Goal: Task Accomplishment & Management: Manage account settings

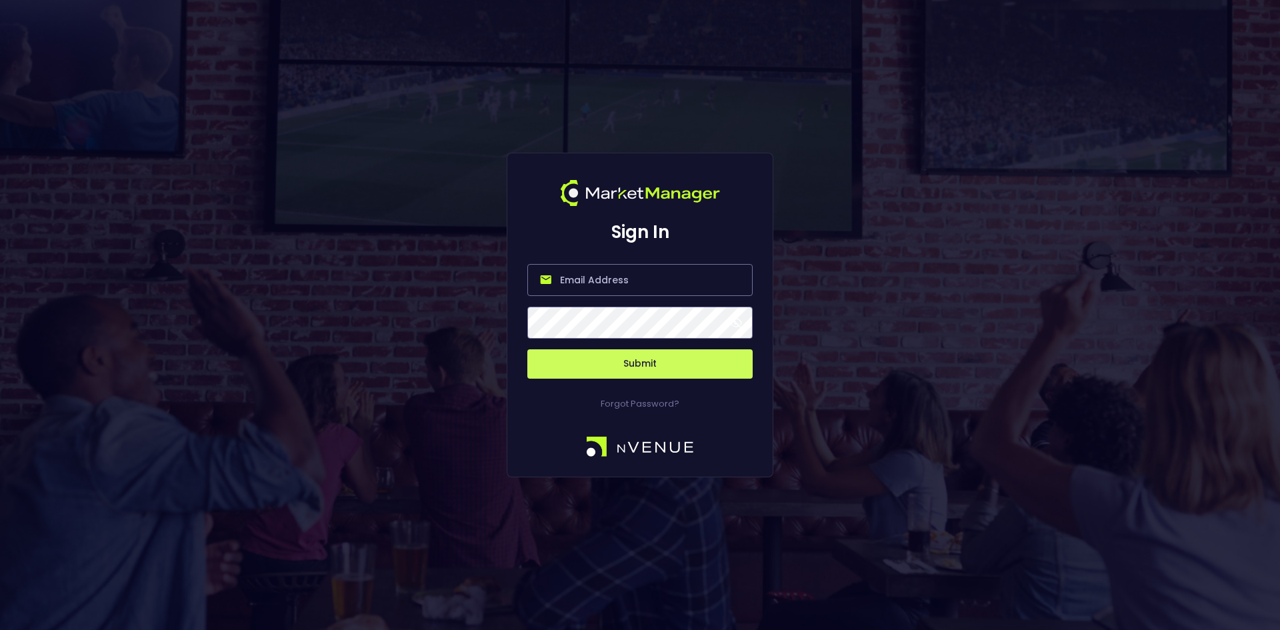
click at [585, 276] on input "email" at bounding box center [639, 280] width 225 height 32
type input "[EMAIL_ADDRESS][DOMAIN_NAME]"
click at [615, 361] on button "Submit" at bounding box center [639, 363] width 225 height 29
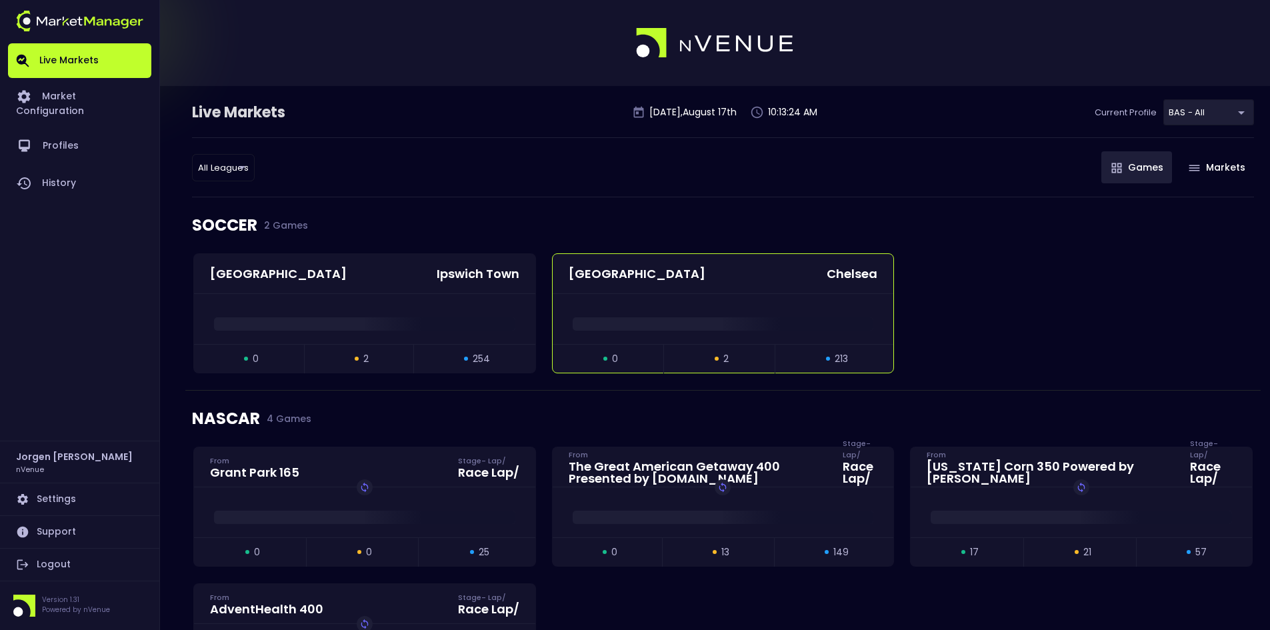
click at [691, 304] on div at bounding box center [723, 319] width 341 height 50
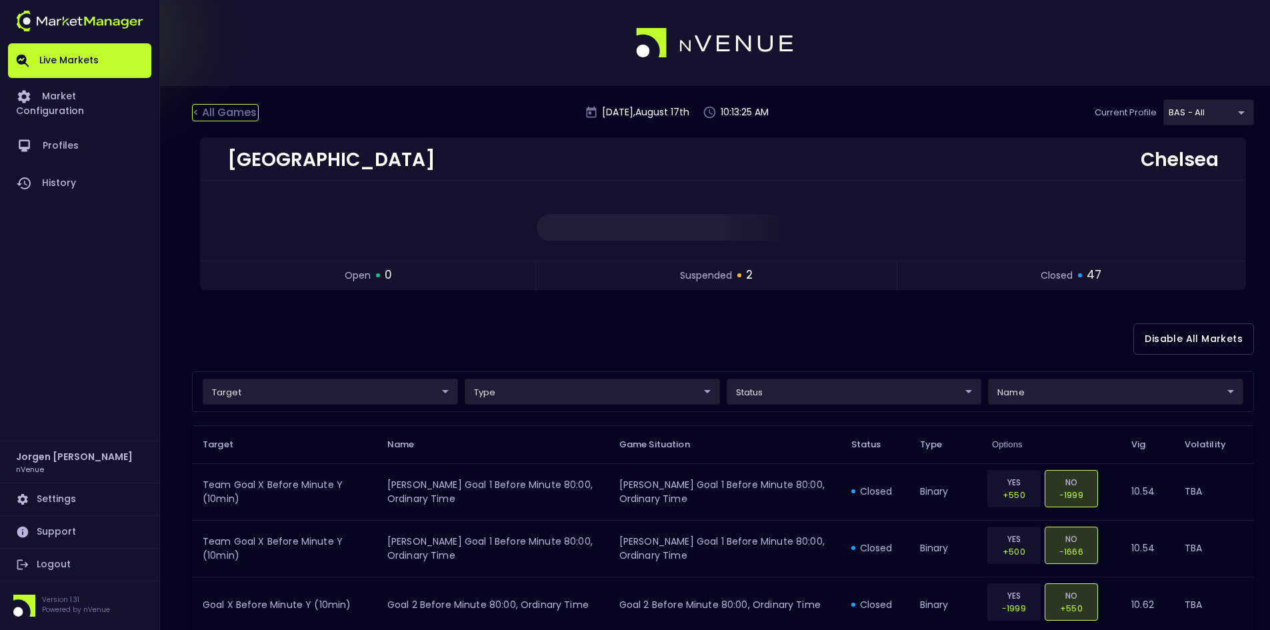
click at [222, 114] on div "< All Games" at bounding box center [225, 112] width 67 height 17
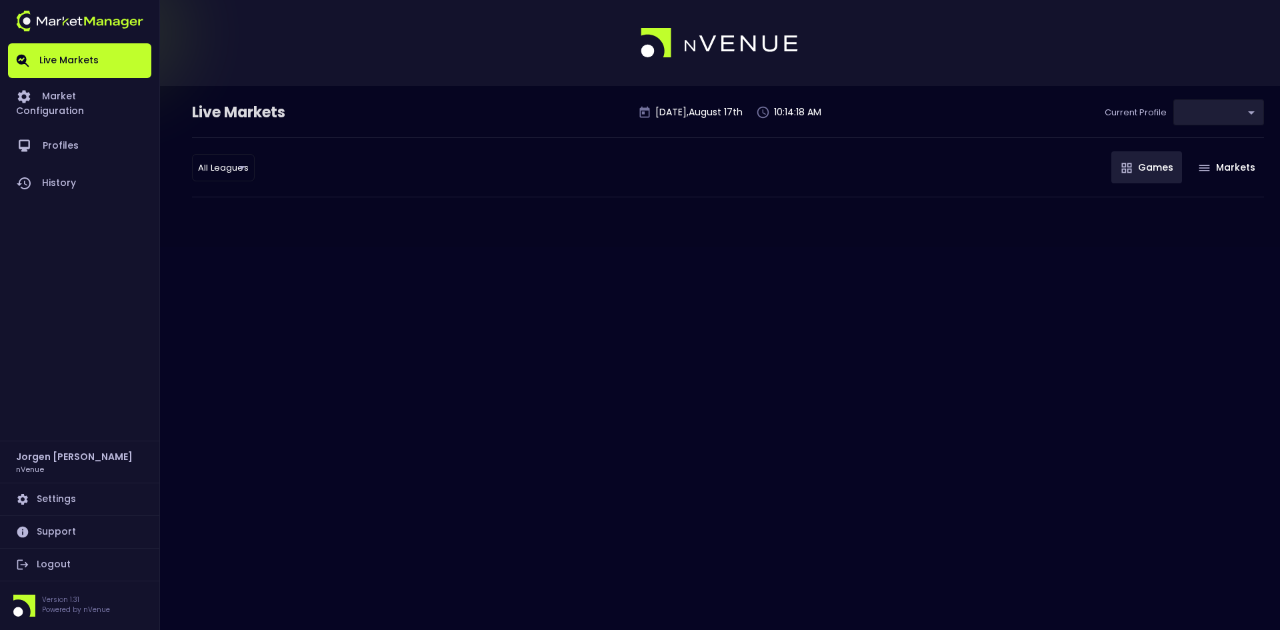
type input "0d810fa5-e353-4d9c-b11d-31f095cae871"
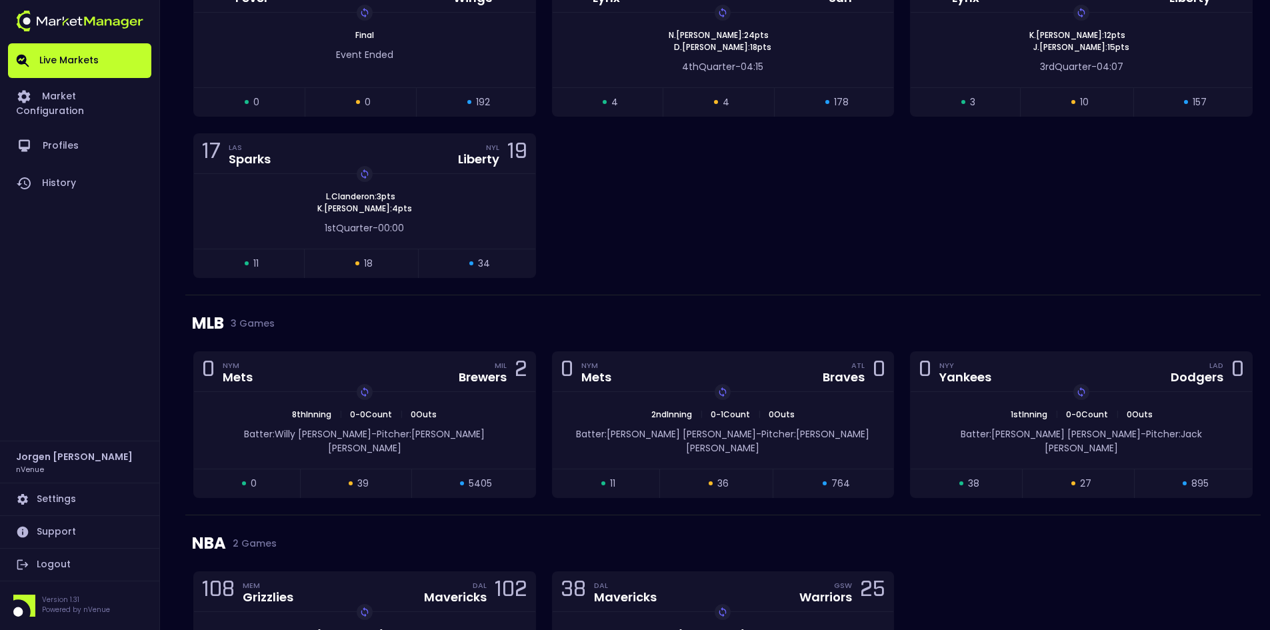
scroll to position [936, 0]
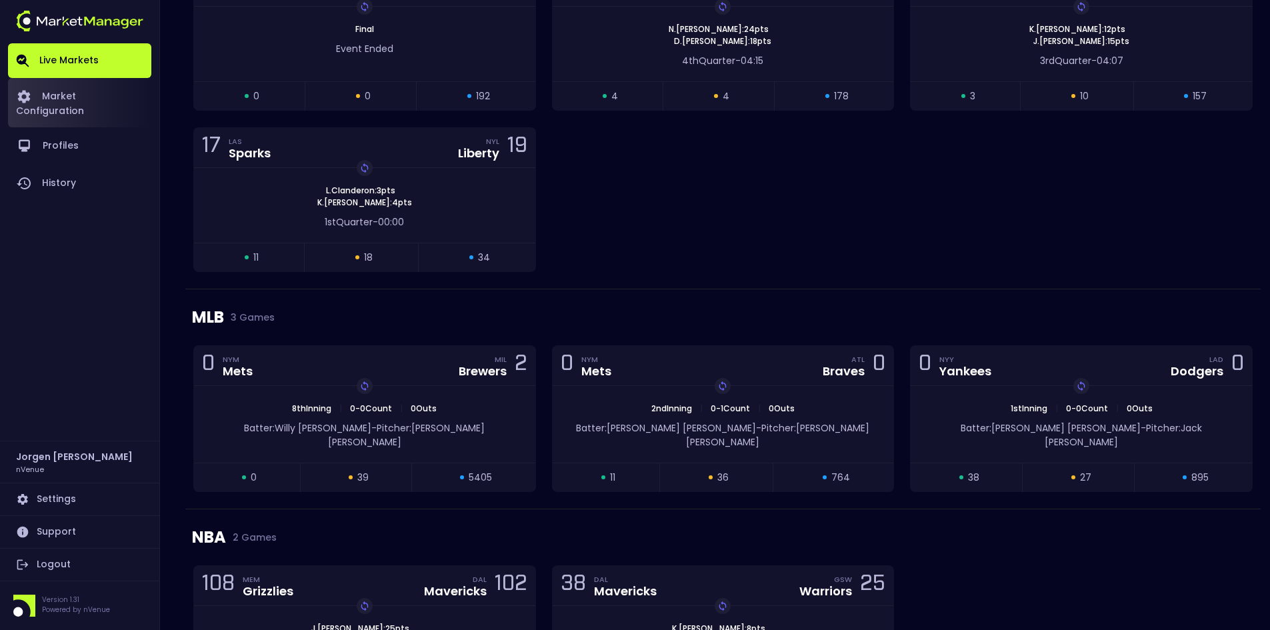
click at [122, 100] on link "Market Configuration" at bounding box center [79, 102] width 143 height 49
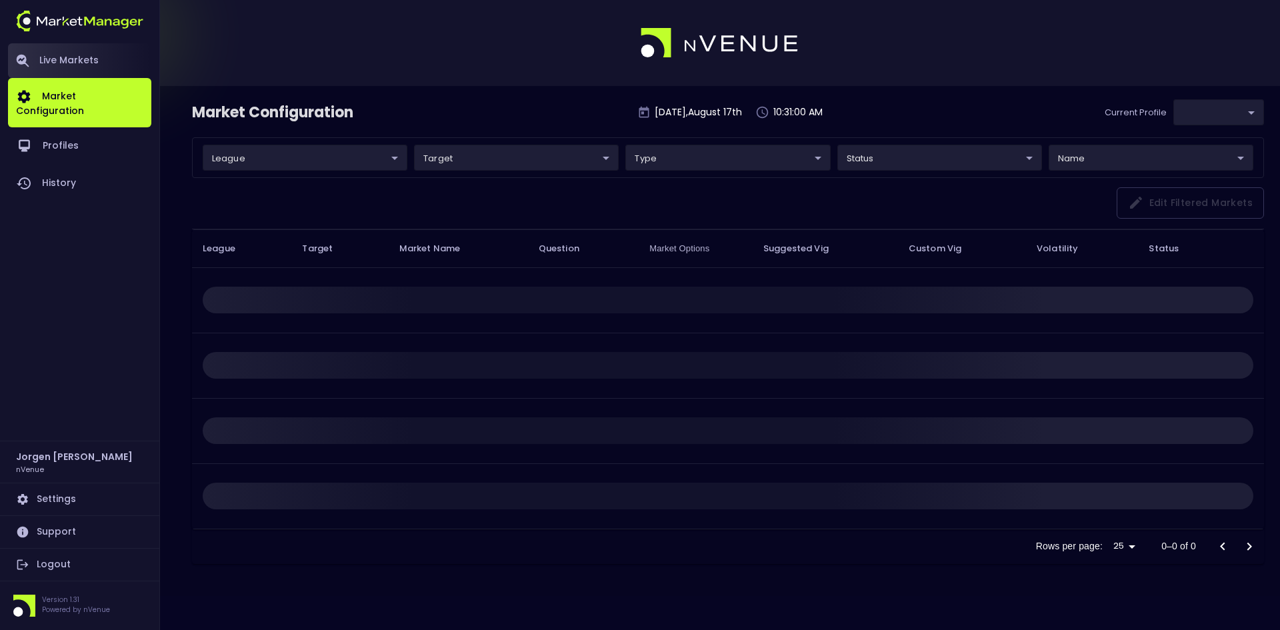
click at [68, 59] on link "Live Markets" at bounding box center [79, 60] width 143 height 35
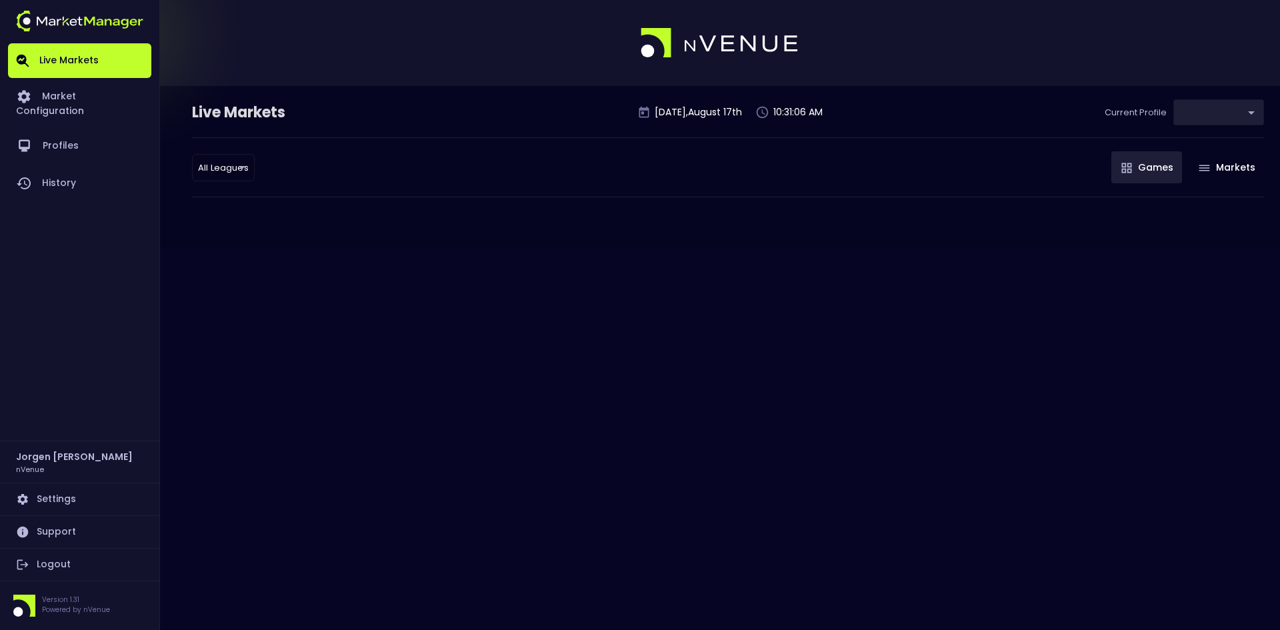
click at [65, 65] on link "Live Markets" at bounding box center [79, 60] width 143 height 35
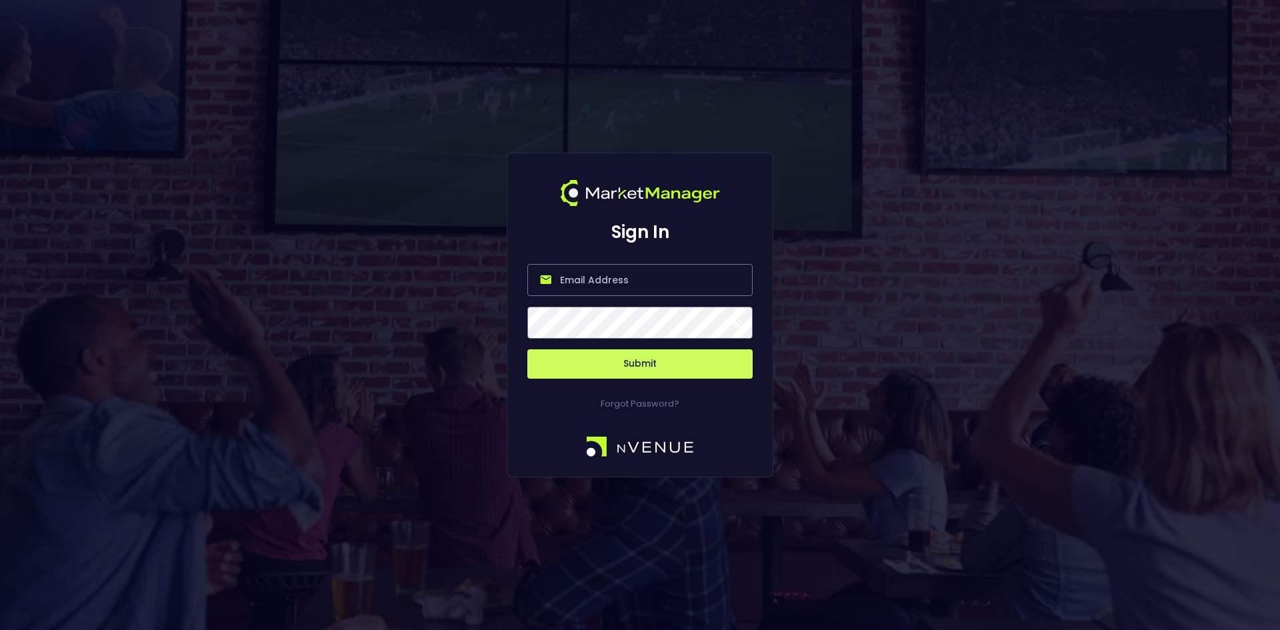
click at [609, 283] on input "email" at bounding box center [639, 280] width 225 height 32
type input "jorgen@nvenue.com"
click at [661, 362] on button "Submit" at bounding box center [639, 363] width 225 height 29
click at [643, 363] on button "Submit" at bounding box center [639, 363] width 225 height 29
click at [641, 365] on button "Submit" at bounding box center [639, 363] width 225 height 29
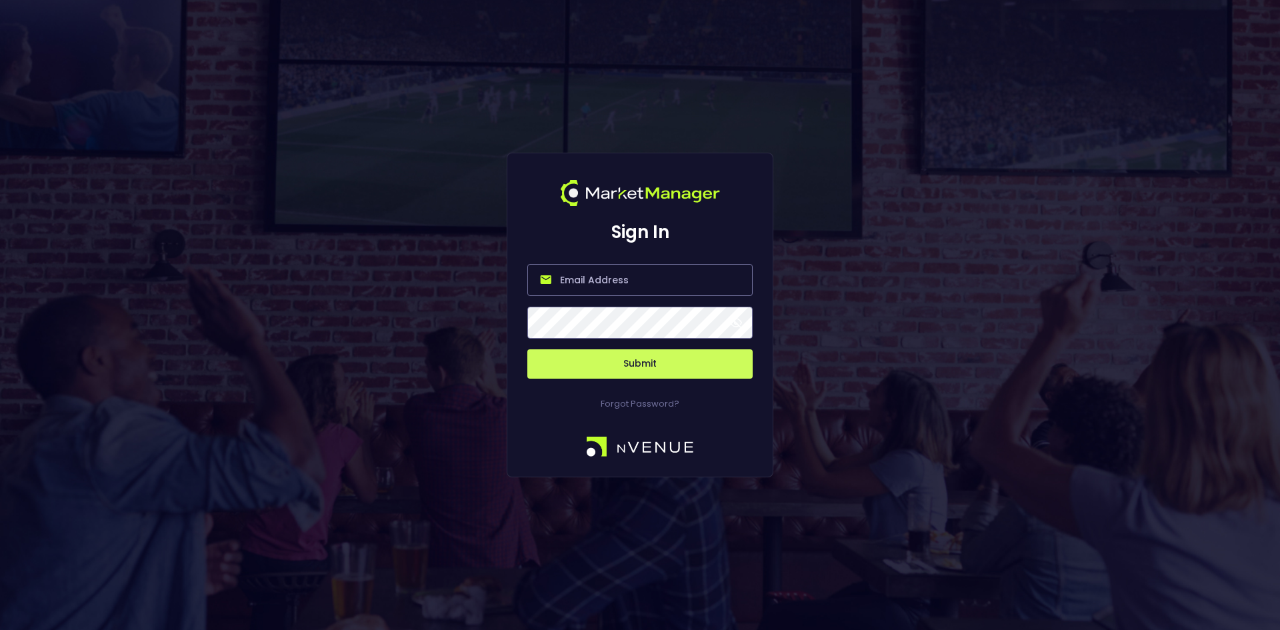
click at [589, 274] on input "email" at bounding box center [639, 280] width 225 height 32
type input "[EMAIL_ADDRESS][DOMAIN_NAME]"
click at [630, 355] on button "Submit" at bounding box center [639, 363] width 225 height 29
click at [631, 281] on input "email" at bounding box center [639, 280] width 225 height 32
type input "[EMAIL_ADDRESS][DOMAIN_NAME]"
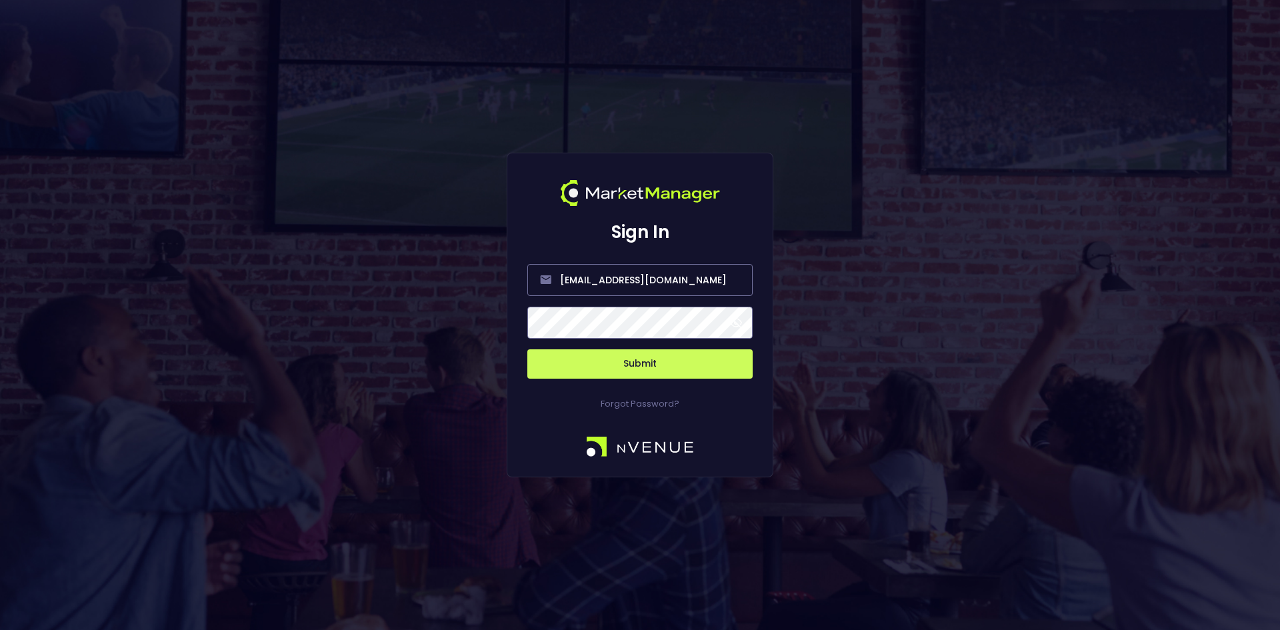
click at [631, 371] on button "Submit" at bounding box center [639, 363] width 225 height 29
click at [581, 291] on input "email" at bounding box center [639, 280] width 225 height 32
type input "[EMAIL_ADDRESS][DOMAIN_NAME]"
click at [627, 363] on button "Submit" at bounding box center [639, 363] width 225 height 29
click at [576, 281] on input "email" at bounding box center [639, 280] width 225 height 32
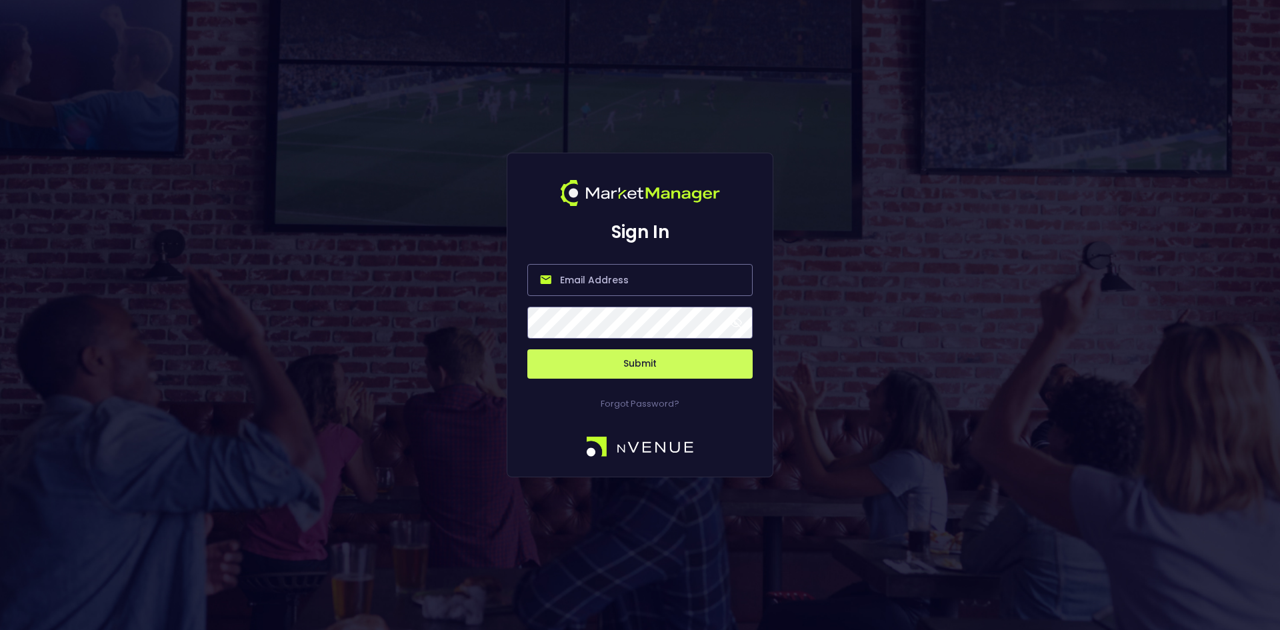
type input "[EMAIL_ADDRESS][DOMAIN_NAME]"
click at [641, 367] on button "Submit" at bounding box center [639, 363] width 225 height 29
click at [641, 365] on button "Submit" at bounding box center [639, 363] width 225 height 29
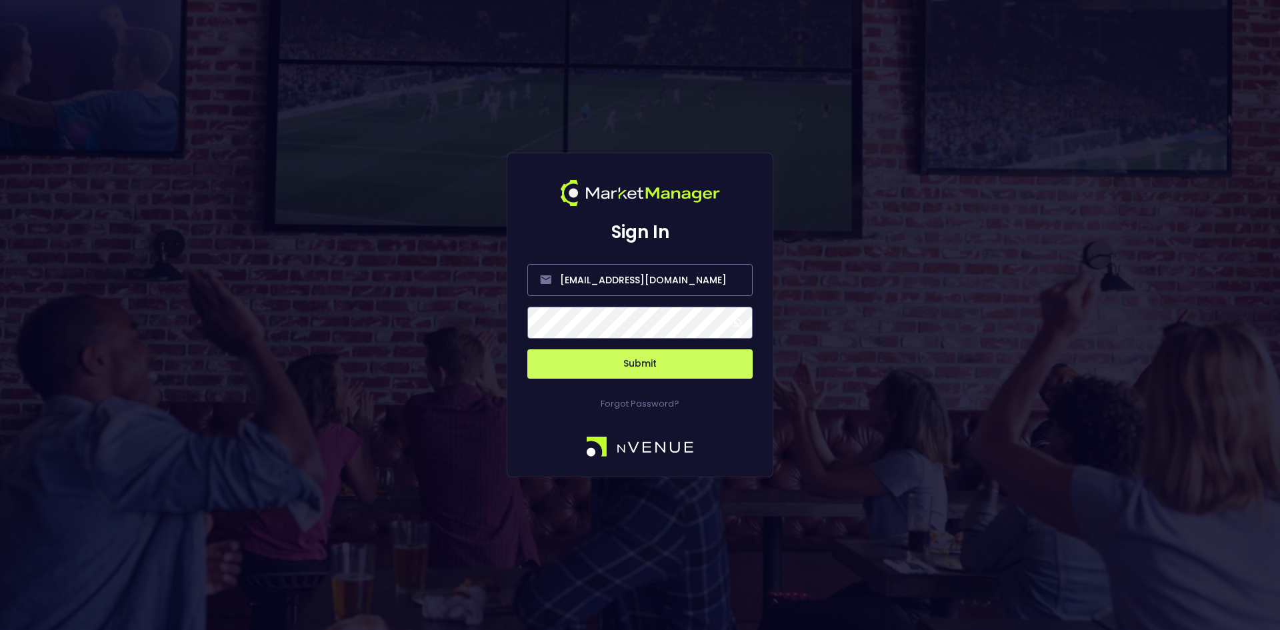
click at [641, 365] on button "Submit" at bounding box center [639, 363] width 225 height 29
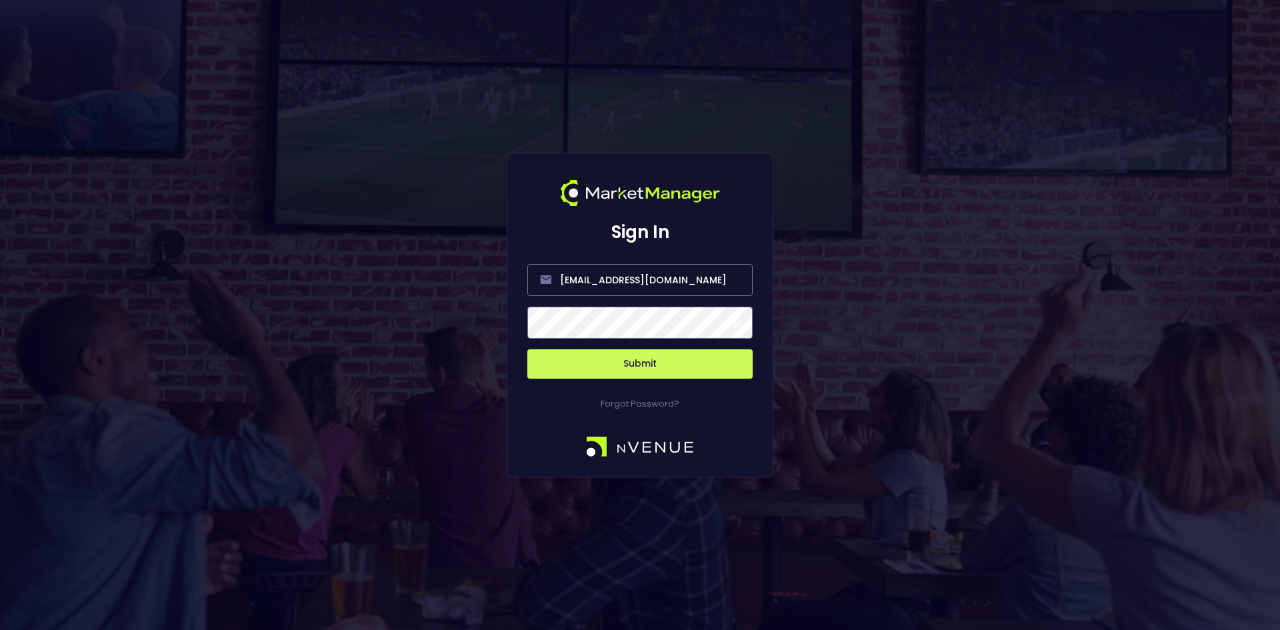
click at [612, 361] on button "Submit" at bounding box center [639, 363] width 225 height 29
click at [620, 277] on input "email" at bounding box center [639, 280] width 225 height 32
type input "[EMAIL_ADDRESS][DOMAIN_NAME]"
click at [640, 363] on button "Submit" at bounding box center [639, 363] width 225 height 29
click at [616, 356] on button "Submit" at bounding box center [639, 363] width 225 height 29
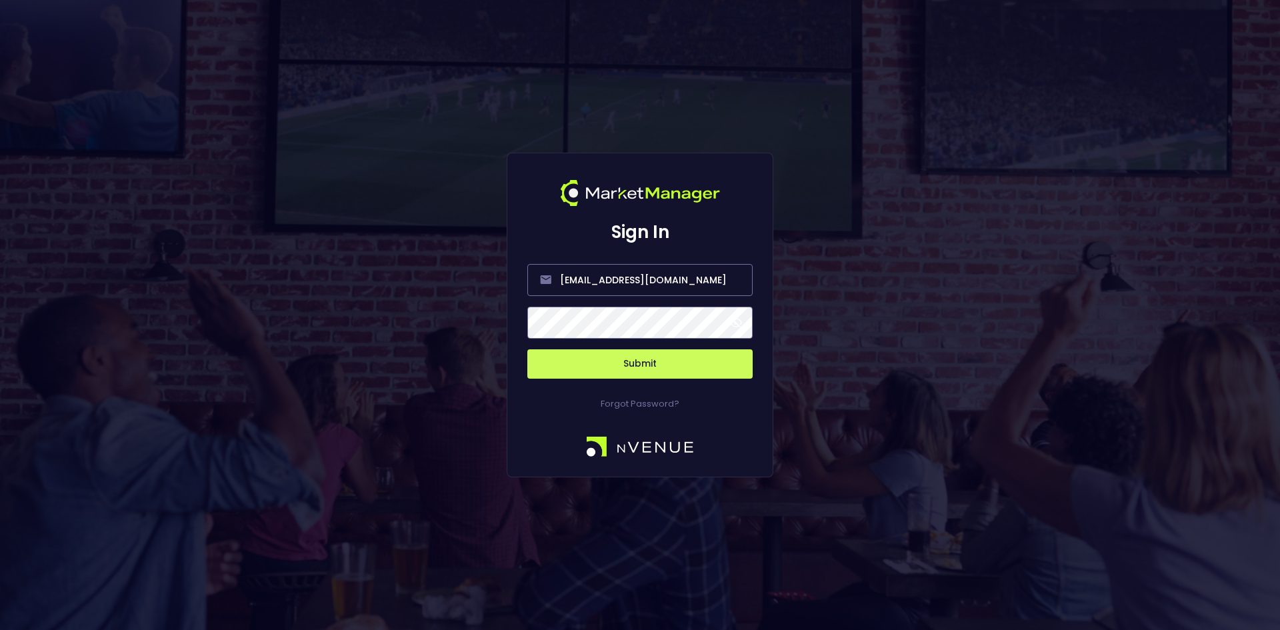
click at [657, 368] on button "Submit" at bounding box center [639, 363] width 225 height 29
click at [636, 365] on button "Submit" at bounding box center [639, 363] width 225 height 29
click at [635, 363] on button "Submit" at bounding box center [639, 363] width 225 height 29
click at [635, 360] on button "Submit" at bounding box center [639, 363] width 225 height 29
click at [572, 283] on input "email" at bounding box center [639, 280] width 225 height 32
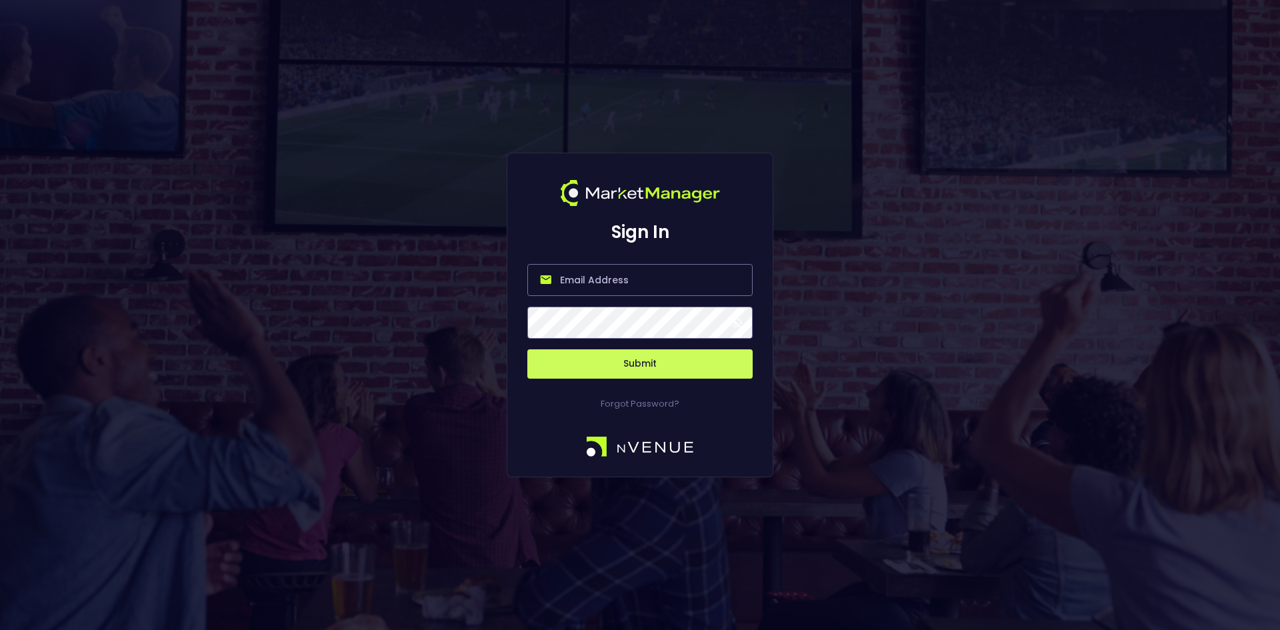
type input "[EMAIL_ADDRESS][DOMAIN_NAME]"
click at [627, 355] on button "Submit" at bounding box center [639, 363] width 225 height 29
click at [627, 360] on button "Submit" at bounding box center [639, 363] width 225 height 29
click at [627, 361] on button "Submit" at bounding box center [639, 363] width 225 height 29
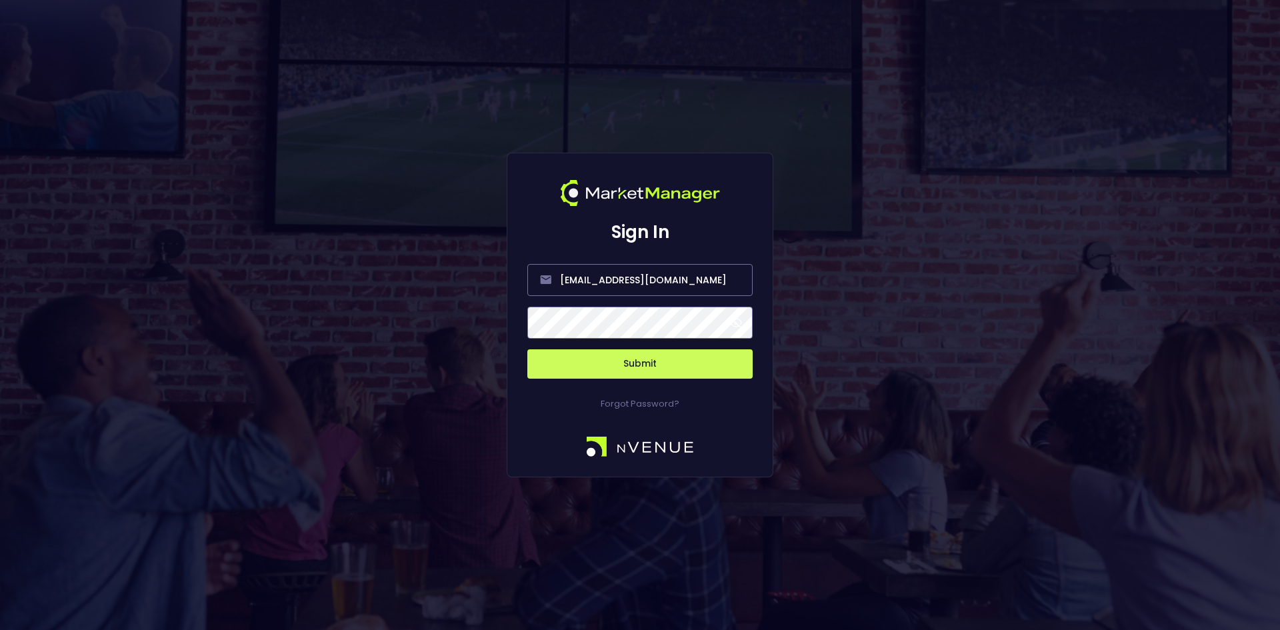
click at [623, 362] on button "Submit" at bounding box center [639, 363] width 225 height 29
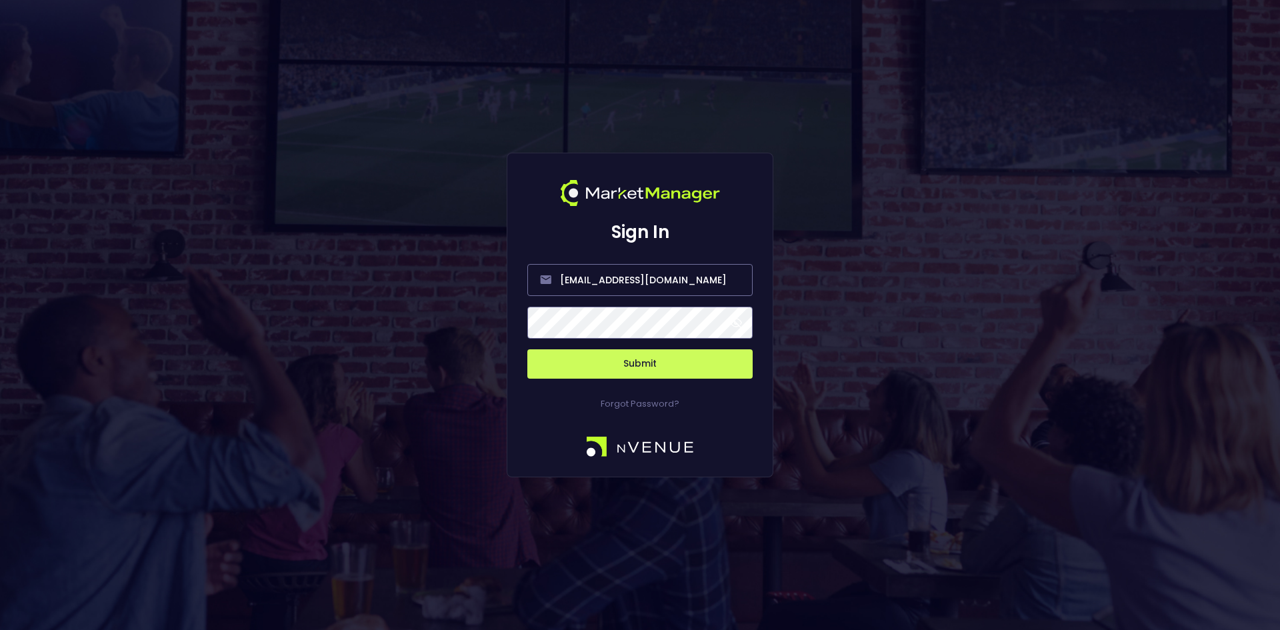
click at [623, 362] on button "Submit" at bounding box center [639, 363] width 225 height 29
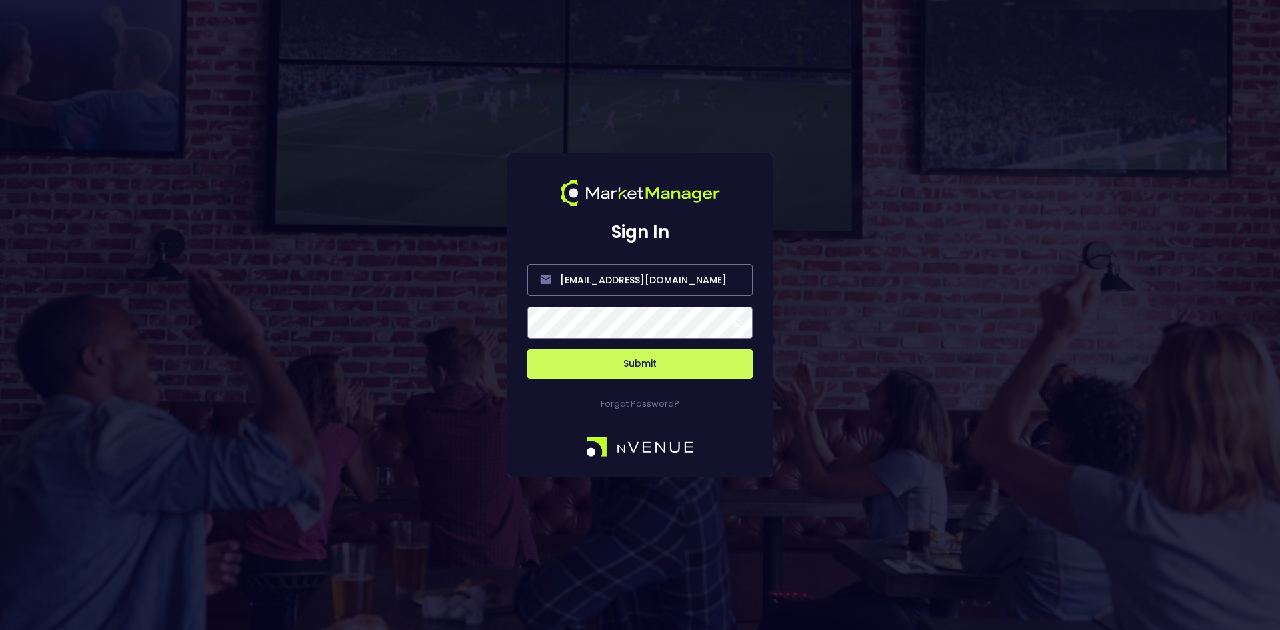
click at [623, 362] on button "Submit" at bounding box center [639, 363] width 225 height 29
click at [643, 364] on button "Submit" at bounding box center [639, 363] width 225 height 29
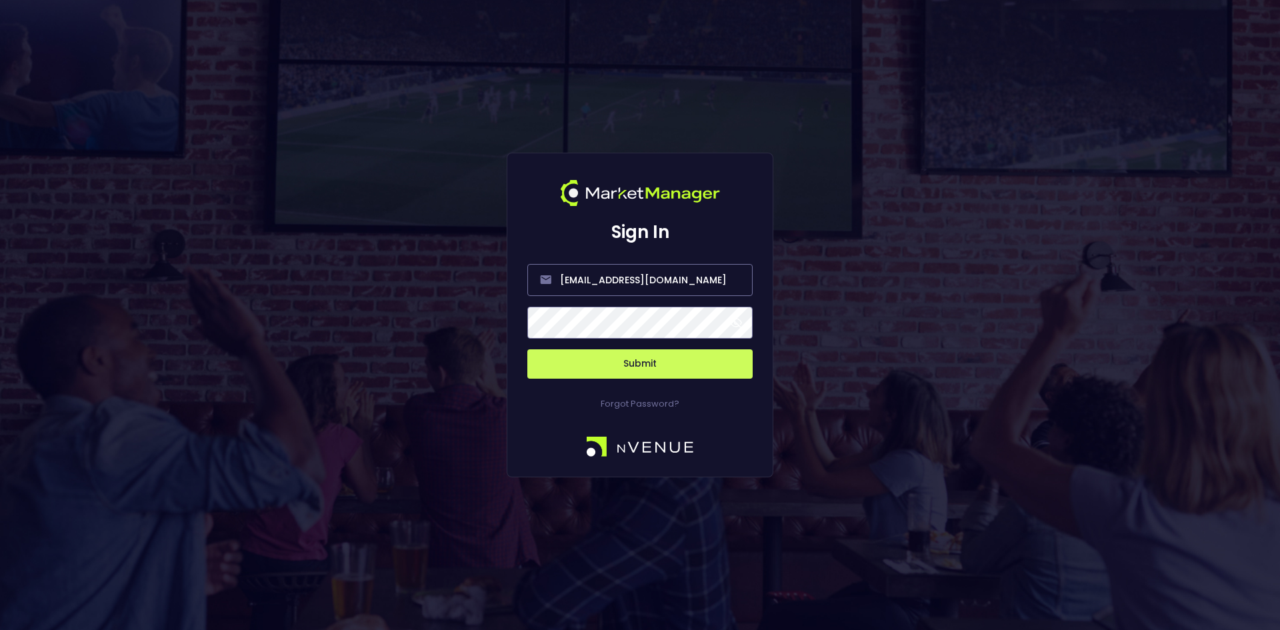
click at [643, 364] on button "Submit" at bounding box center [639, 363] width 225 height 29
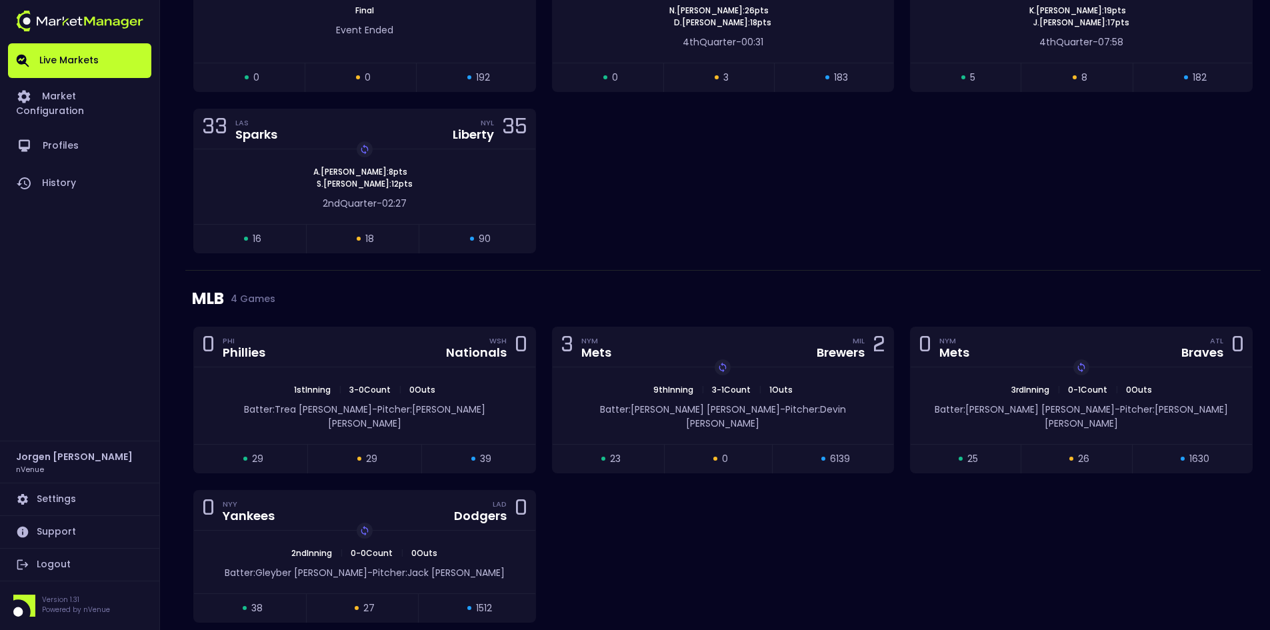
scroll to position [1000, 0]
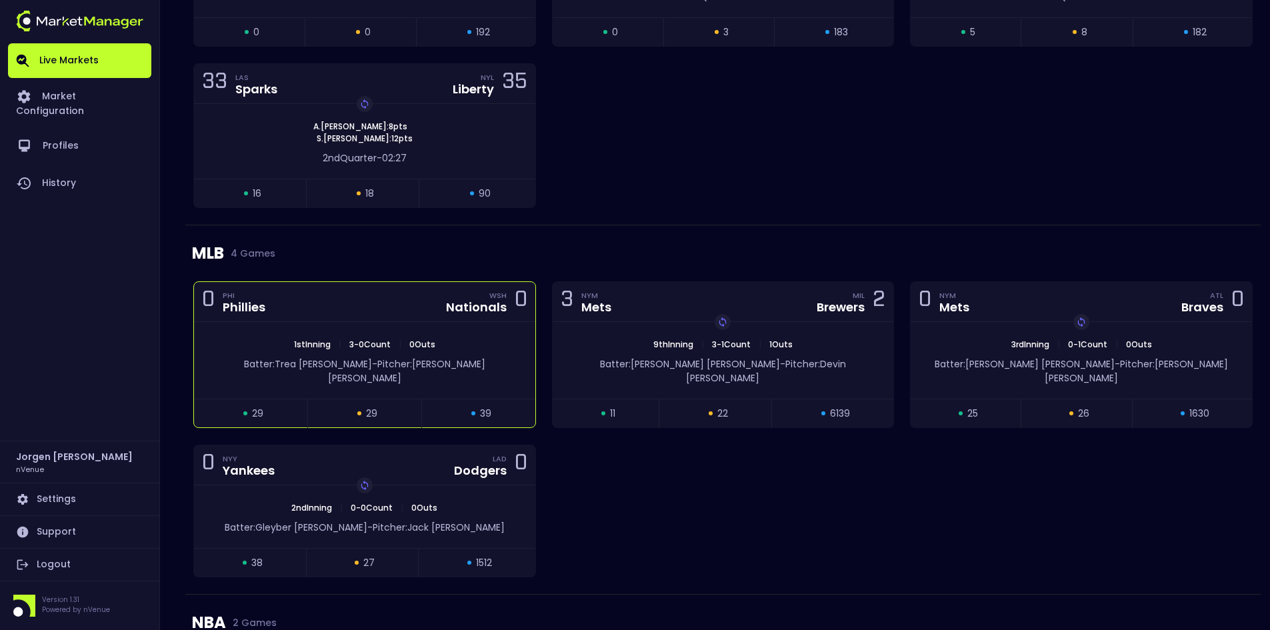
click at [470, 343] on div "1st Inning | 3 - 0 Count | 0 Outs" at bounding box center [364, 345] width 341 height 12
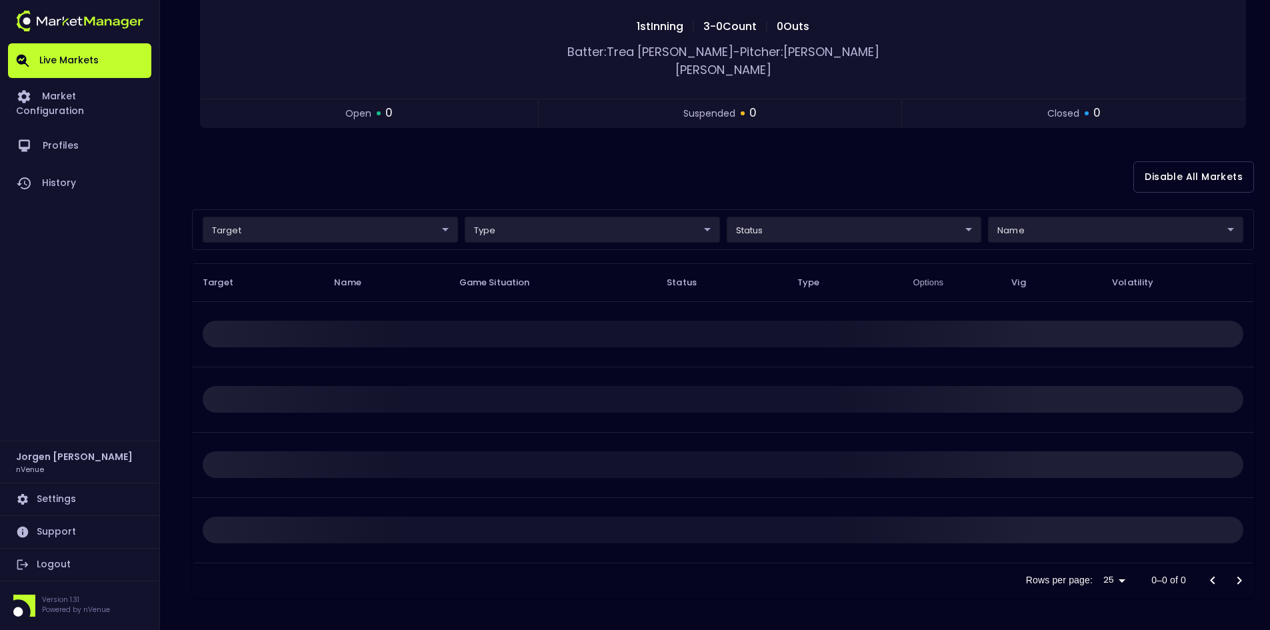
scroll to position [0, 0]
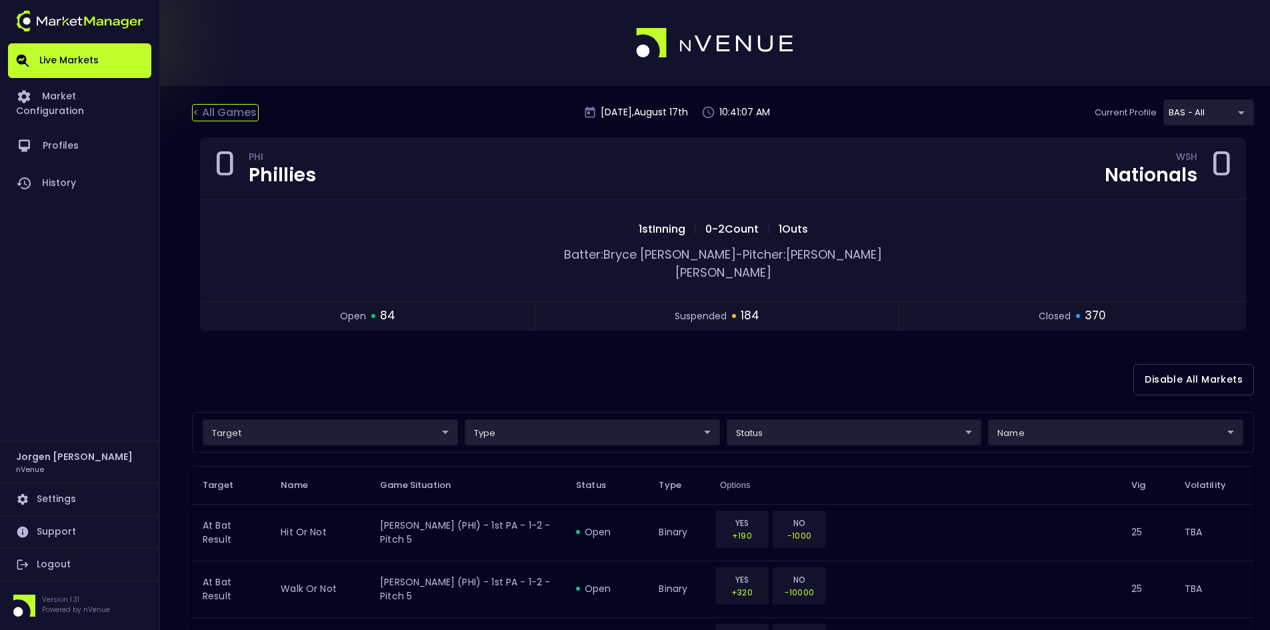
click at [238, 111] on div "< All Games" at bounding box center [225, 112] width 67 height 17
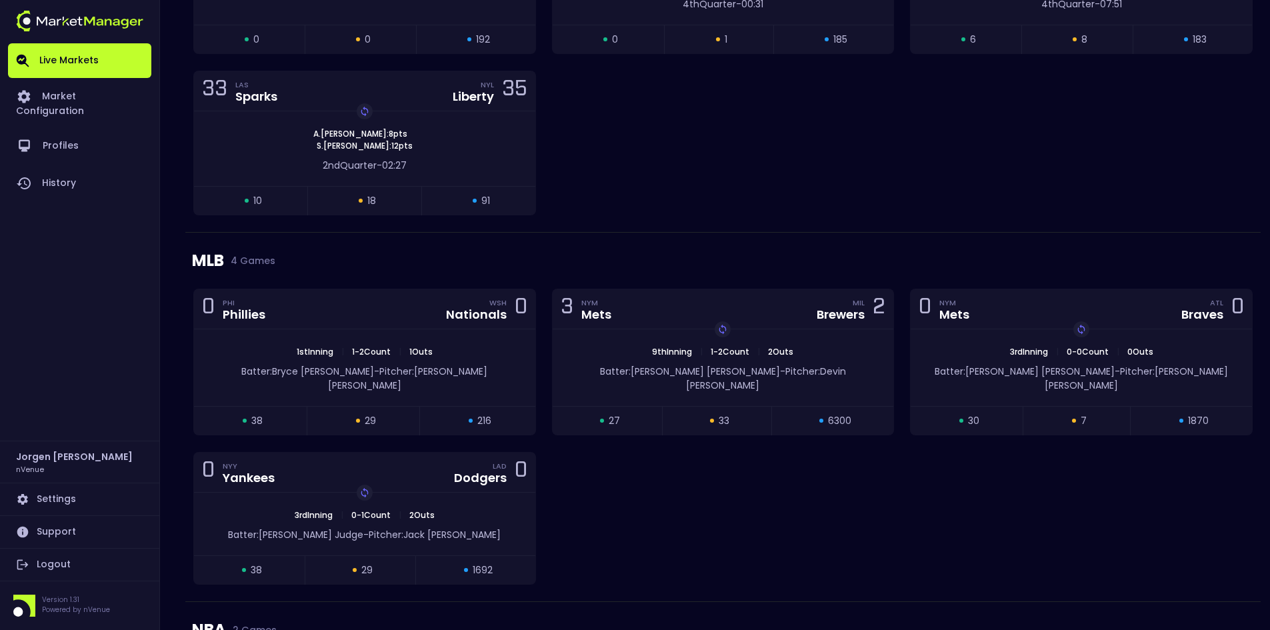
scroll to position [1000, 0]
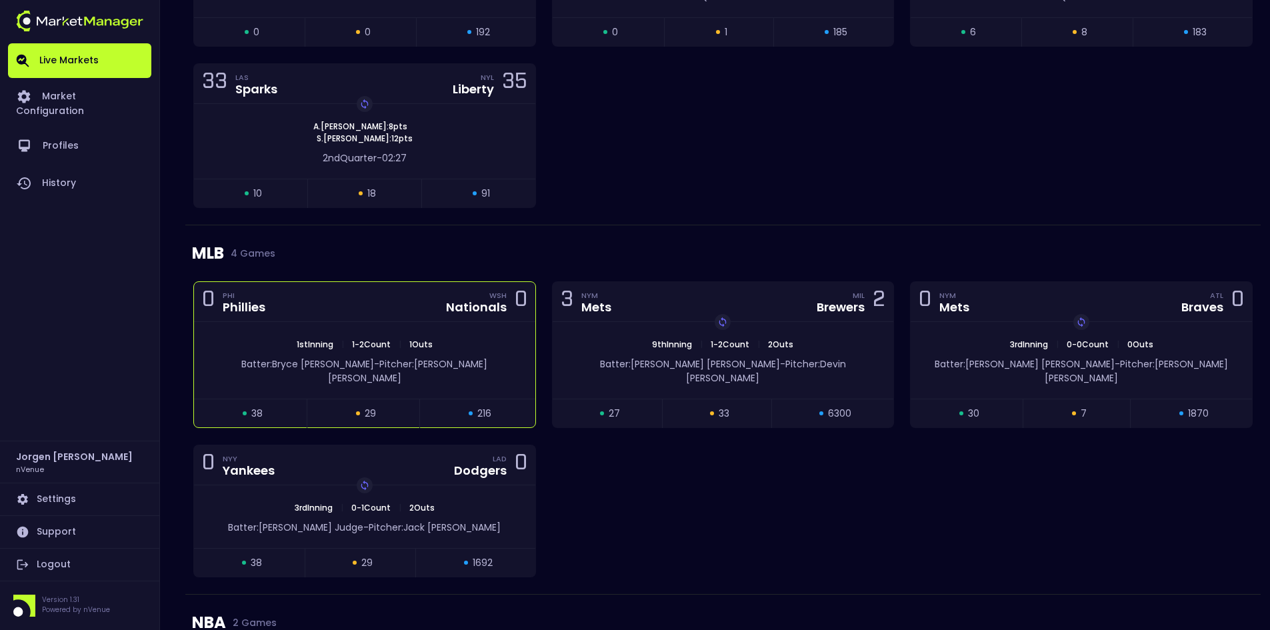
click at [480, 329] on div "1st Inning | 1 - 2 Count | 1 Outs Batter: [PERSON_NAME]: [PERSON_NAME]" at bounding box center [364, 360] width 341 height 77
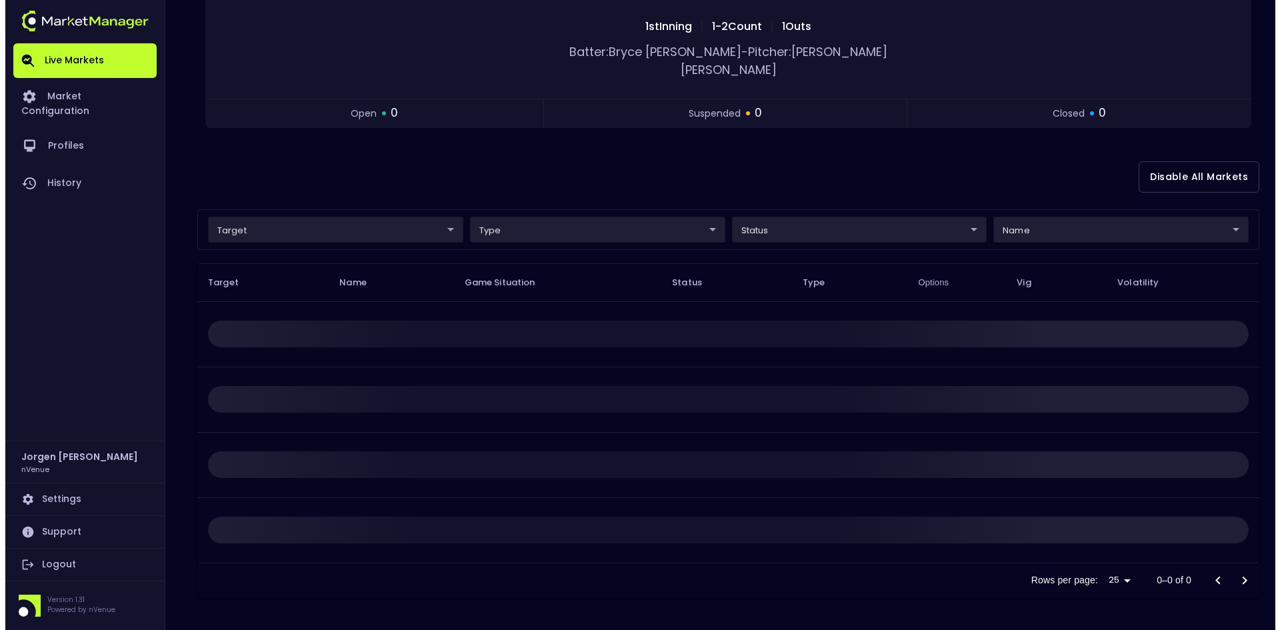
scroll to position [0, 0]
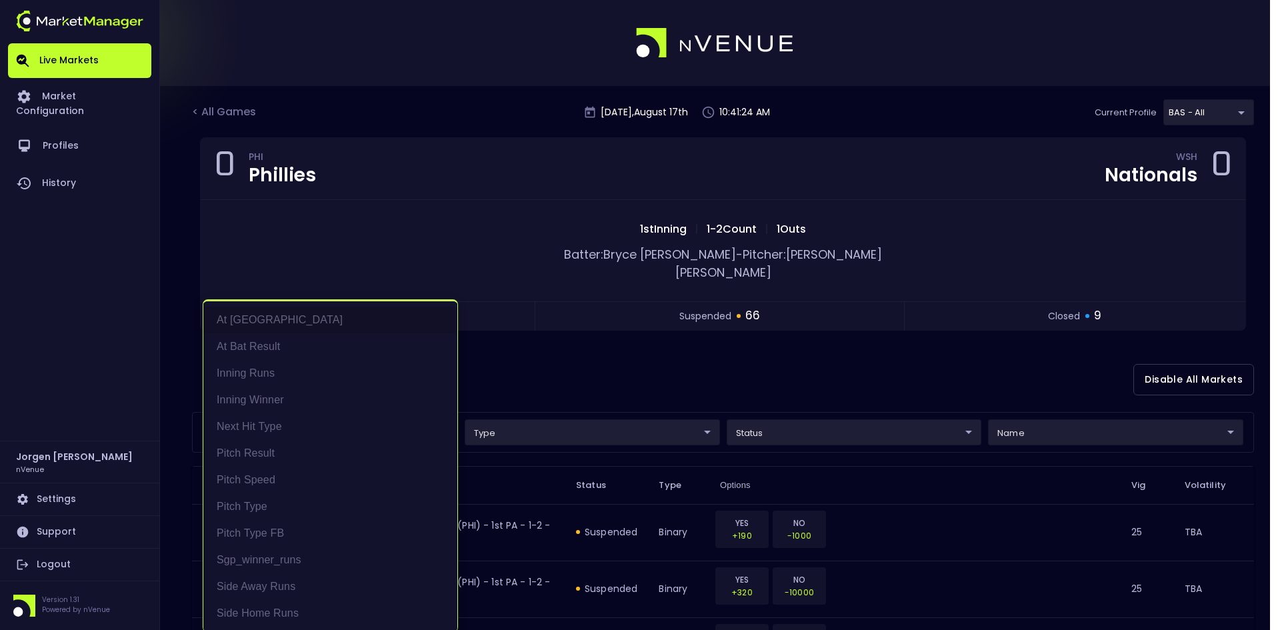
click at [267, 325] on li "At [GEOGRAPHIC_DATA]" at bounding box center [330, 320] width 254 height 27
type input "At [GEOGRAPHIC_DATA]"
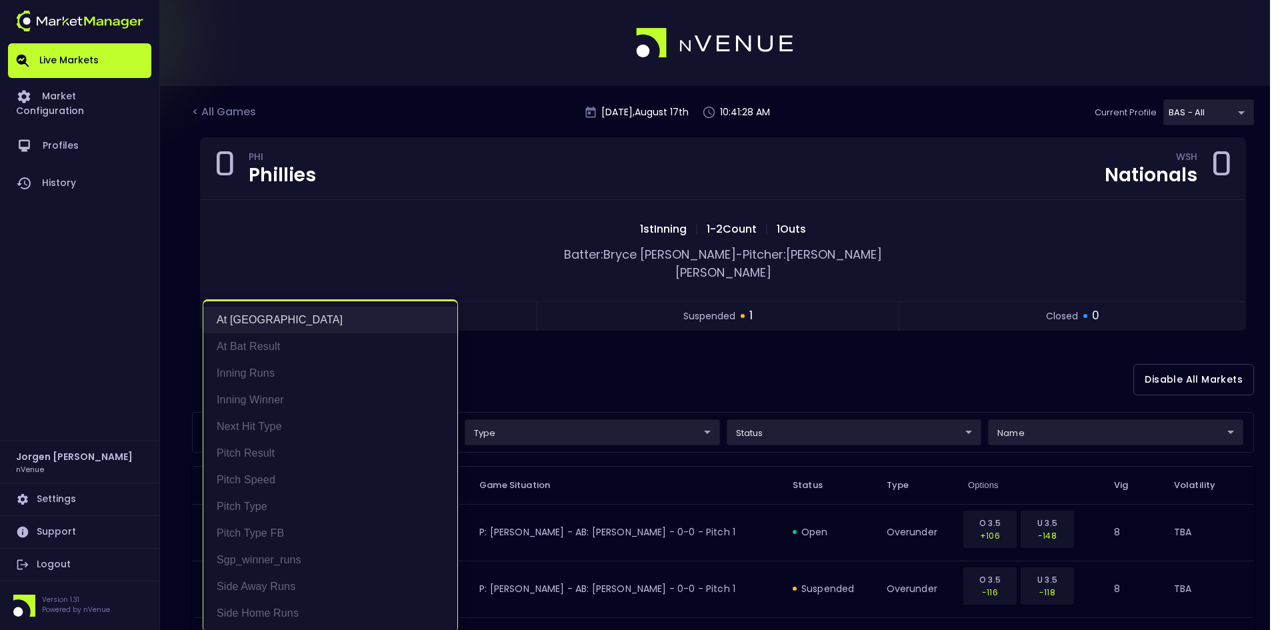
click at [251, 316] on li "At [GEOGRAPHIC_DATA]" at bounding box center [330, 320] width 254 height 27
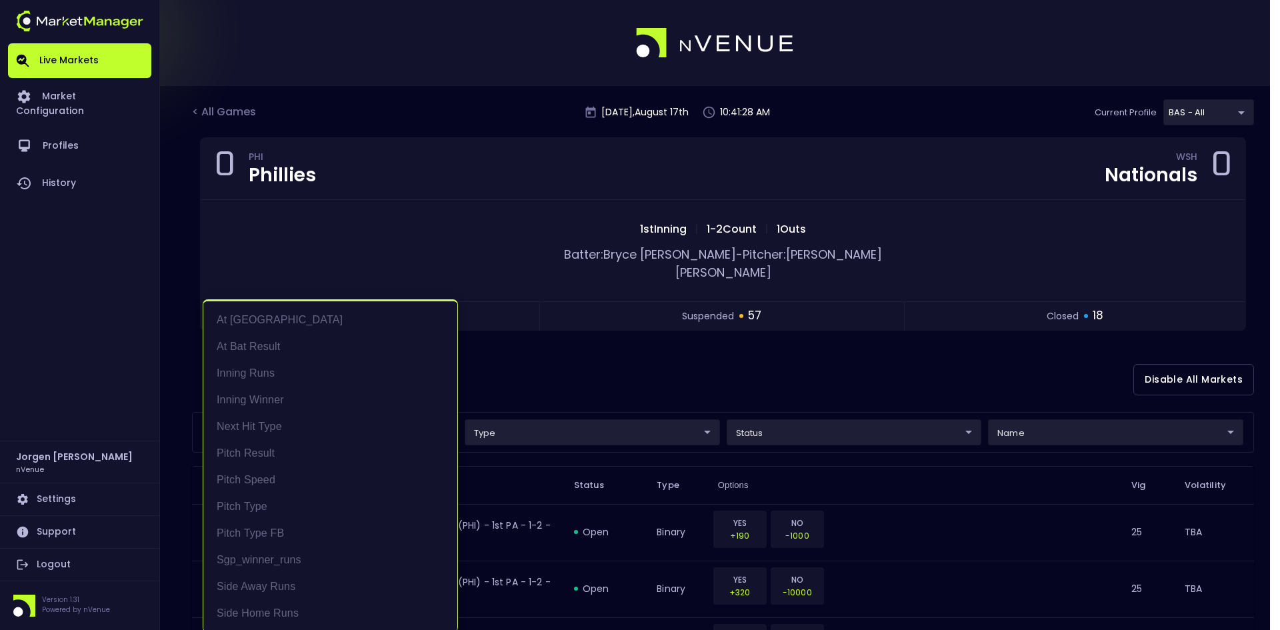
click at [621, 349] on div at bounding box center [640, 315] width 1280 height 630
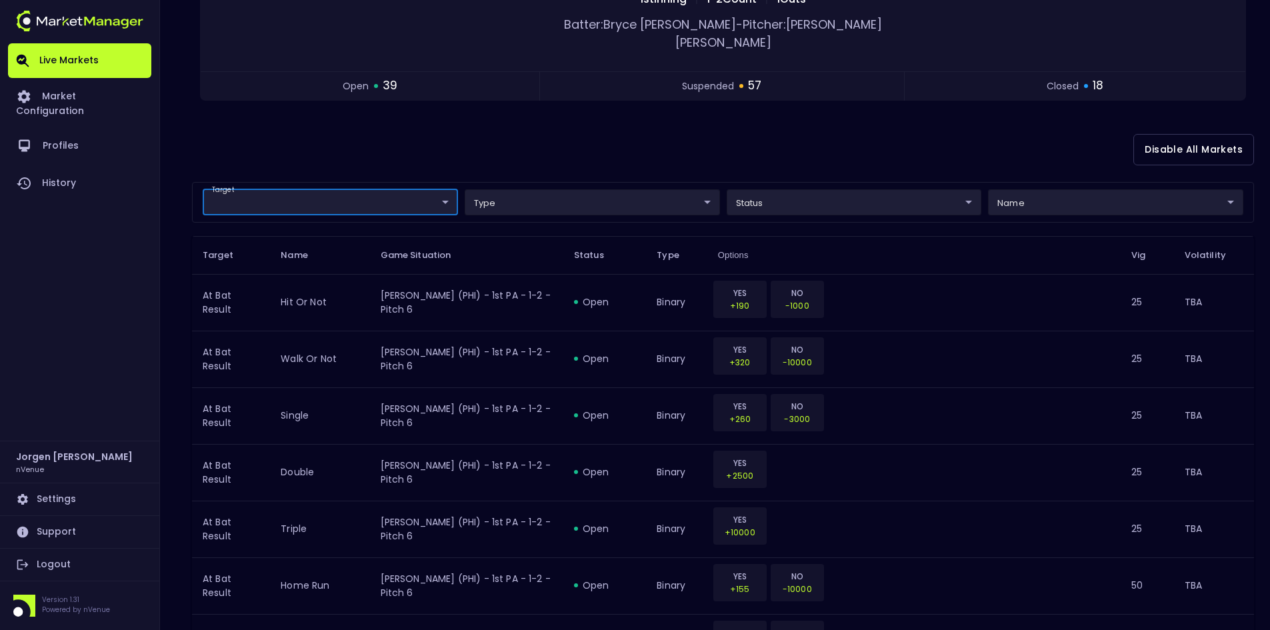
scroll to position [267, 0]
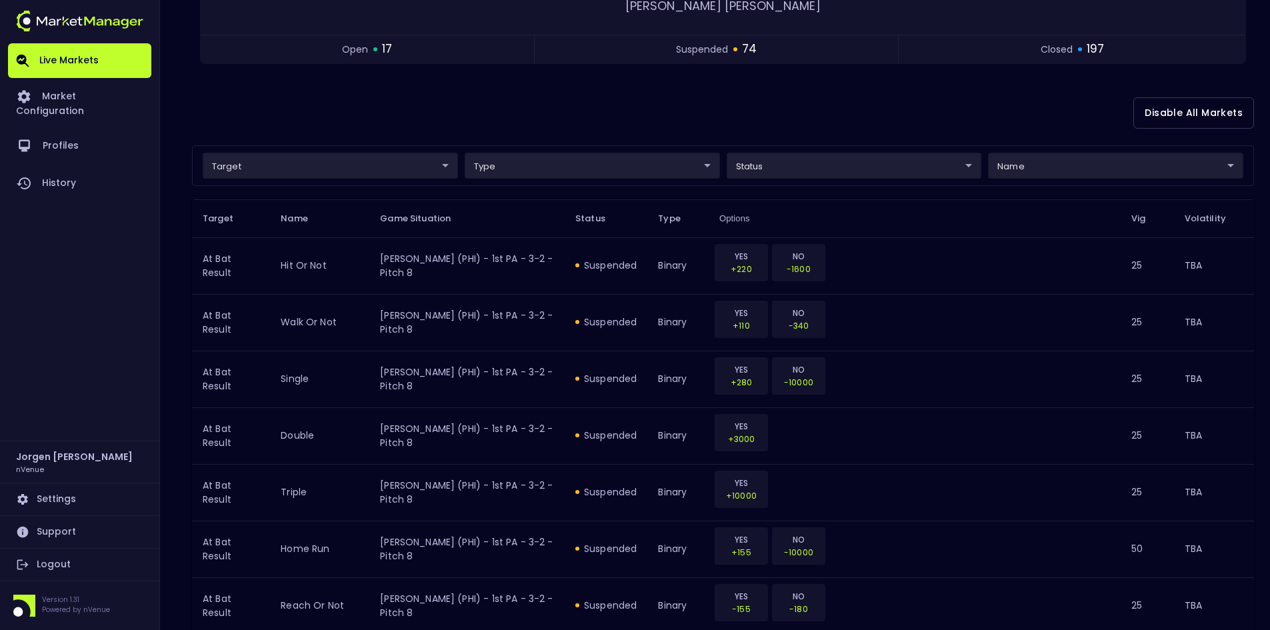
click at [851, 88] on div "Disable All Markets" at bounding box center [723, 113] width 1062 height 65
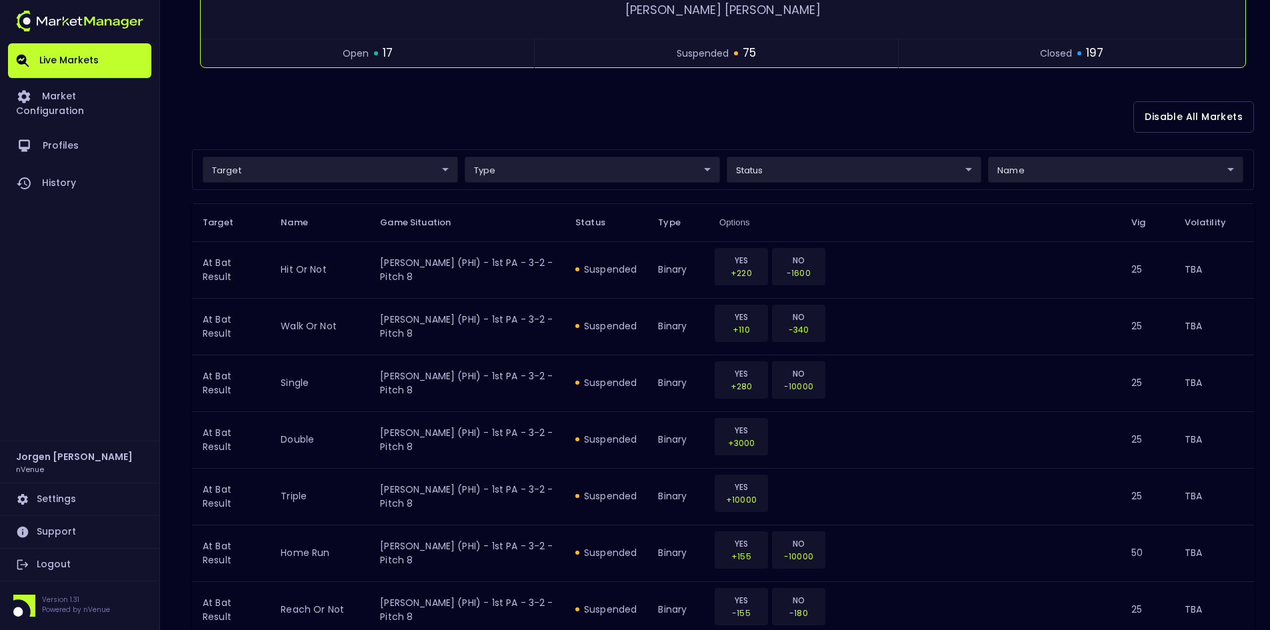
scroll to position [0, 0]
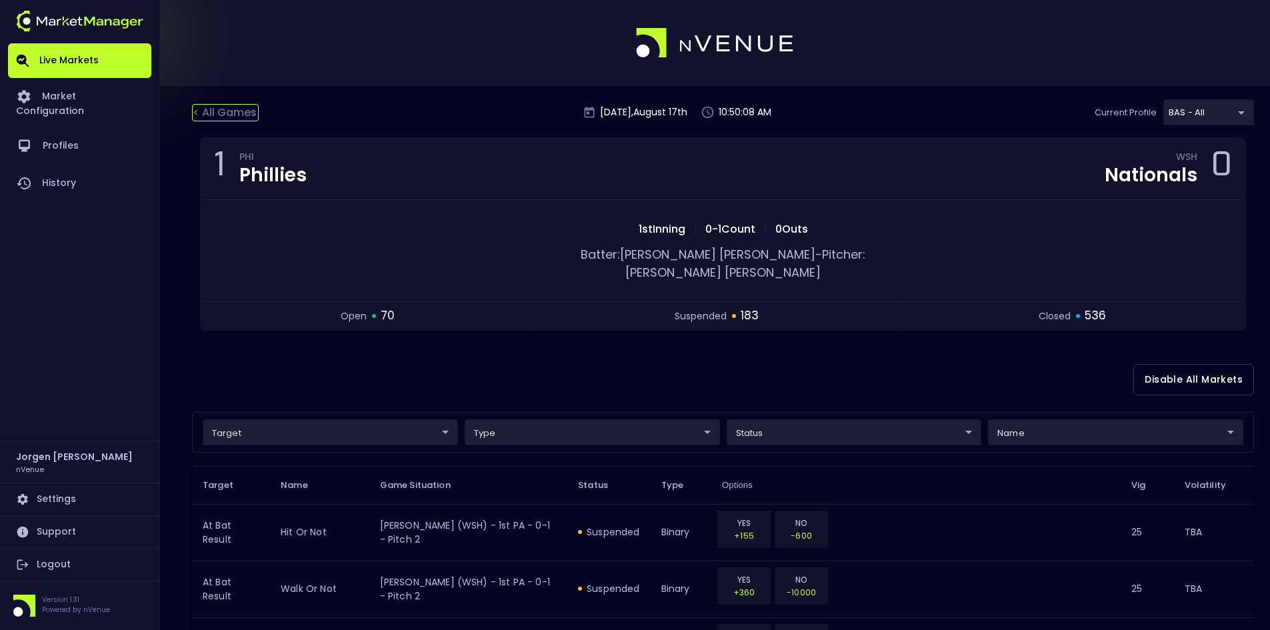
click at [244, 111] on div "< All Games" at bounding box center [225, 112] width 67 height 17
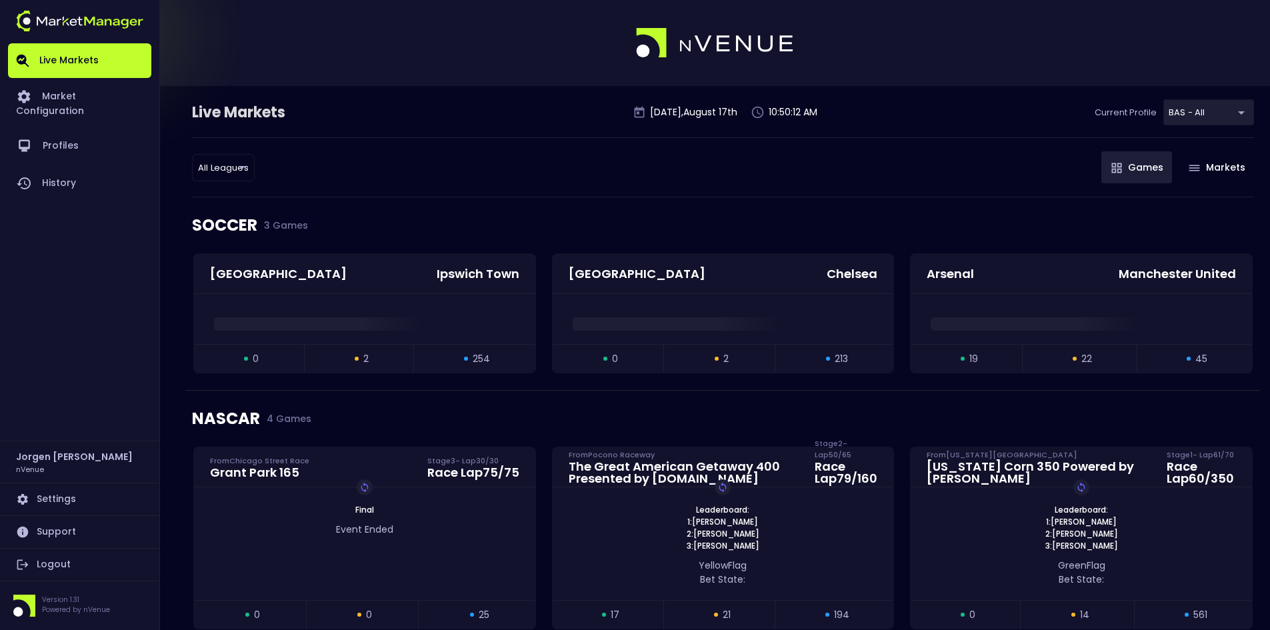
click at [893, 213] on div "SOCCER 3 Games" at bounding box center [723, 225] width 1062 height 56
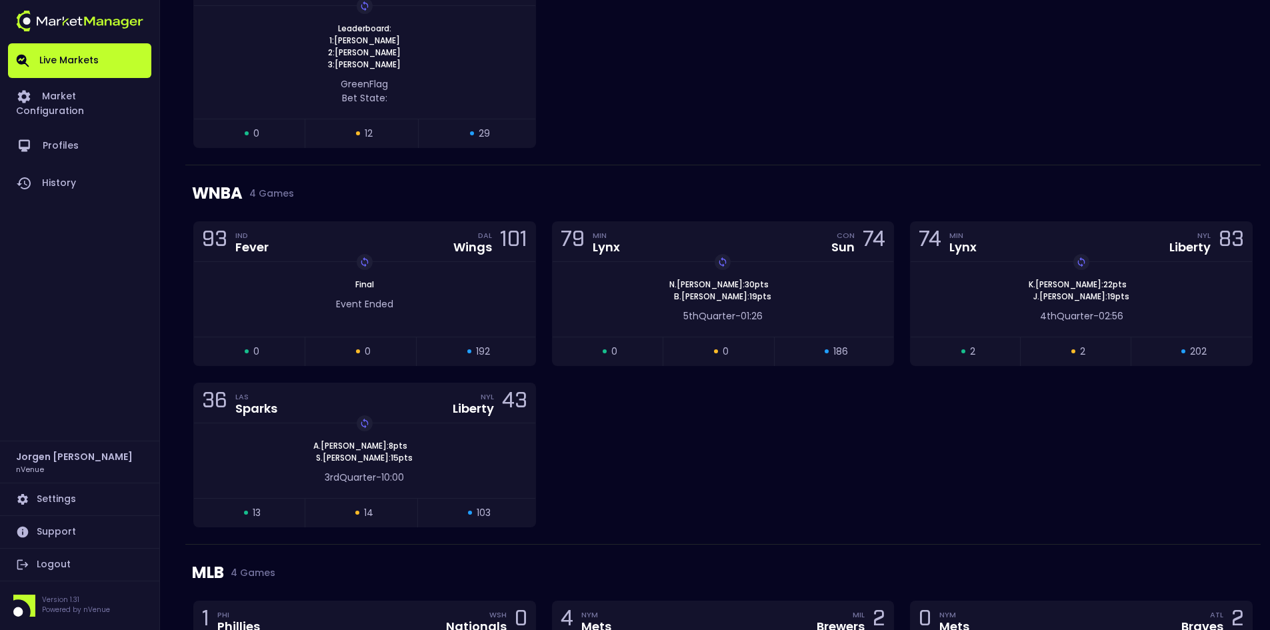
scroll to position [733, 0]
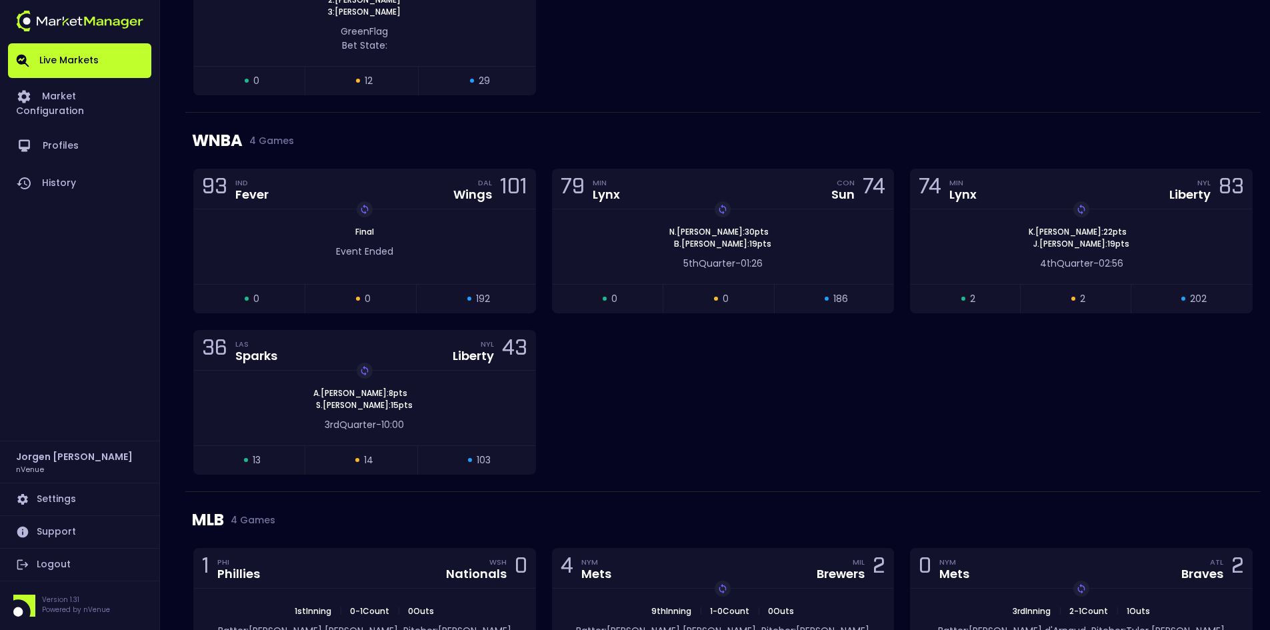
click at [663, 418] on div "93 IND Fever DAL Wings 101 Replay Game Final Event Ended open 0 suspended 0 clo…" at bounding box center [722, 330] width 1075 height 323
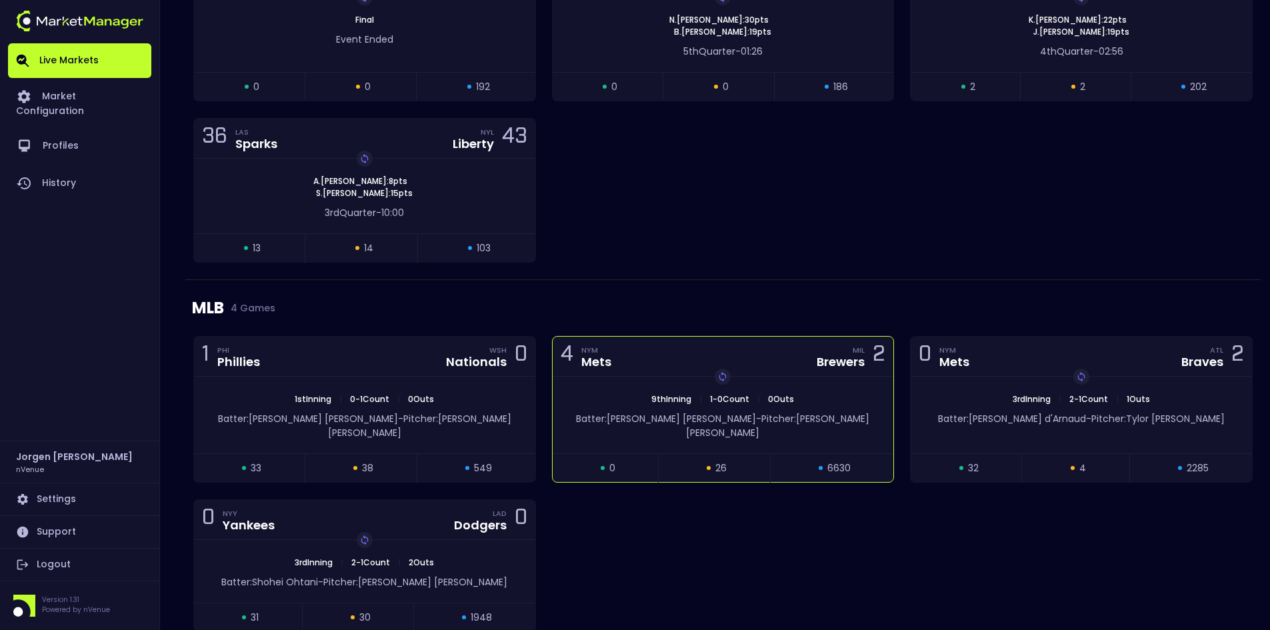
scroll to position [1000, 0]
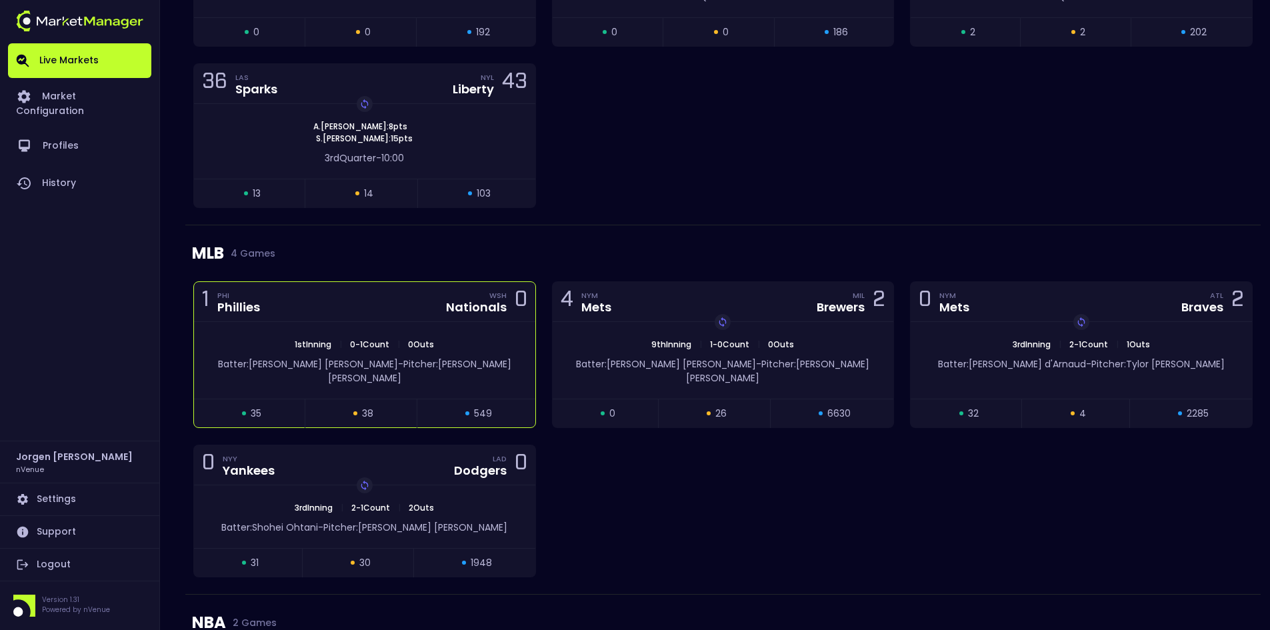
click at [457, 341] on div "1st Inning | 0 - 1 Count | 0 Outs" at bounding box center [364, 345] width 341 height 12
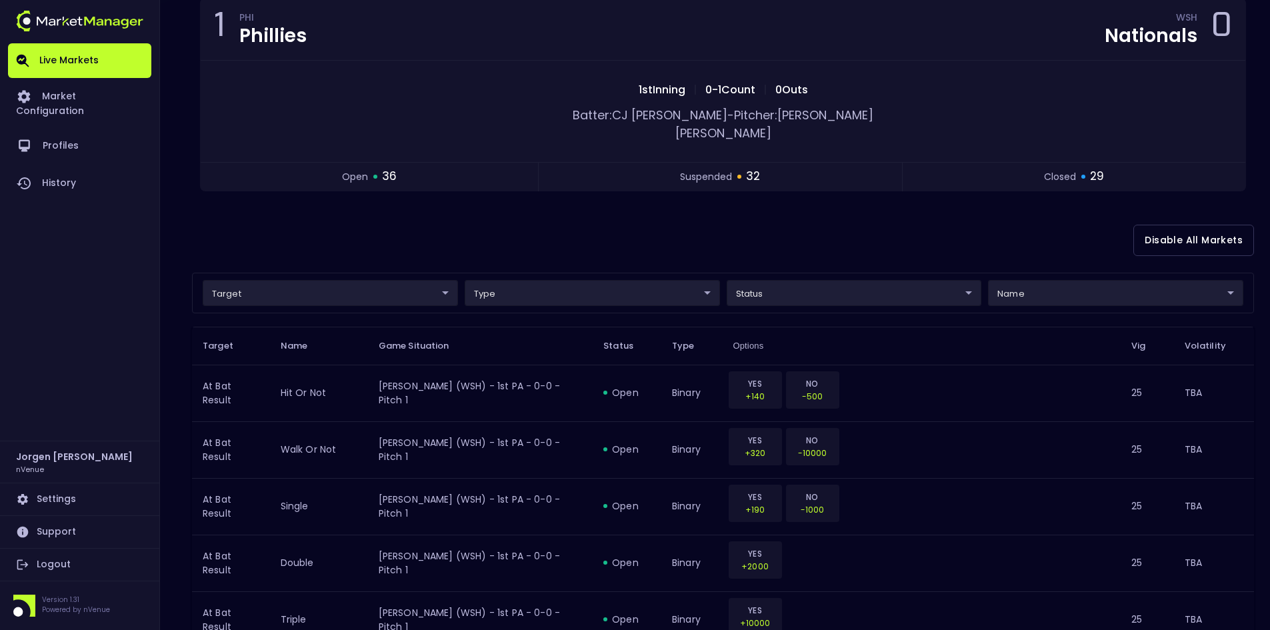
scroll to position [200, 0]
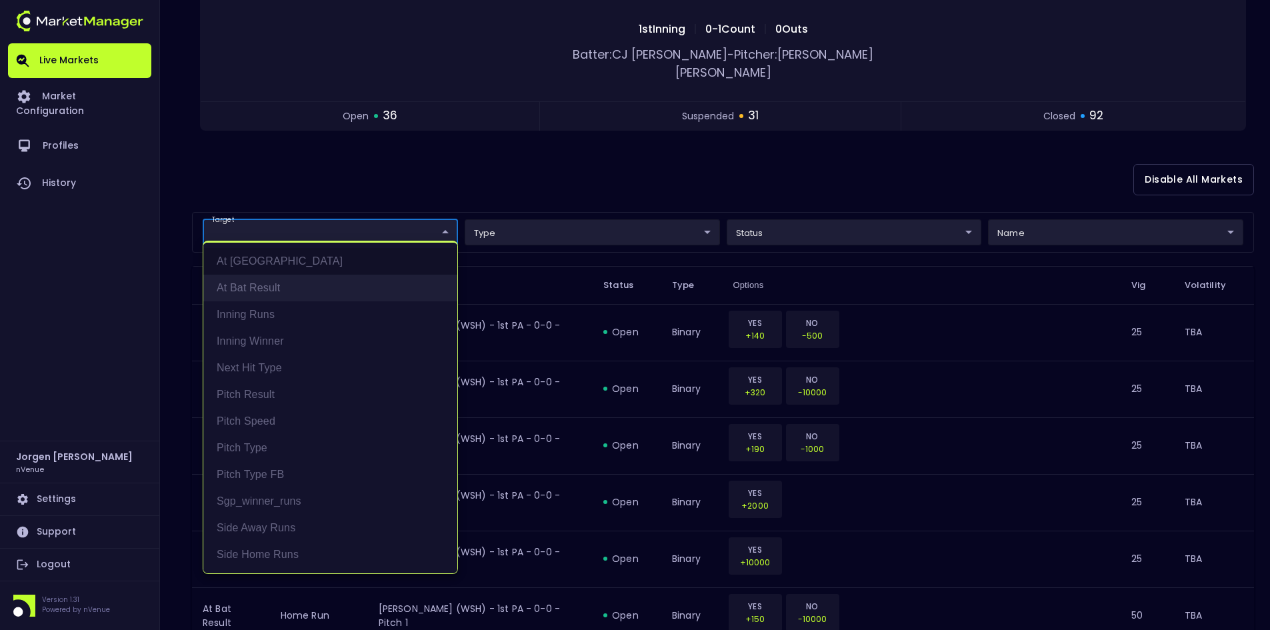
click at [268, 285] on li "At Bat Result" at bounding box center [330, 288] width 254 height 27
type input "At Bat Result"
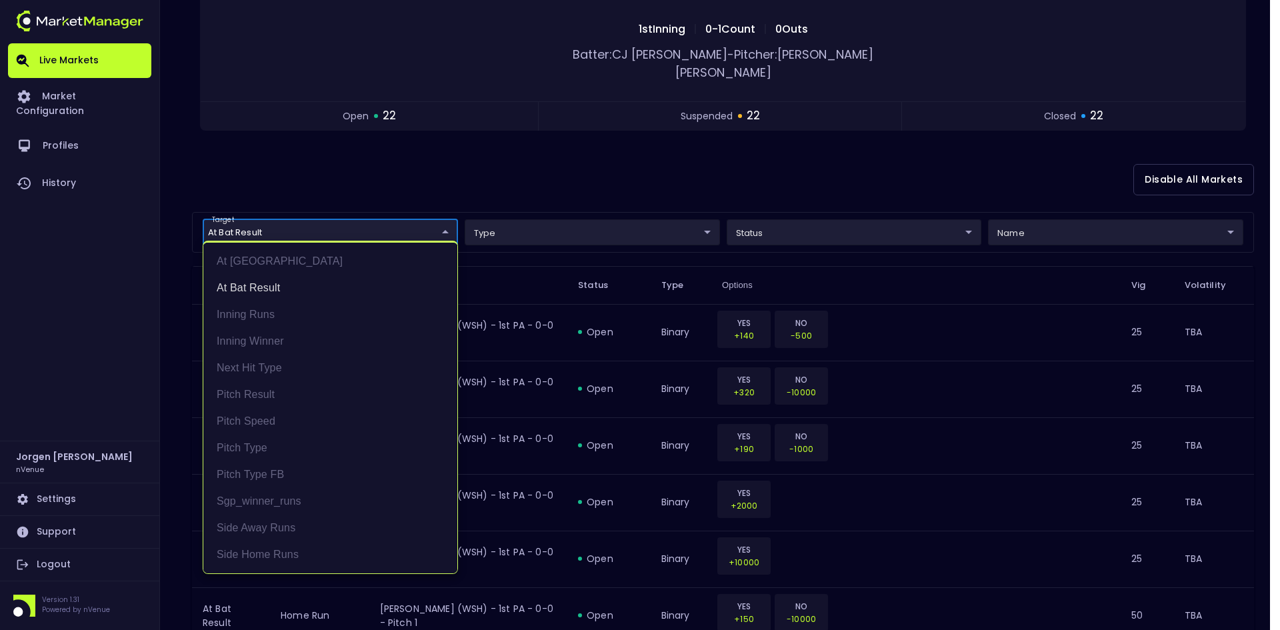
click at [689, 136] on div at bounding box center [640, 315] width 1280 height 630
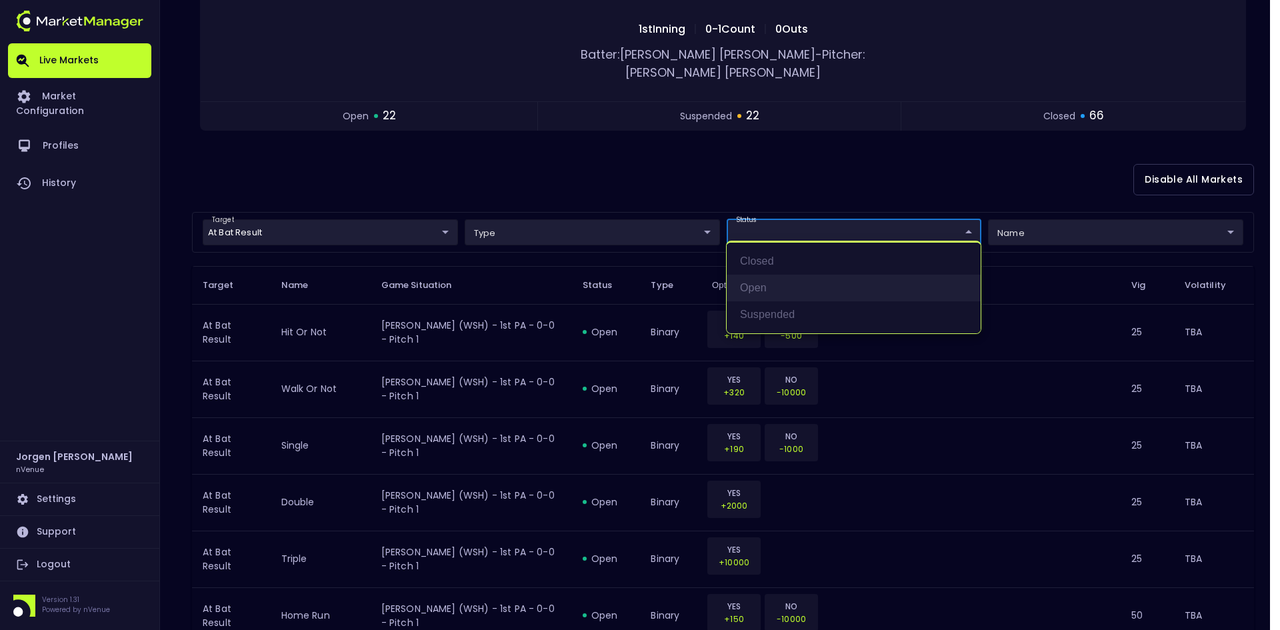
click at [766, 290] on li "open" at bounding box center [854, 288] width 254 height 27
type input "open"
click at [725, 168] on div at bounding box center [640, 315] width 1280 height 630
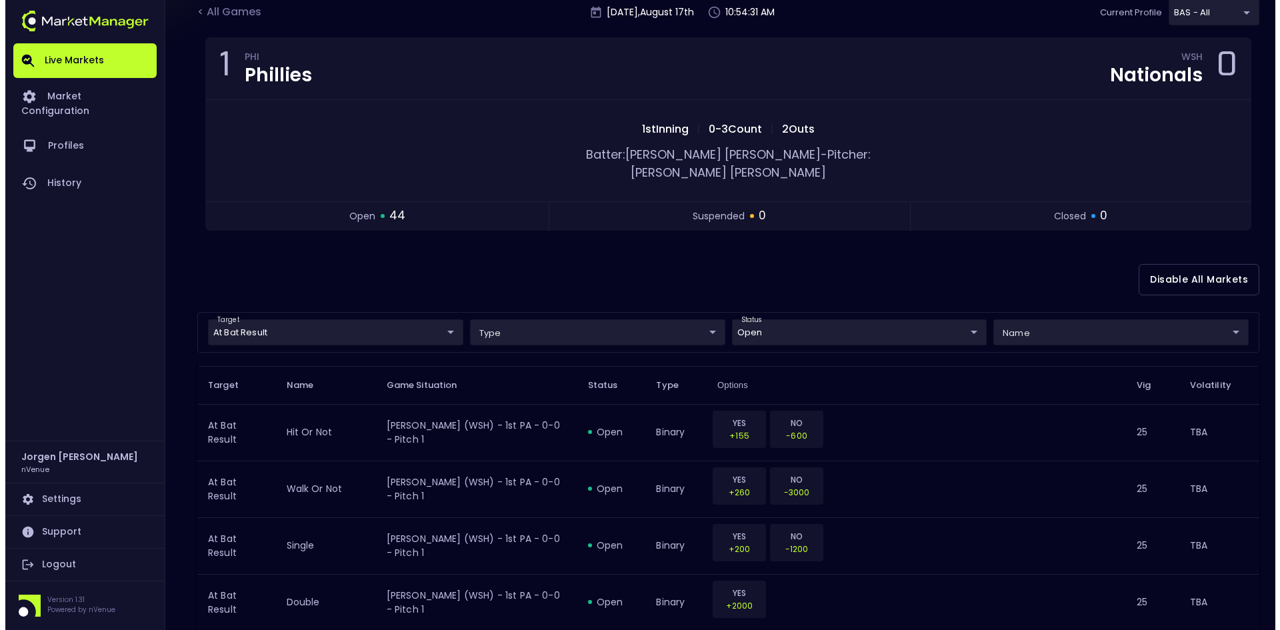
scroll to position [267, 0]
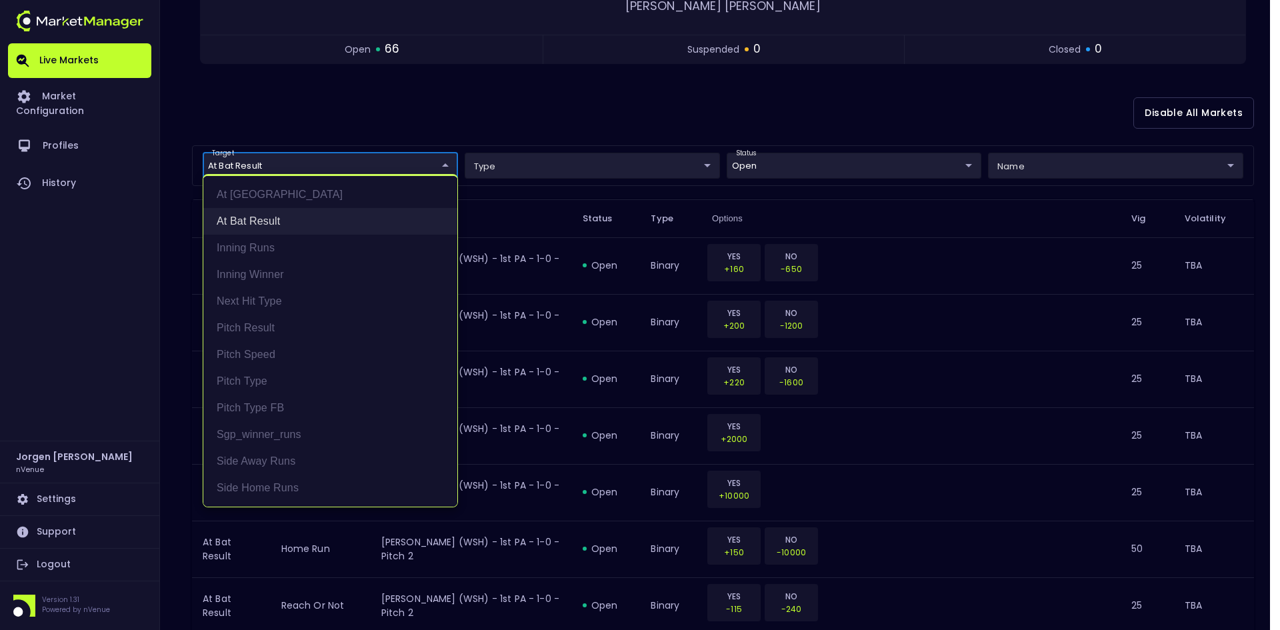
click at [272, 217] on li "At Bat Result" at bounding box center [330, 221] width 254 height 27
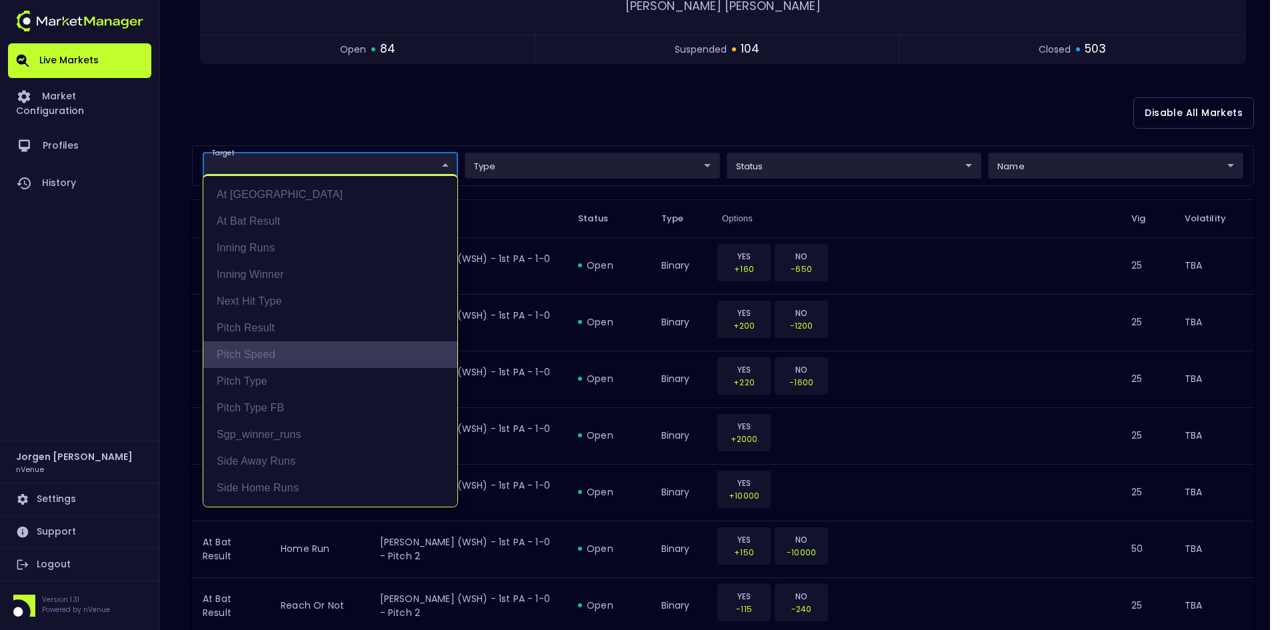
click at [254, 353] on li "Pitch Speed" at bounding box center [330, 354] width 254 height 27
type input "Pitch Speed"
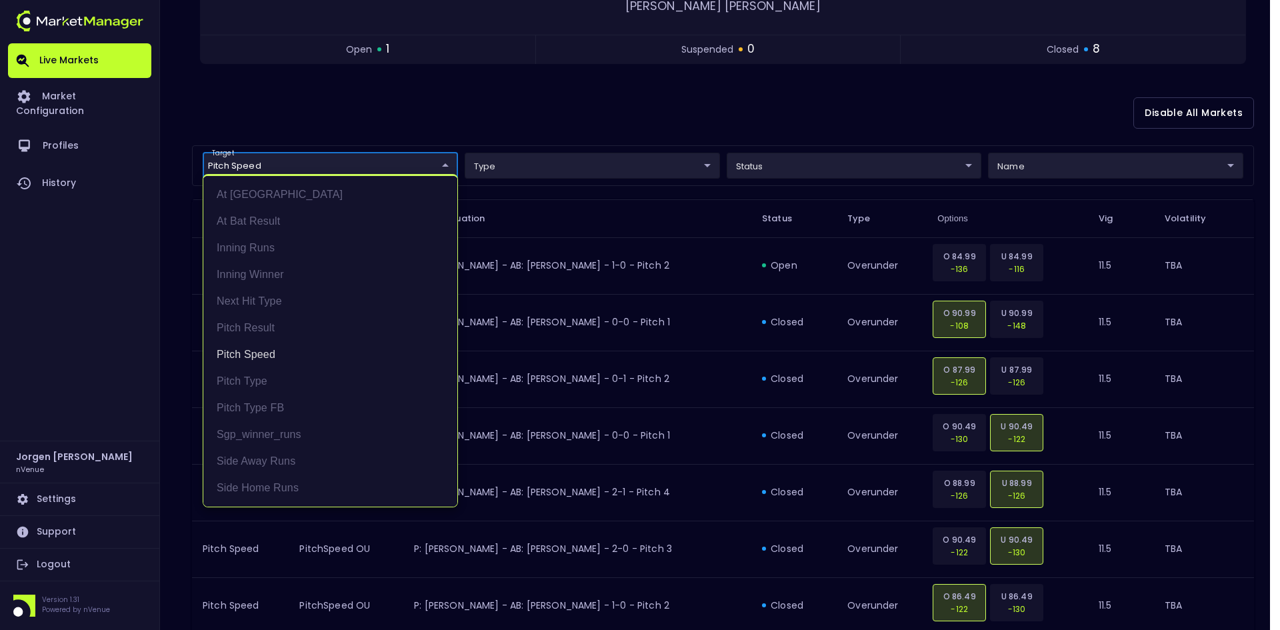
click at [717, 92] on div at bounding box center [640, 315] width 1280 height 630
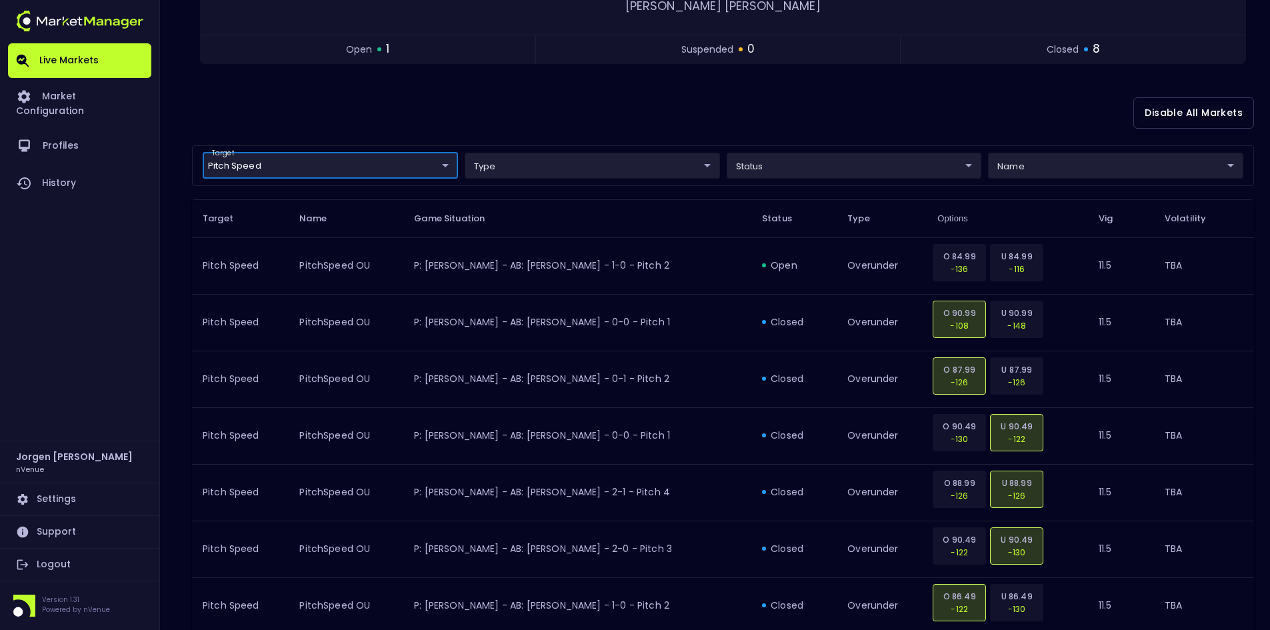
click at [819, 146] on body "Live Markets Market Configuration Profiles History [PERSON_NAME] nVenue Setting…" at bounding box center [635, 273] width 1270 height 1081
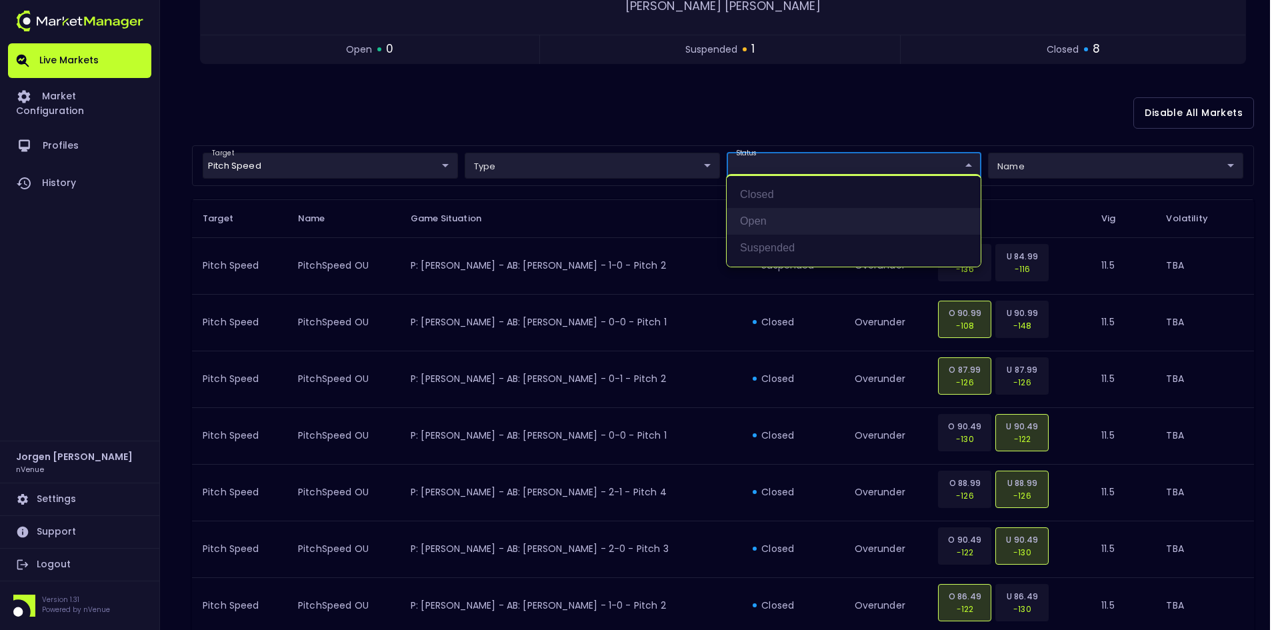
click at [760, 219] on li "open" at bounding box center [854, 221] width 254 height 27
type input "open"
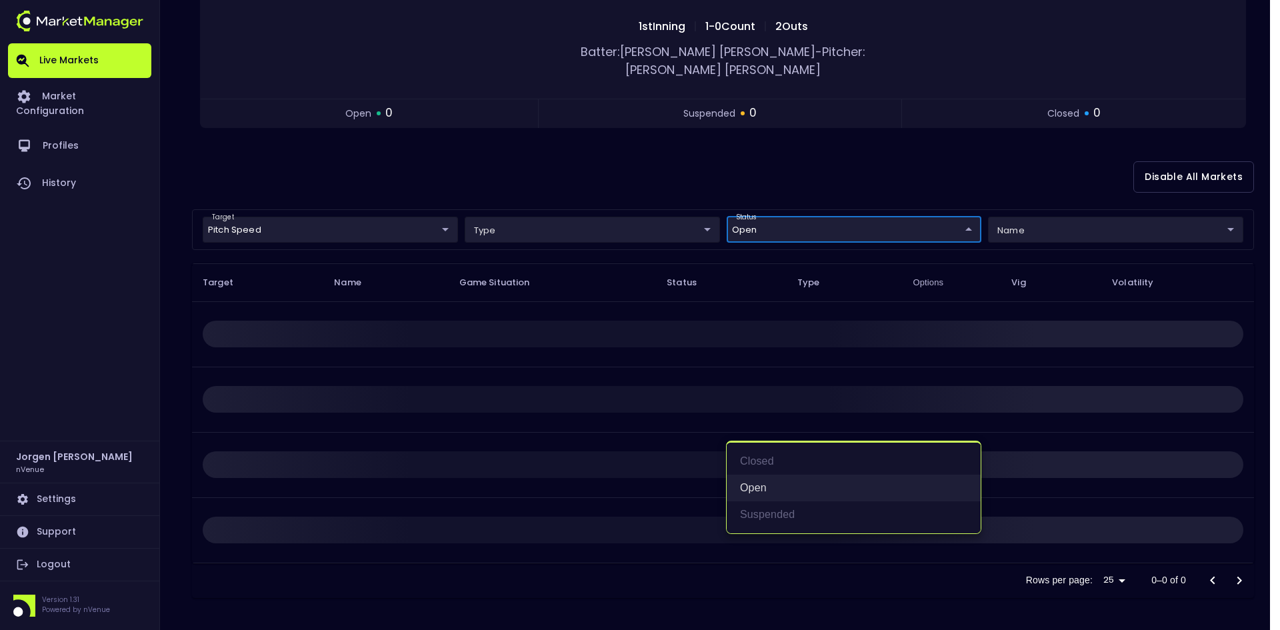
scroll to position [0, 0]
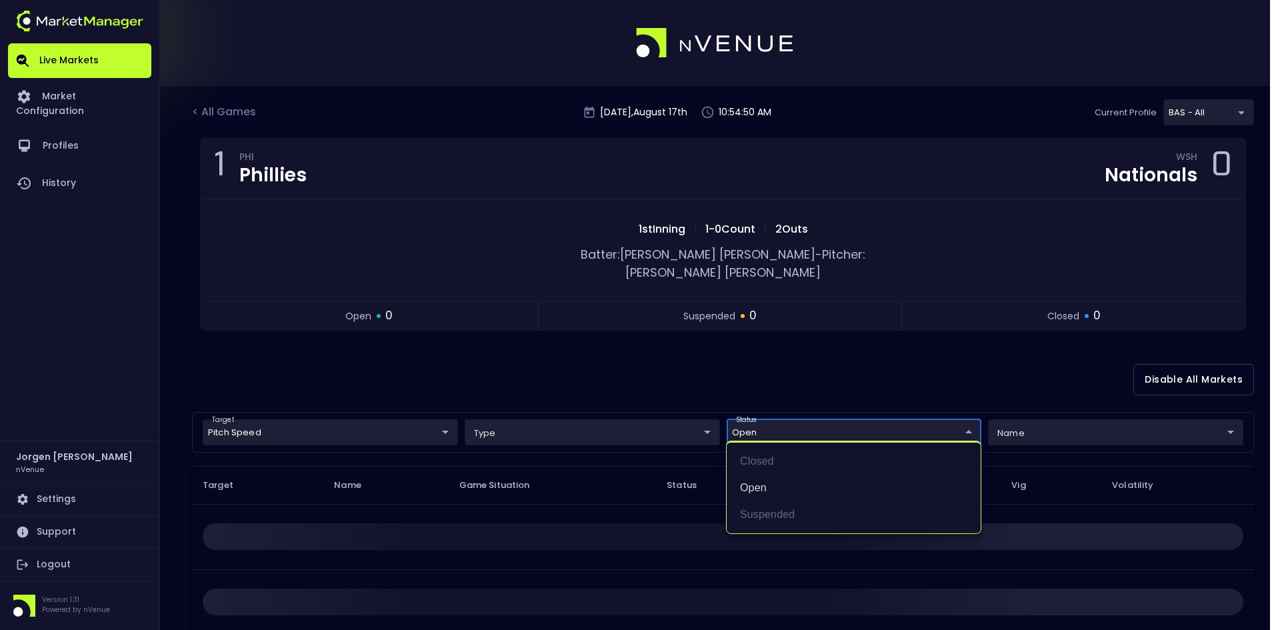
click at [726, 351] on div at bounding box center [640, 315] width 1280 height 630
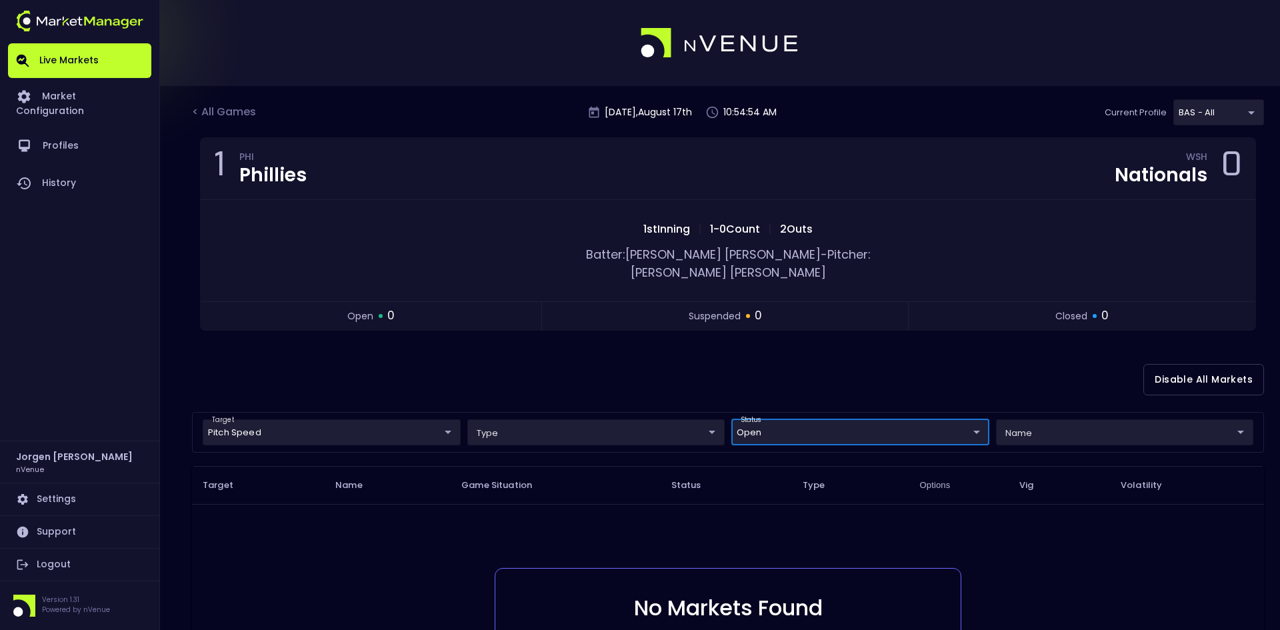
click at [347, 419] on body "Live Markets Market Configuration Profiles History [PERSON_NAME] nVenue Setting…" at bounding box center [640, 416] width 1280 height 833
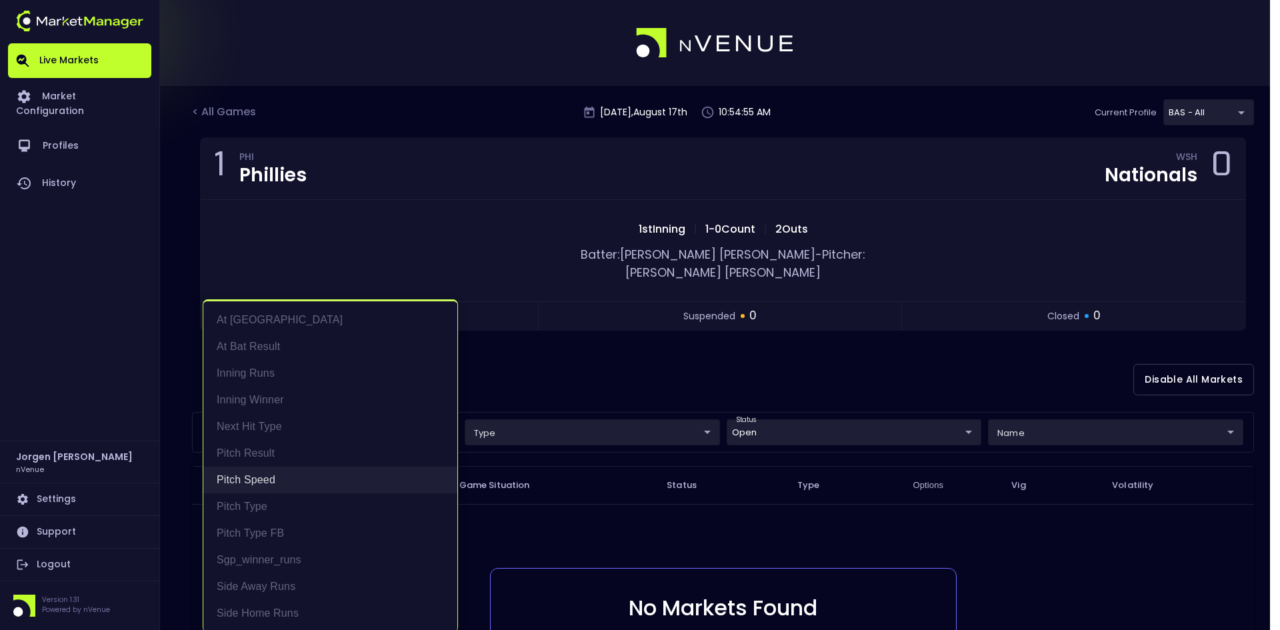
click at [245, 469] on li "Pitch Speed" at bounding box center [330, 480] width 254 height 27
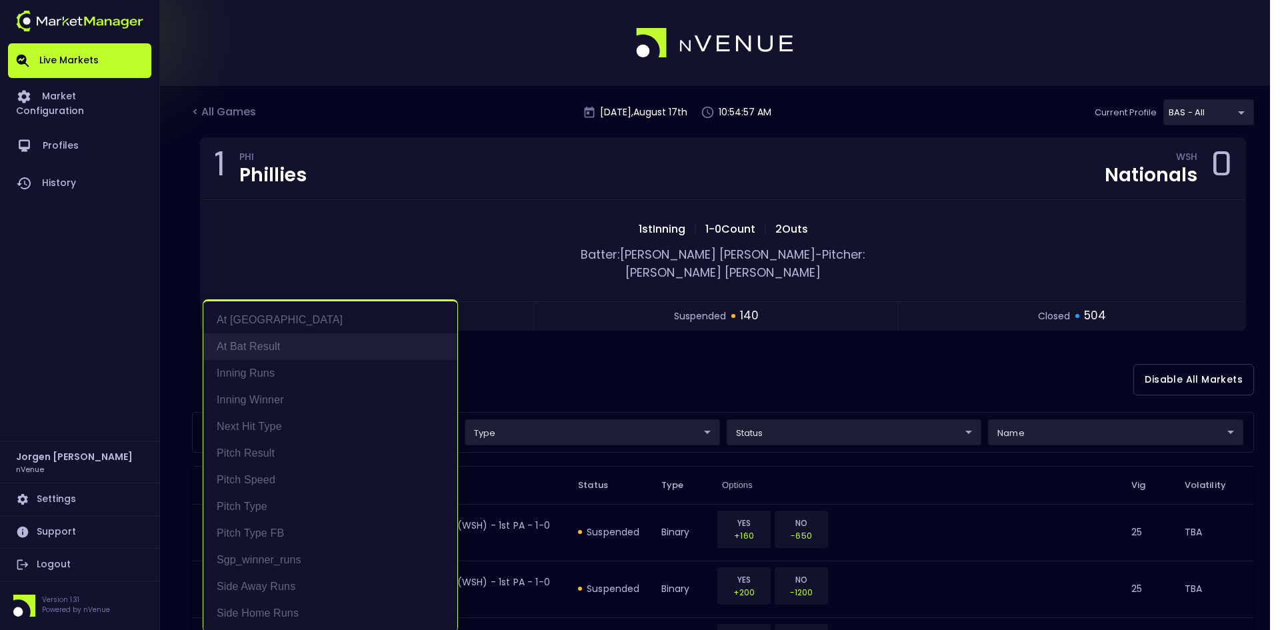
click at [255, 343] on li "At Bat Result" at bounding box center [330, 346] width 254 height 27
type input "At Bat Result"
click at [681, 347] on div at bounding box center [640, 315] width 1280 height 630
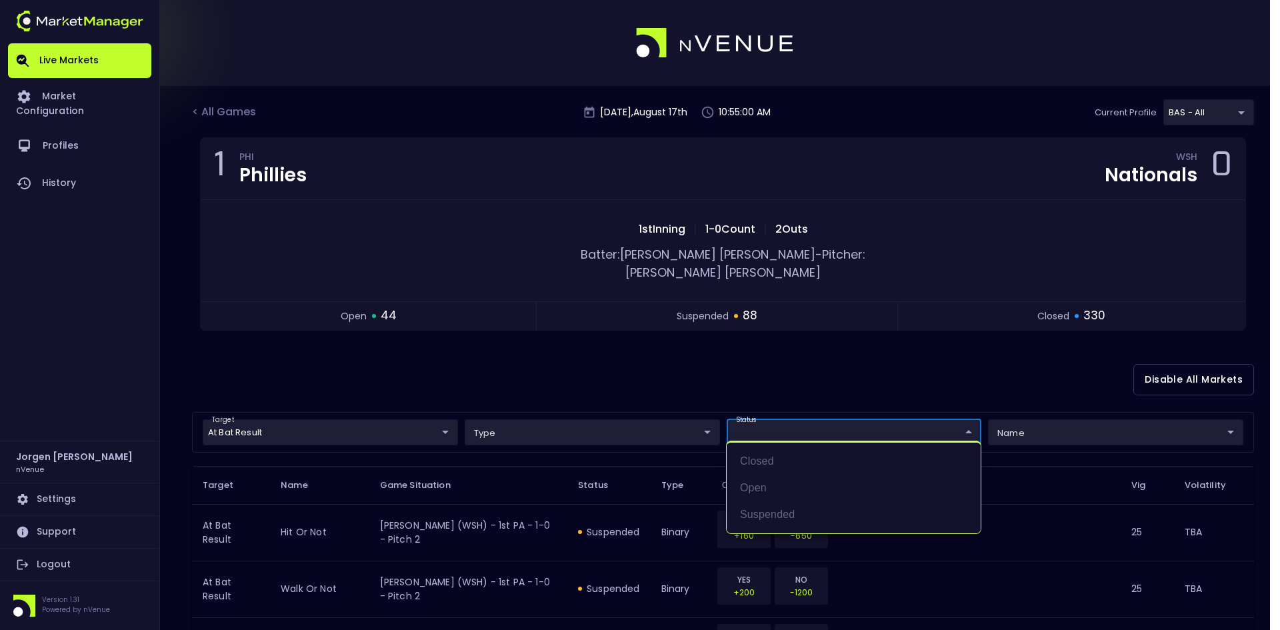
click at [723, 354] on div at bounding box center [640, 315] width 1280 height 630
click at [752, 491] on li "open" at bounding box center [854, 488] width 254 height 27
type input "open"
click at [709, 337] on div at bounding box center [640, 315] width 1280 height 630
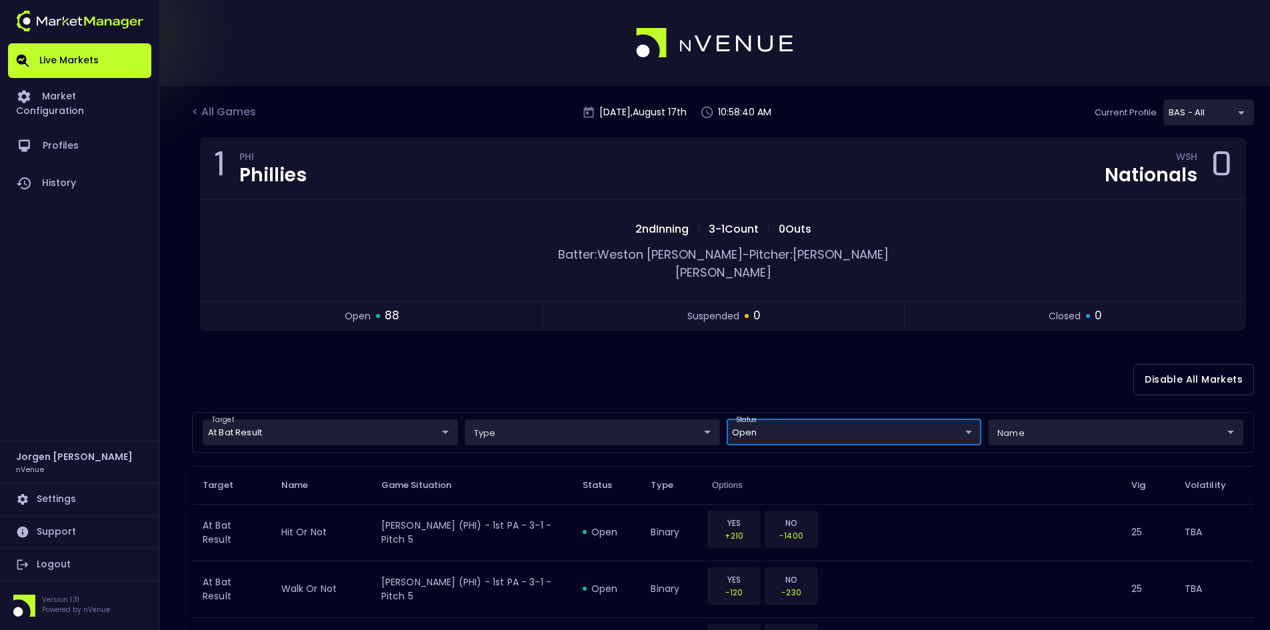
click at [223, 107] on div "< All Games" at bounding box center [225, 112] width 67 height 17
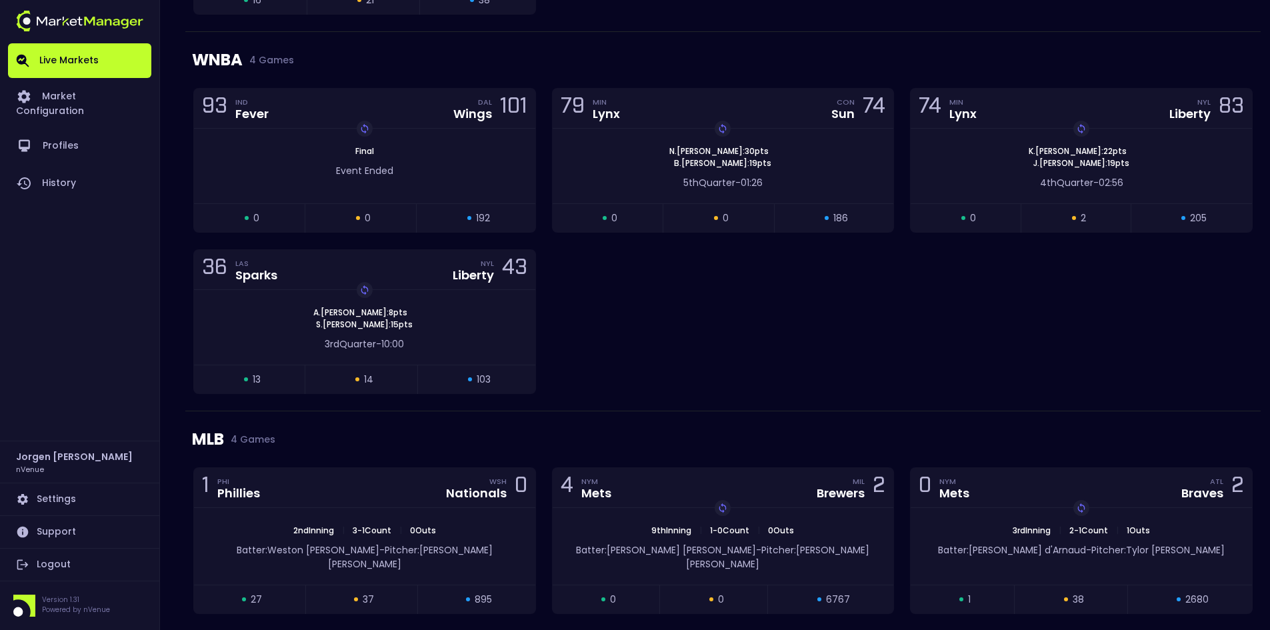
scroll to position [867, 0]
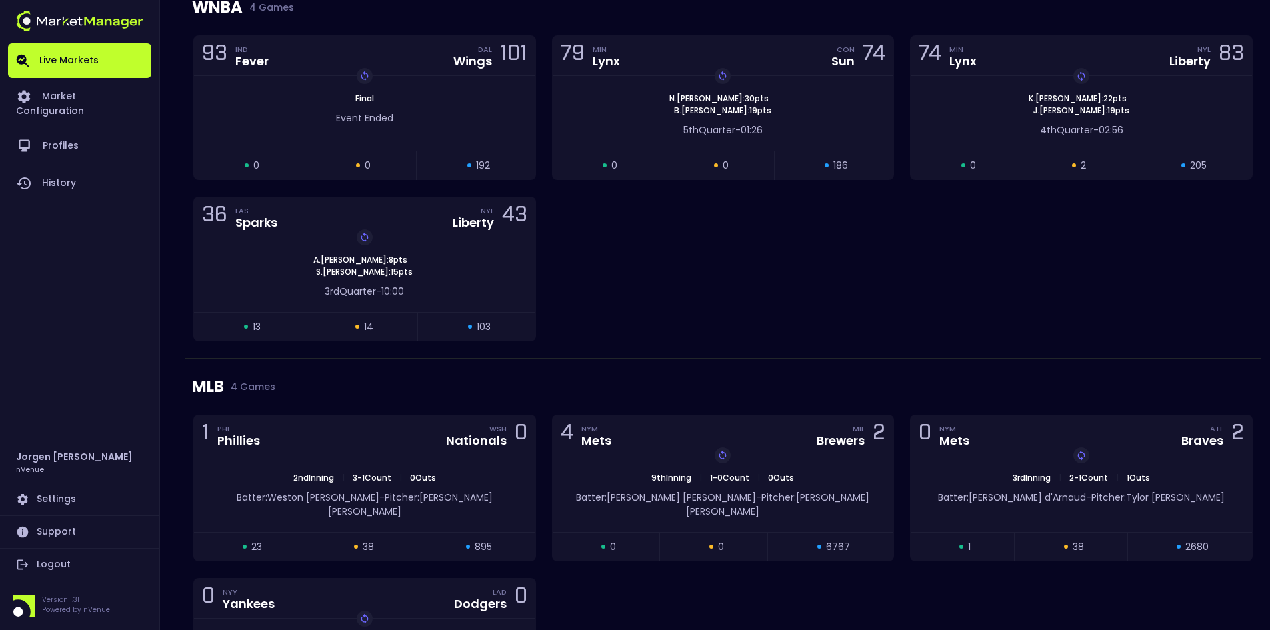
click at [633, 308] on div "93 IND Fever DAL Wings 101 Replay Game Final Event Ended open 0 suspended 0 clo…" at bounding box center [722, 196] width 1075 height 323
click at [628, 276] on div "93 IND Fever DAL Wings 101 Replay Game Final Event Ended open 0 suspended 0 clo…" at bounding box center [722, 196] width 1075 height 323
click at [629, 273] on div "93 IND Fever DAL Wings 101 Replay Game Final Event Ended open 0 suspended 0 clo…" at bounding box center [722, 196] width 1075 height 323
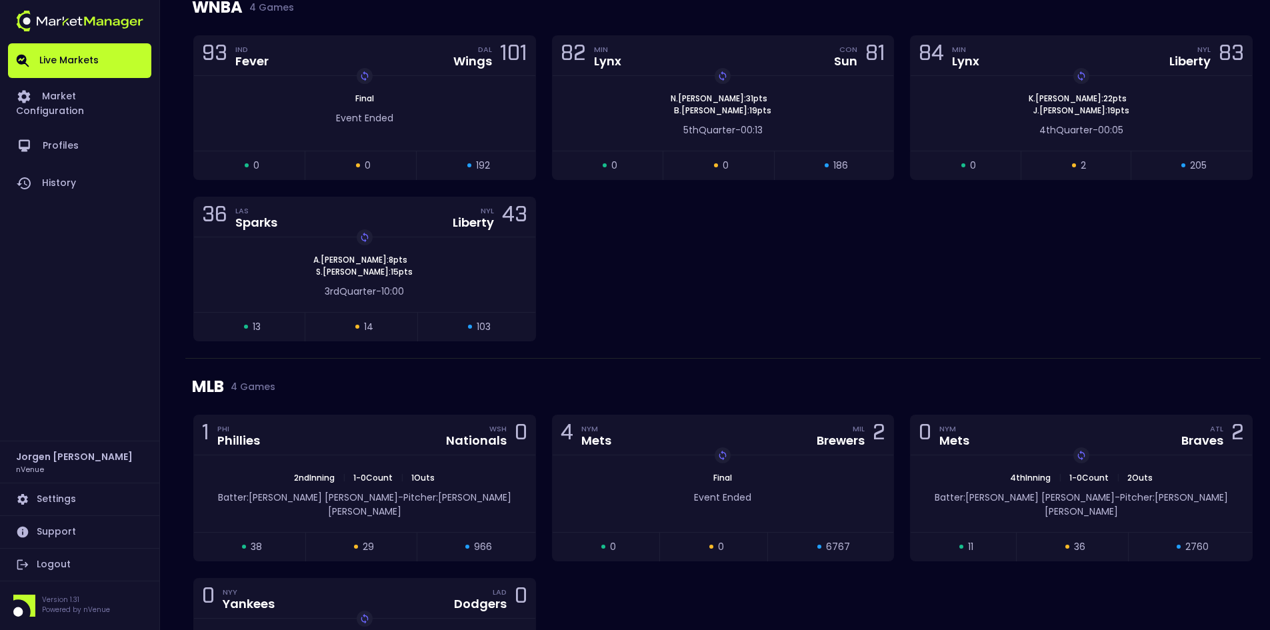
click at [810, 289] on div "93 IND Fever DAL Wings 101 Replay Game Final Event Ended open 0 suspended 0 clo…" at bounding box center [722, 196] width 1075 height 323
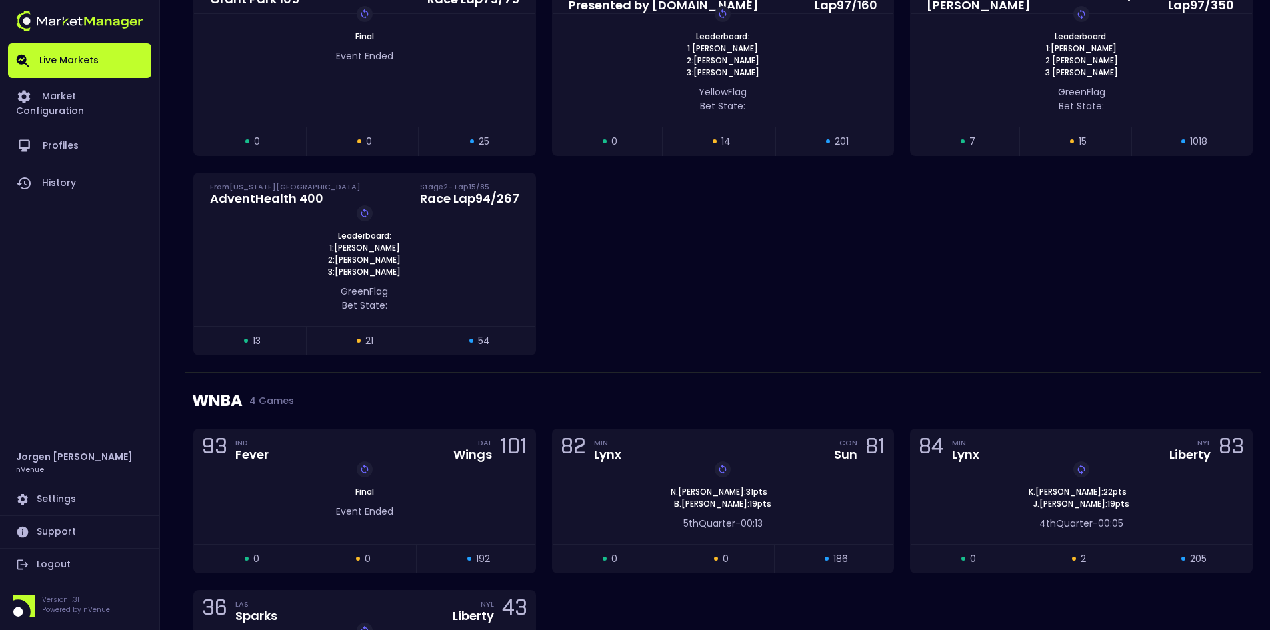
scroll to position [467, 0]
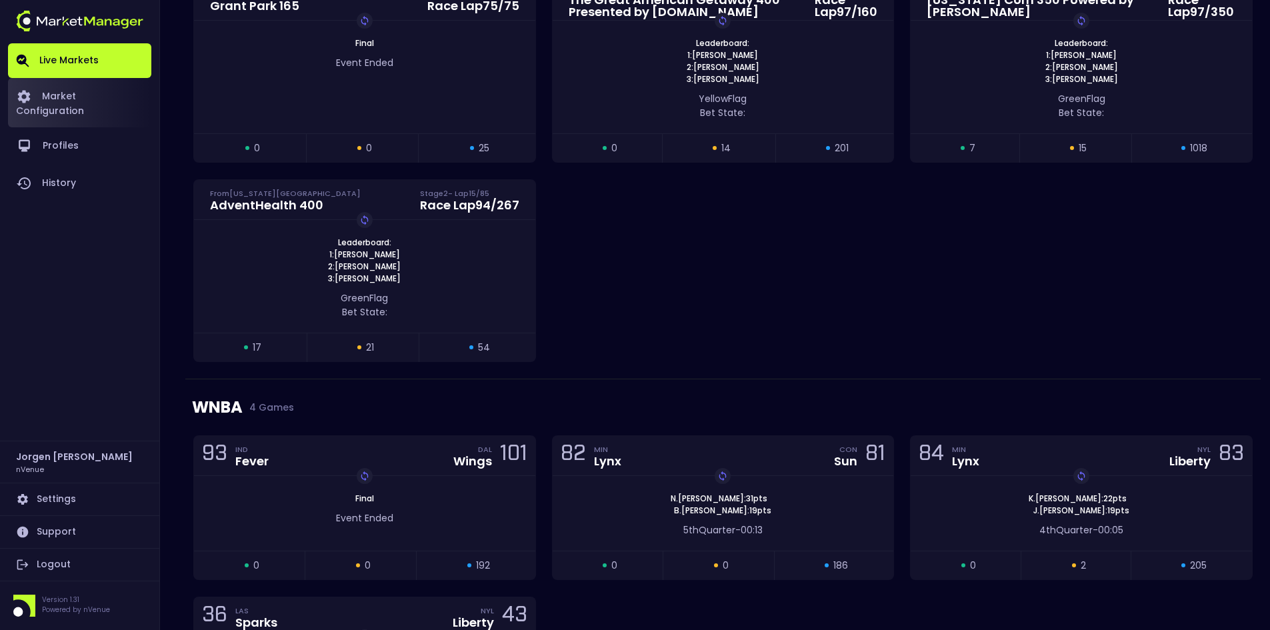
click at [73, 94] on link "Market Configuration" at bounding box center [79, 102] width 143 height 49
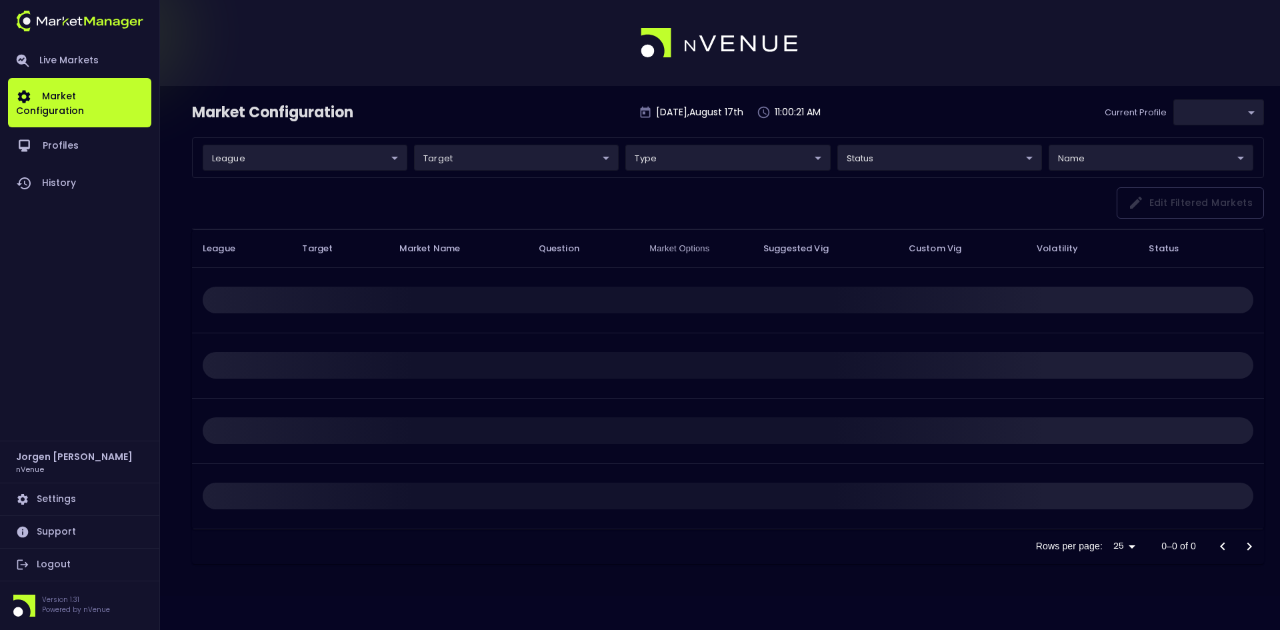
type input "0d810fa5-e353-4d9c-b11d-31f095cae871"
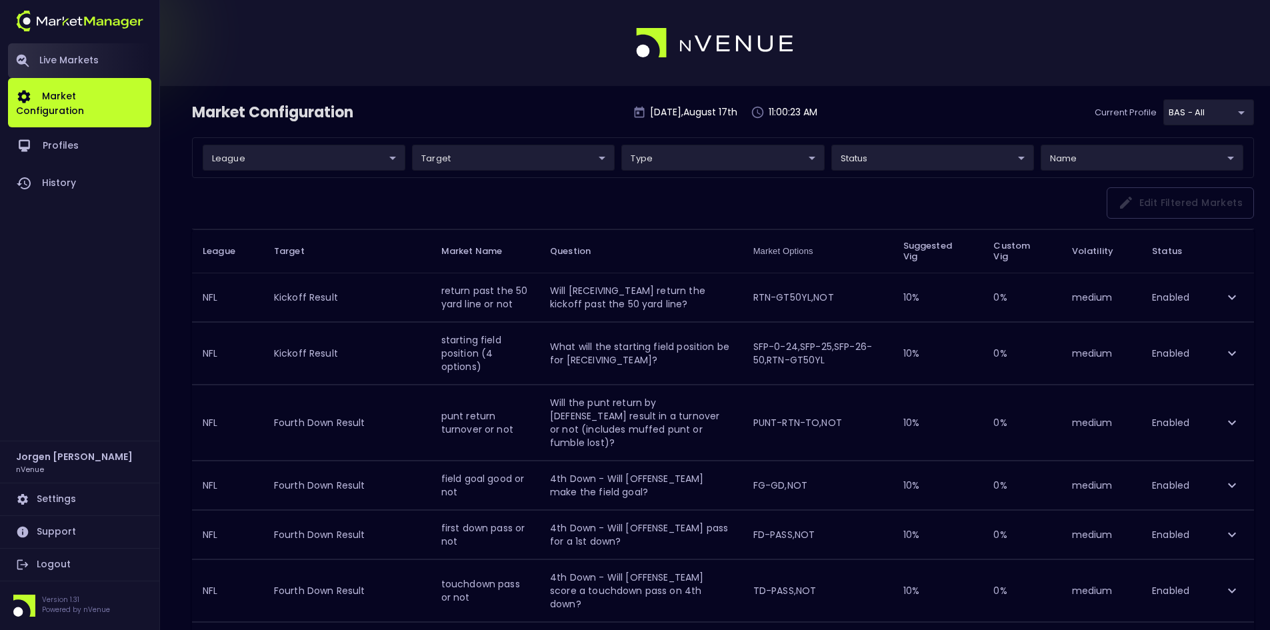
click at [77, 60] on link "Live Markets" at bounding box center [79, 60] width 143 height 35
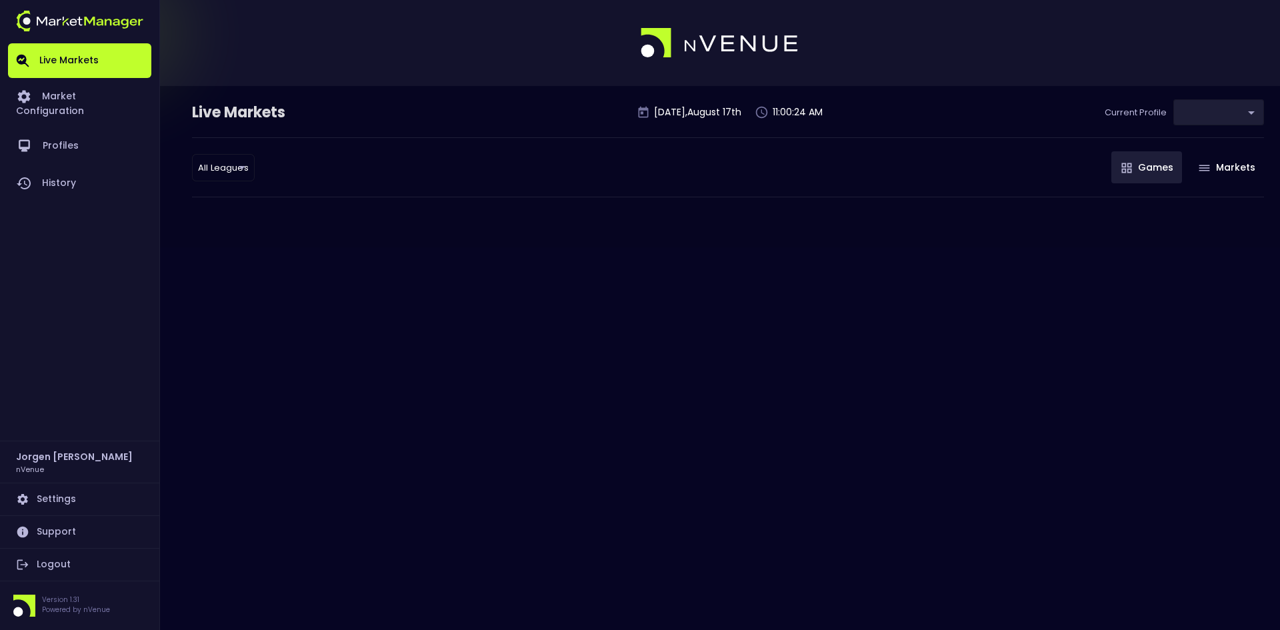
type input "0d810fa5-e353-4d9c-b11d-31f095cae871"
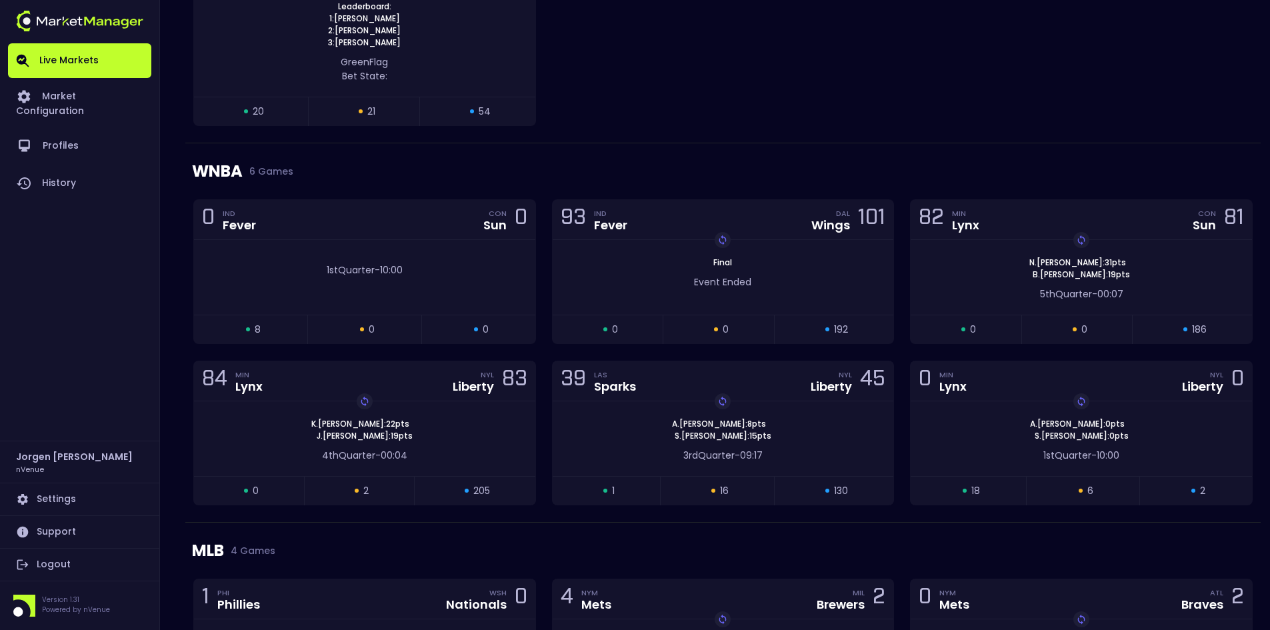
scroll to position [698, 0]
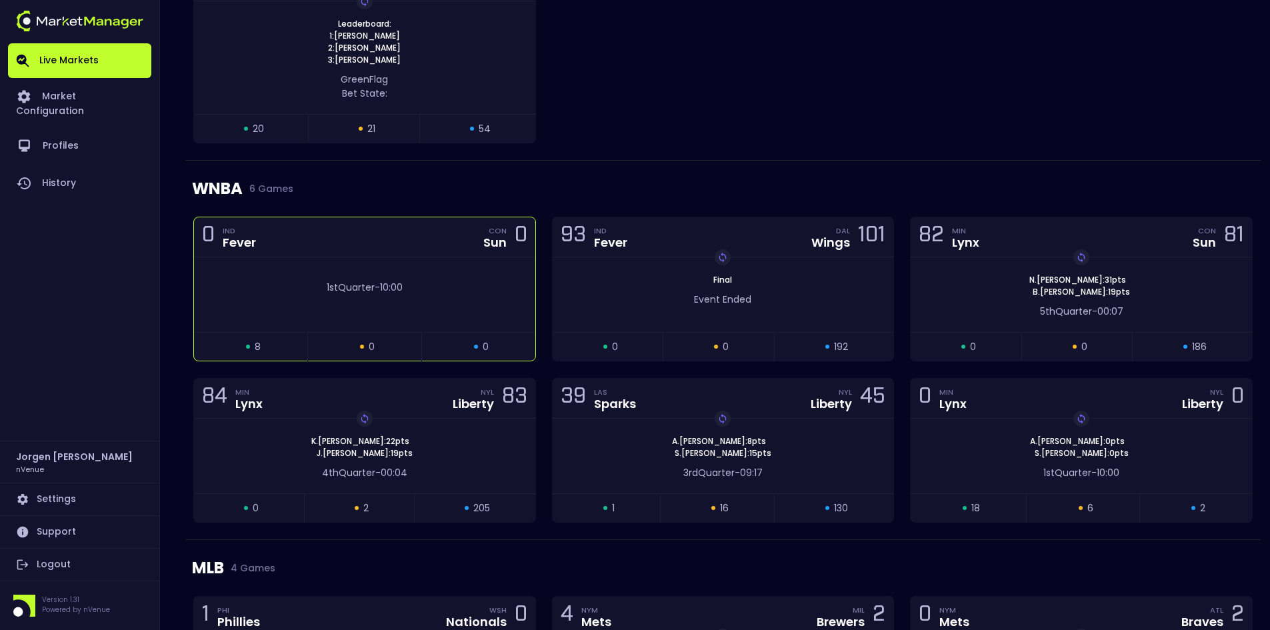
click at [389, 301] on div "1st Quarter - 10:00" at bounding box center [364, 294] width 341 height 75
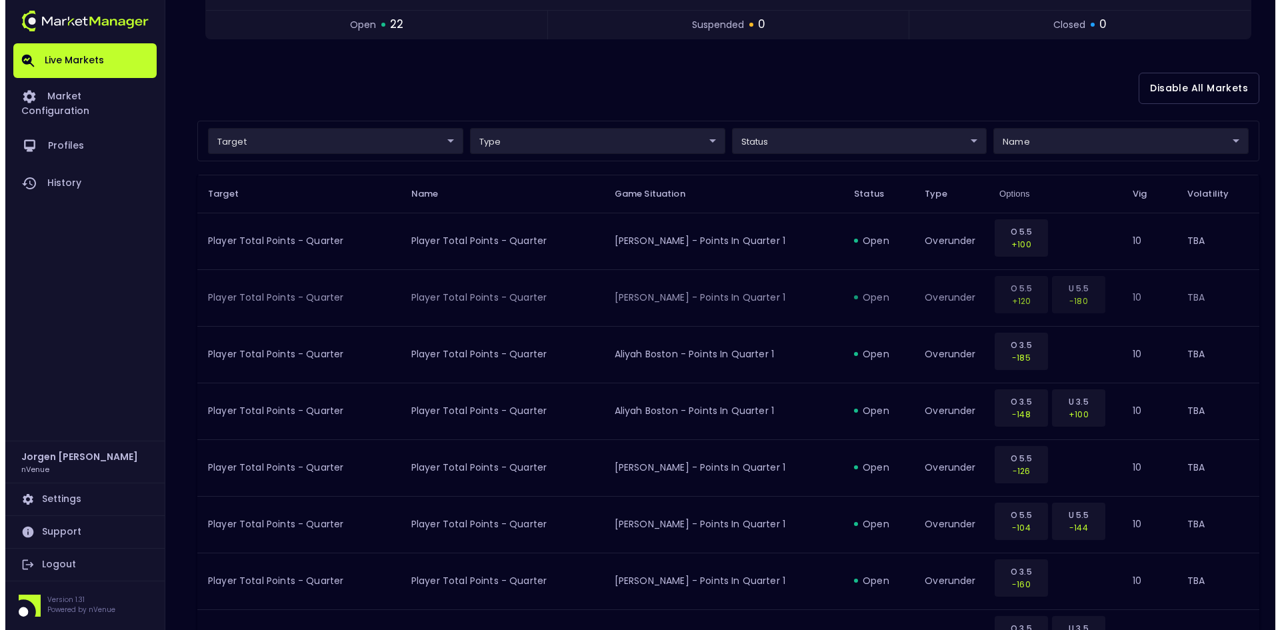
scroll to position [267, 0]
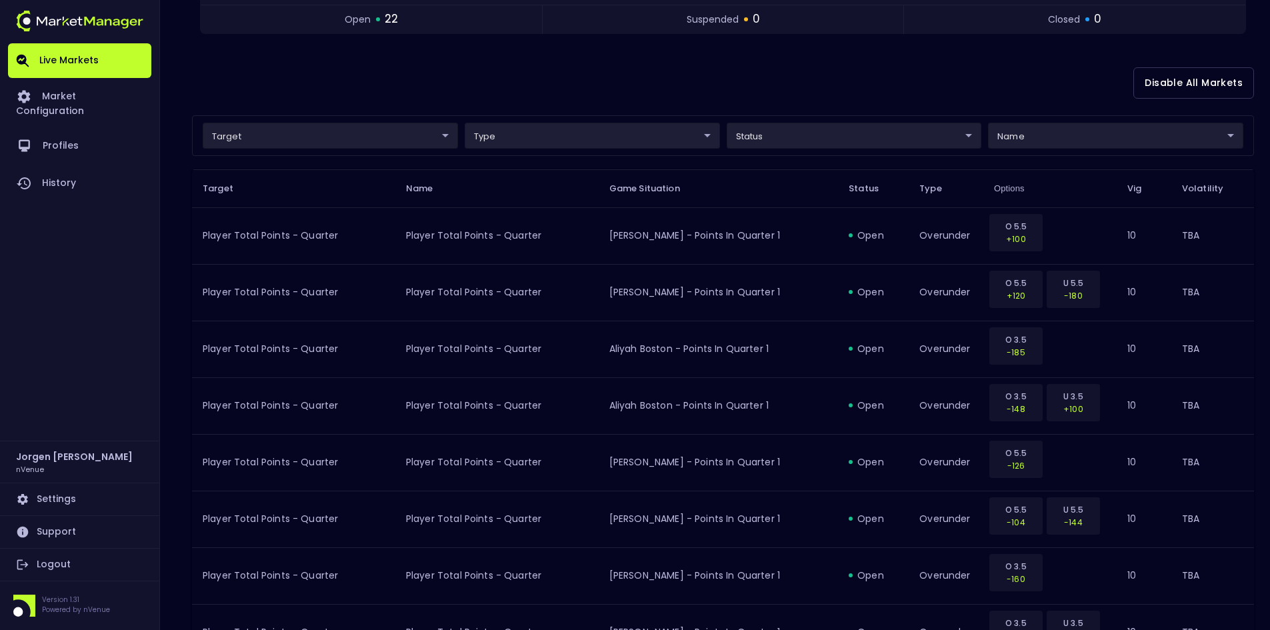
click at [287, 140] on body "Live Markets Market Configuration Profiles History [PERSON_NAME] nVenue Setting…" at bounding box center [635, 627] width 1270 height 1788
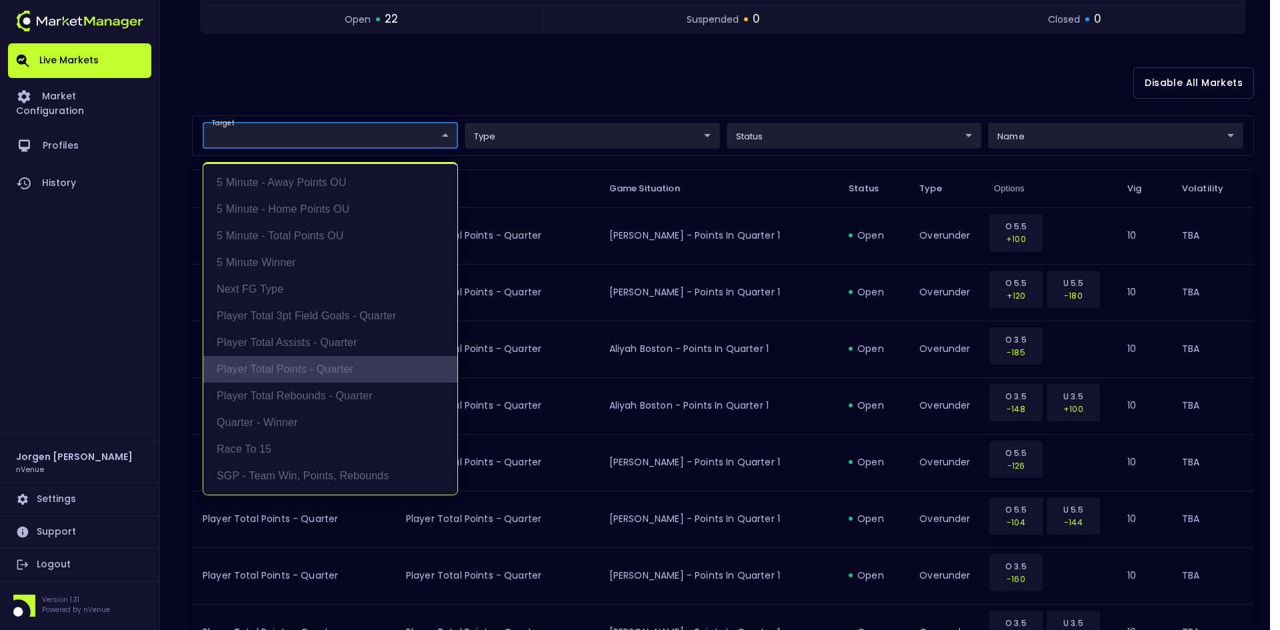
click at [271, 375] on li "Player Total Points - Quarter" at bounding box center [330, 369] width 254 height 27
type input "Player Total Points - Quarter"
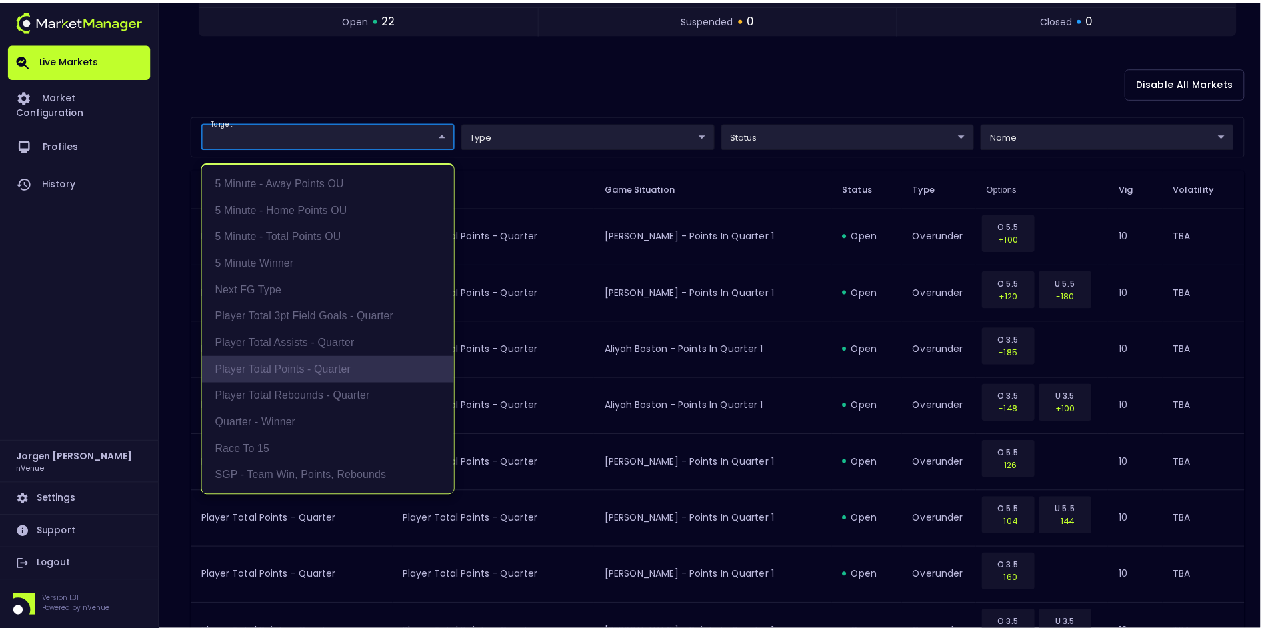
scroll to position [3, 0]
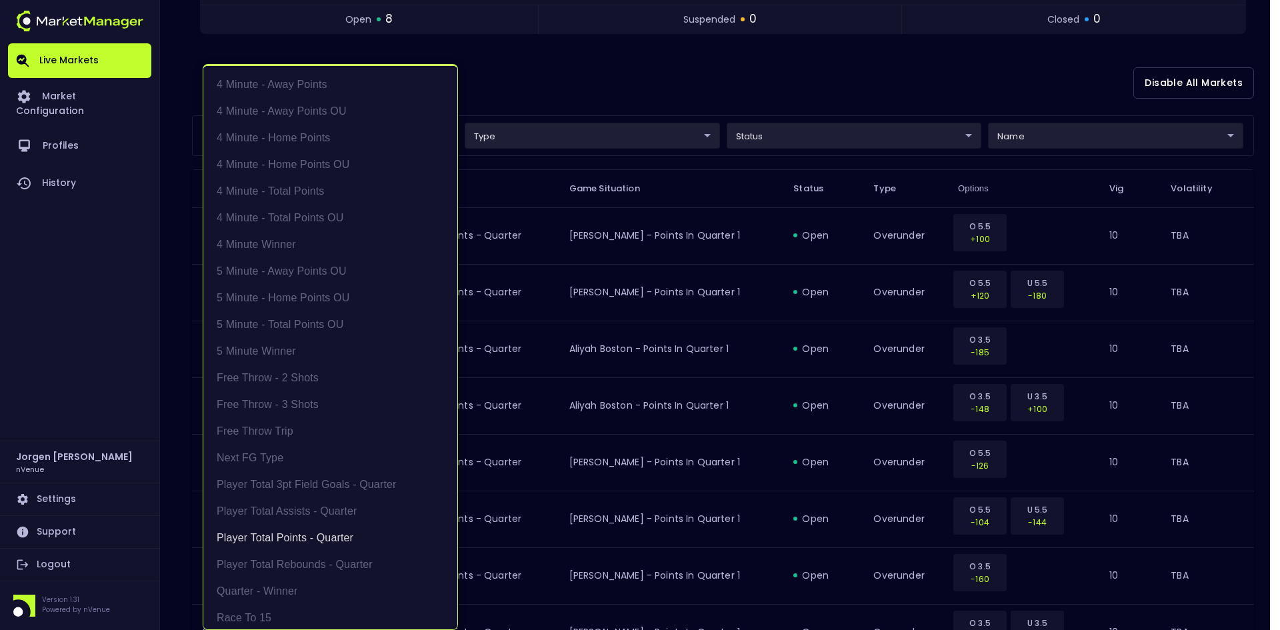
click at [731, 83] on div at bounding box center [640, 315] width 1280 height 630
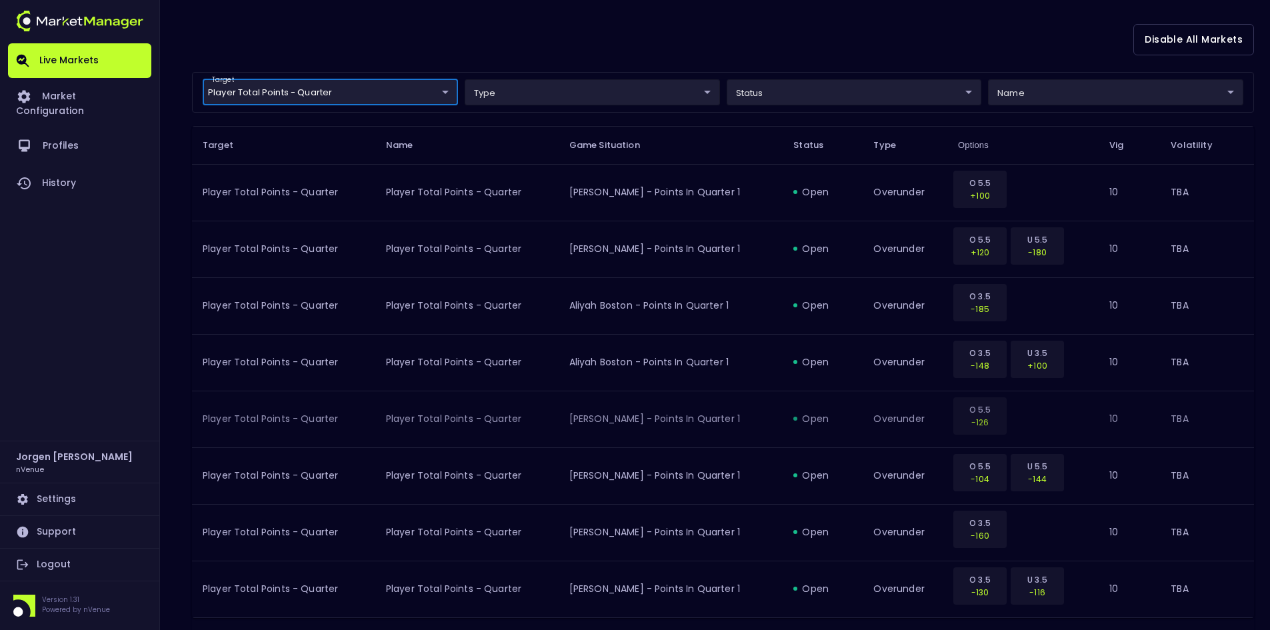
scroll to position [333, 0]
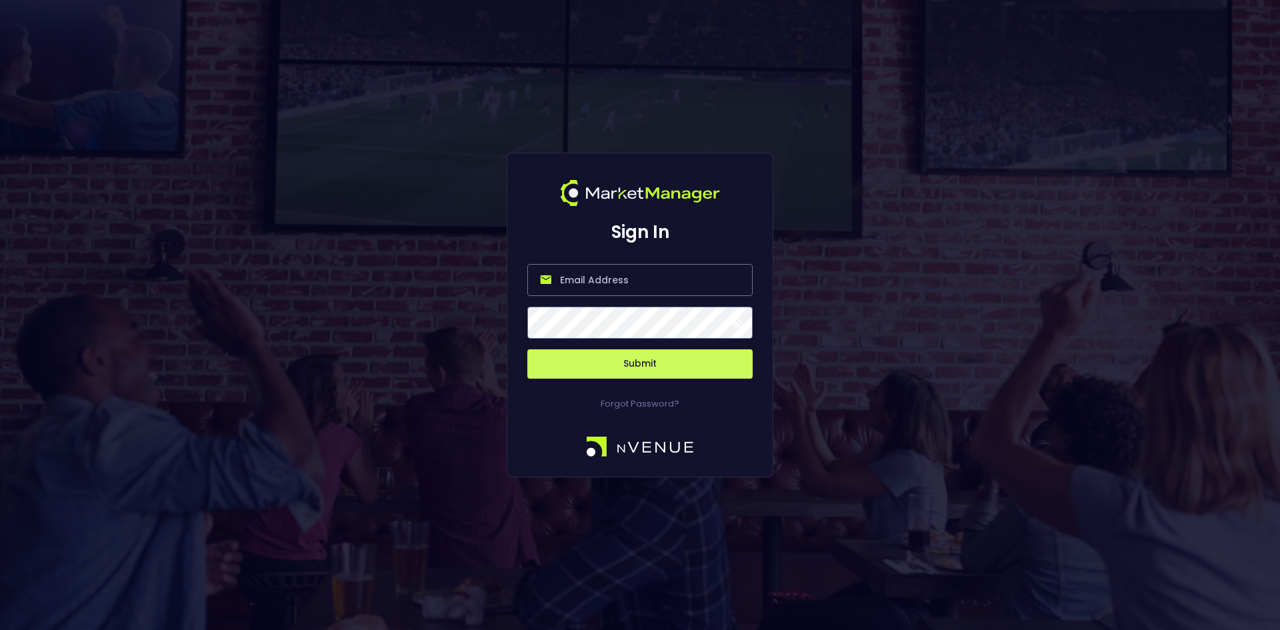
click at [579, 285] on input "email" at bounding box center [639, 280] width 225 height 32
type input "[EMAIL_ADDRESS][DOMAIN_NAME]"
click at [670, 365] on button "Submit" at bounding box center [639, 363] width 225 height 29
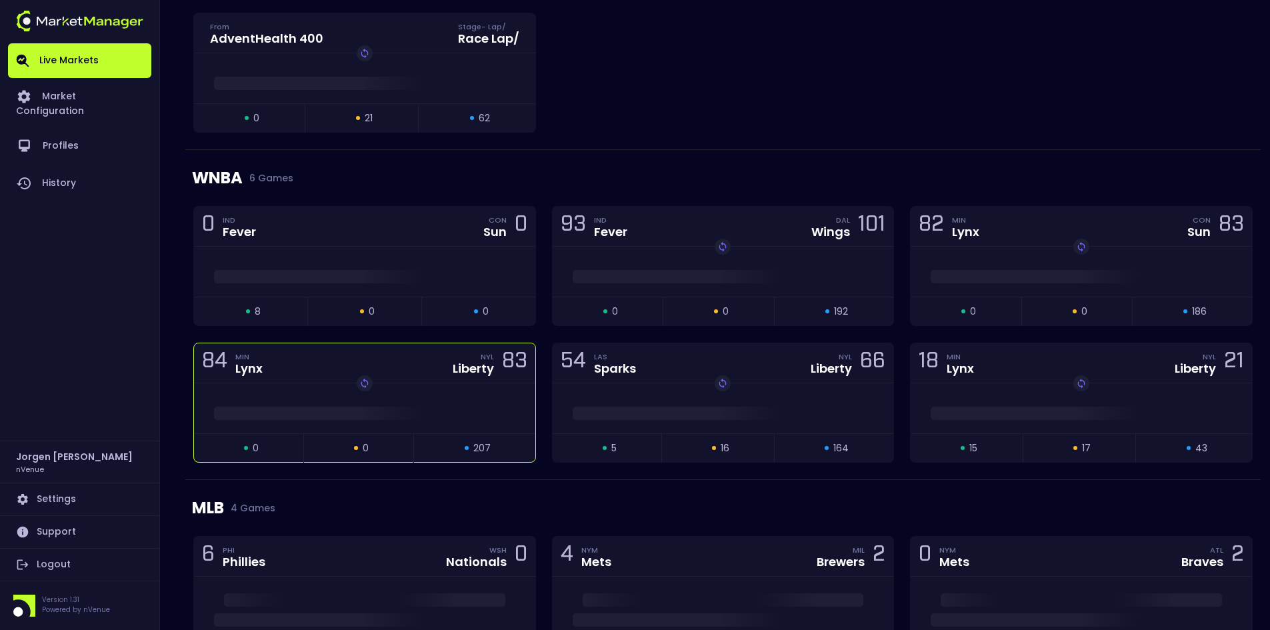
scroll to position [667, 0]
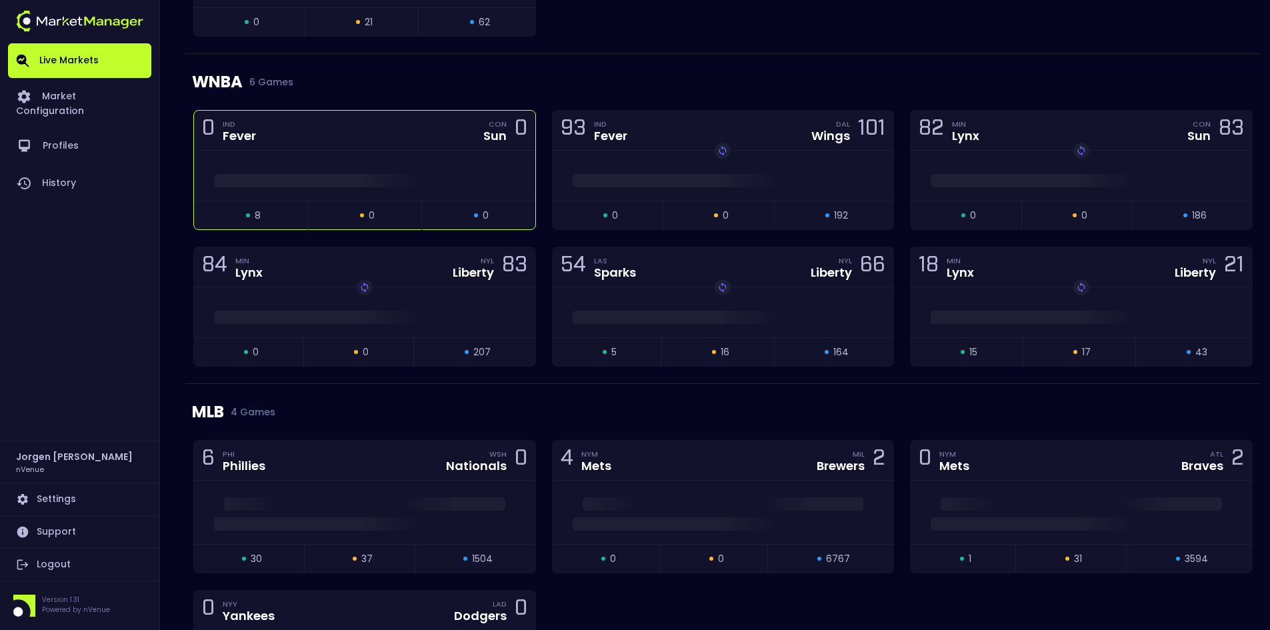
click at [373, 168] on div at bounding box center [364, 177] width 341 height 20
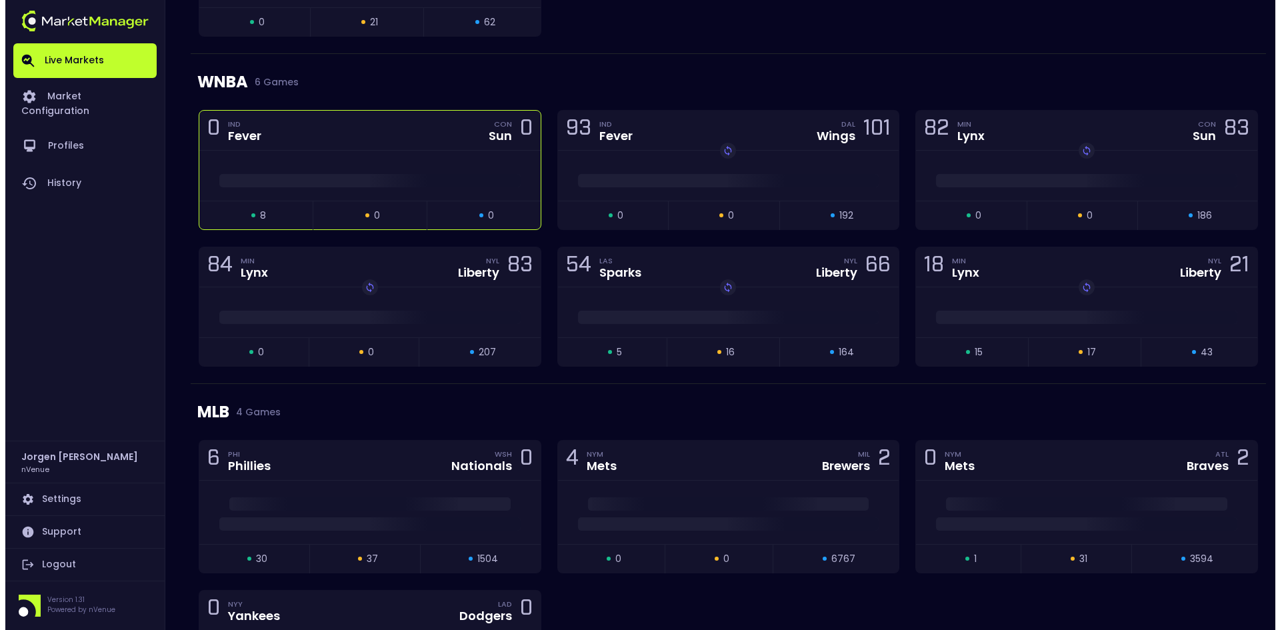
scroll to position [0, 0]
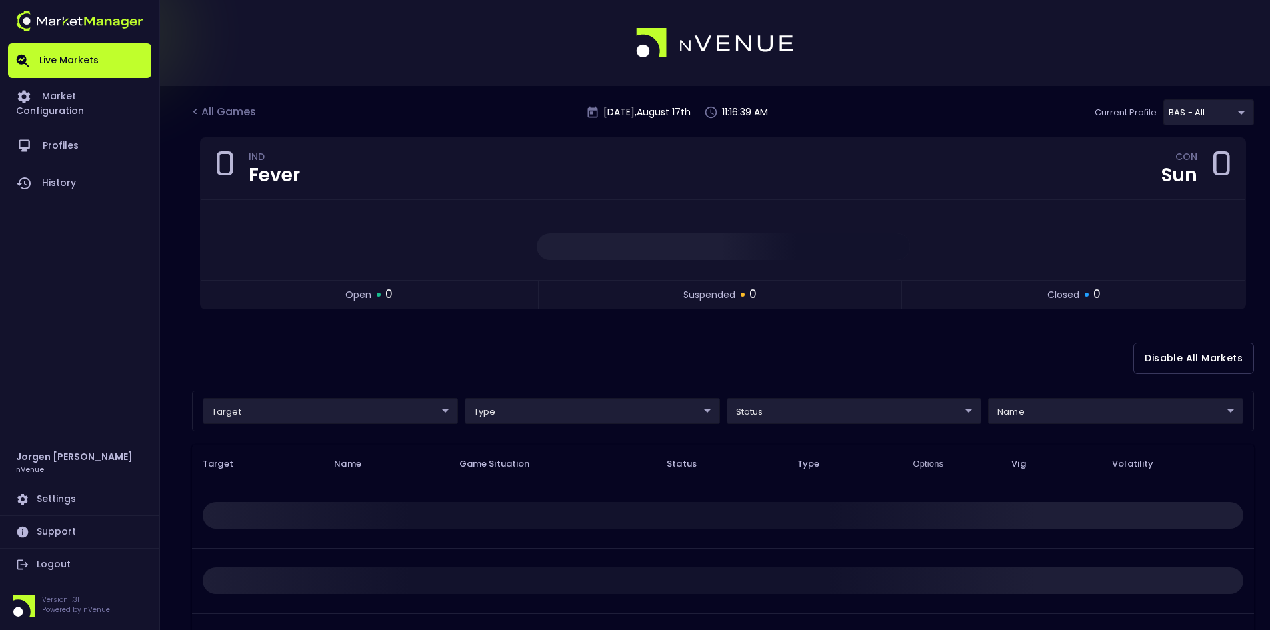
click at [284, 413] on body "Live Markets Market Configuration Profiles History [PERSON_NAME] nVenue Setting…" at bounding box center [635, 405] width 1270 height 811
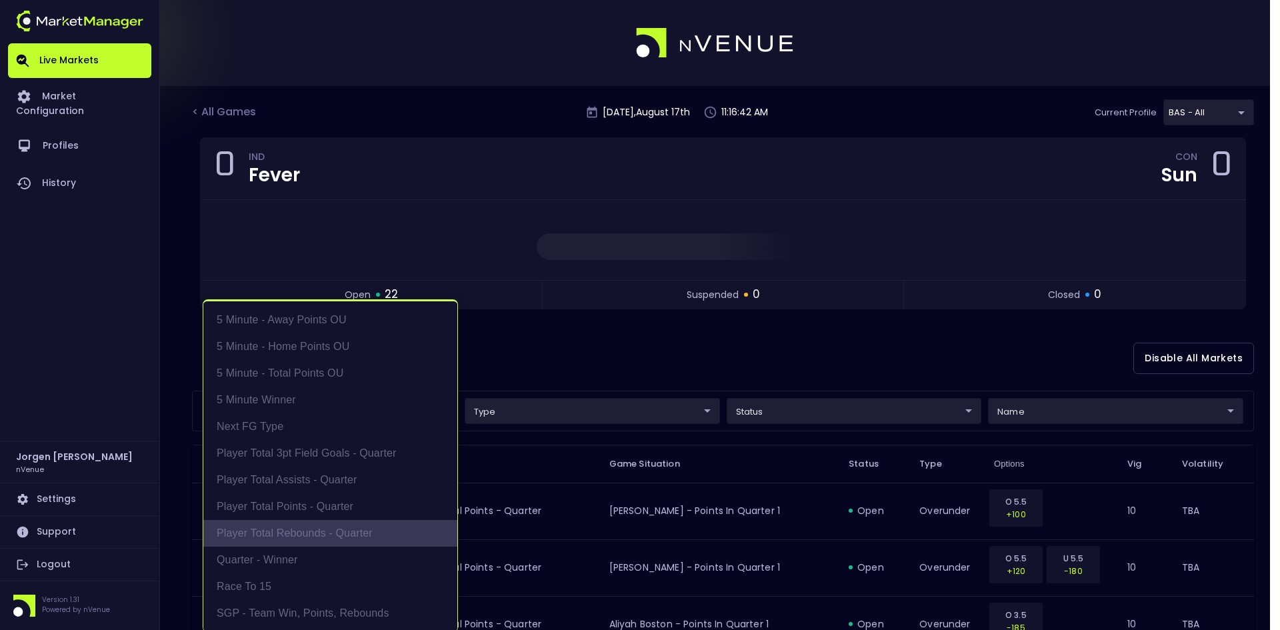
click at [299, 531] on li "Player Total Rebounds - Quarter" at bounding box center [330, 533] width 254 height 27
type input "Player Total Rebounds - Quarter"
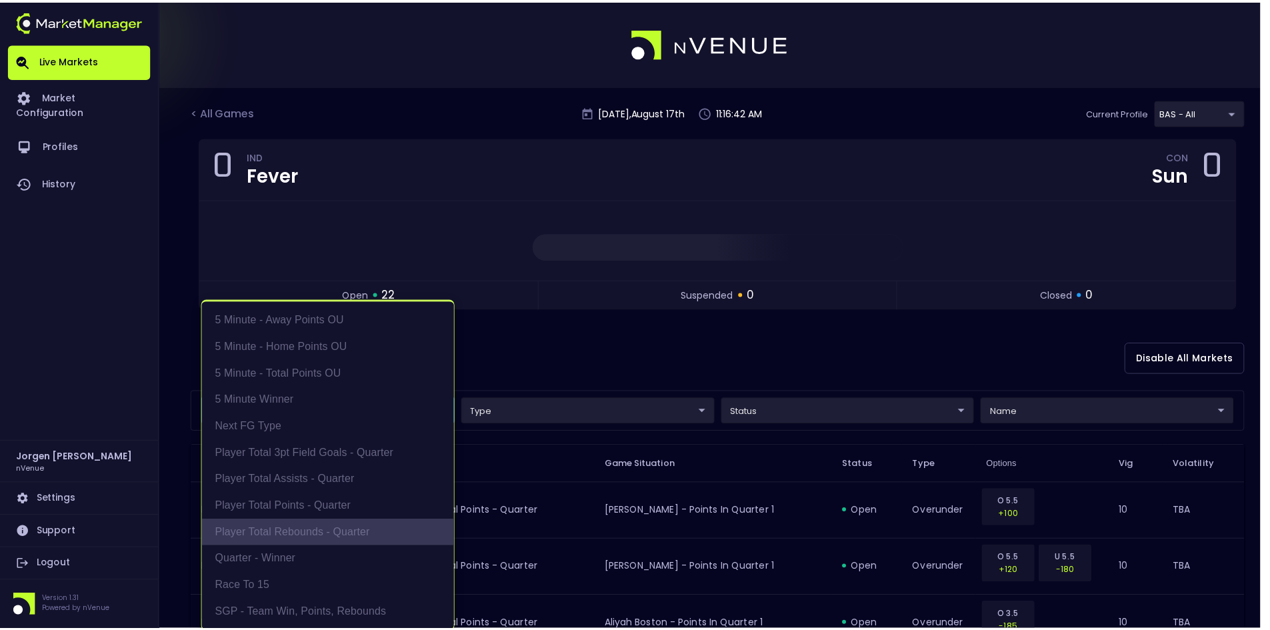
scroll to position [3, 0]
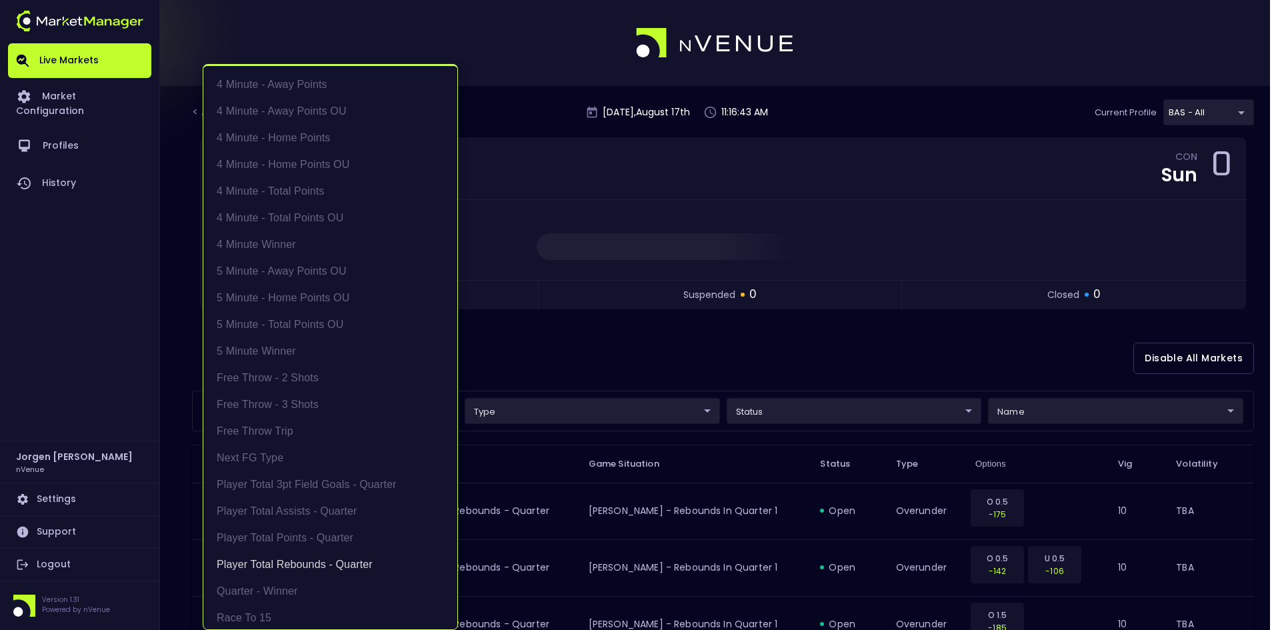
click at [643, 342] on div at bounding box center [640, 315] width 1280 height 630
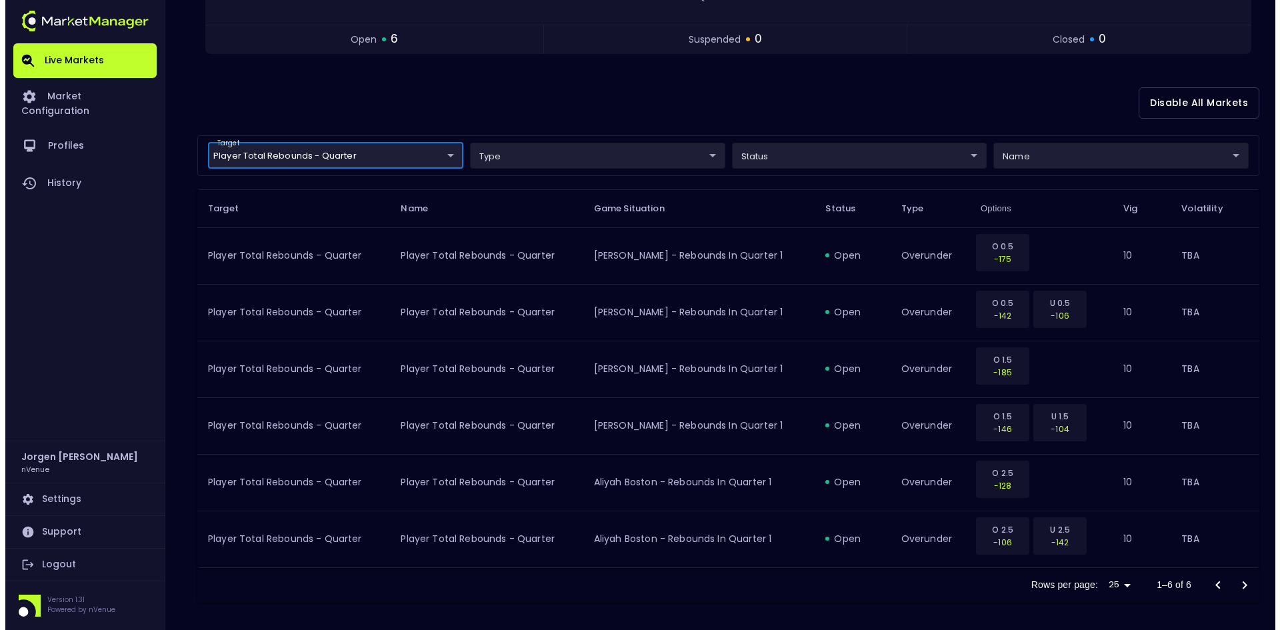
scroll to position [251, 0]
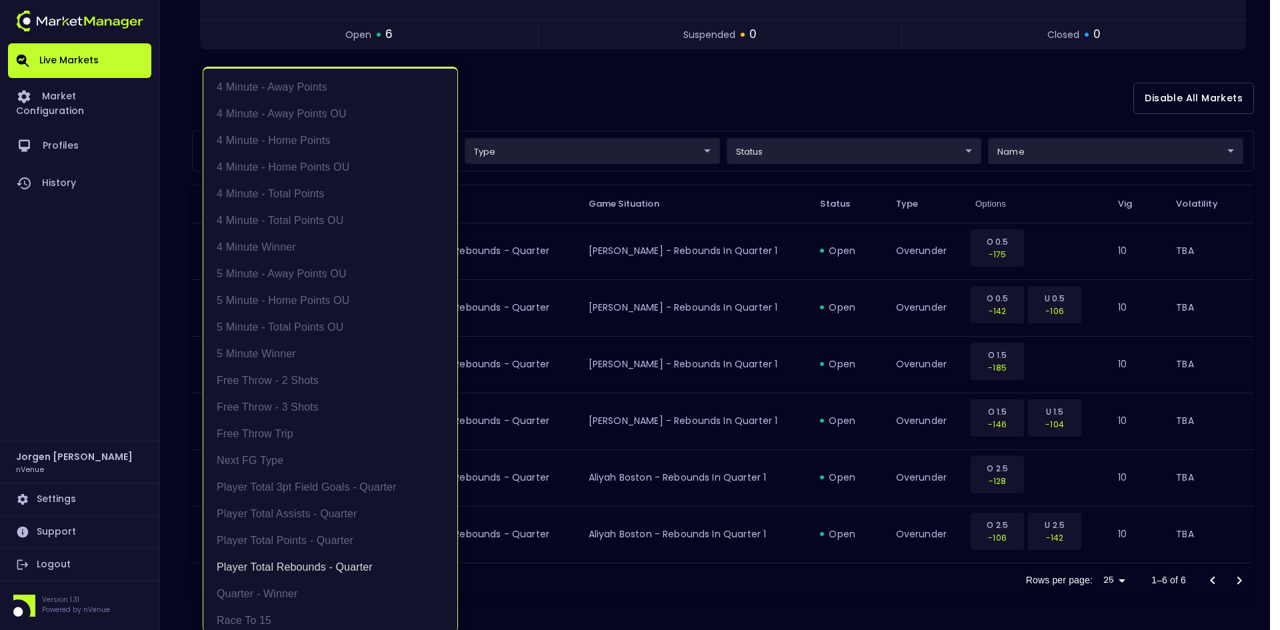
click at [387, 143] on body "Live Markets Market Configuration Profiles History [PERSON_NAME] nVenue Setting…" at bounding box center [640, 189] width 1280 height 881
drag, startPoint x: 281, startPoint y: 567, endPoint x: 282, endPoint y: 553, distance: 13.3
click at [281, 566] on li "Player Total Rebounds - Quarter" at bounding box center [330, 567] width 254 height 27
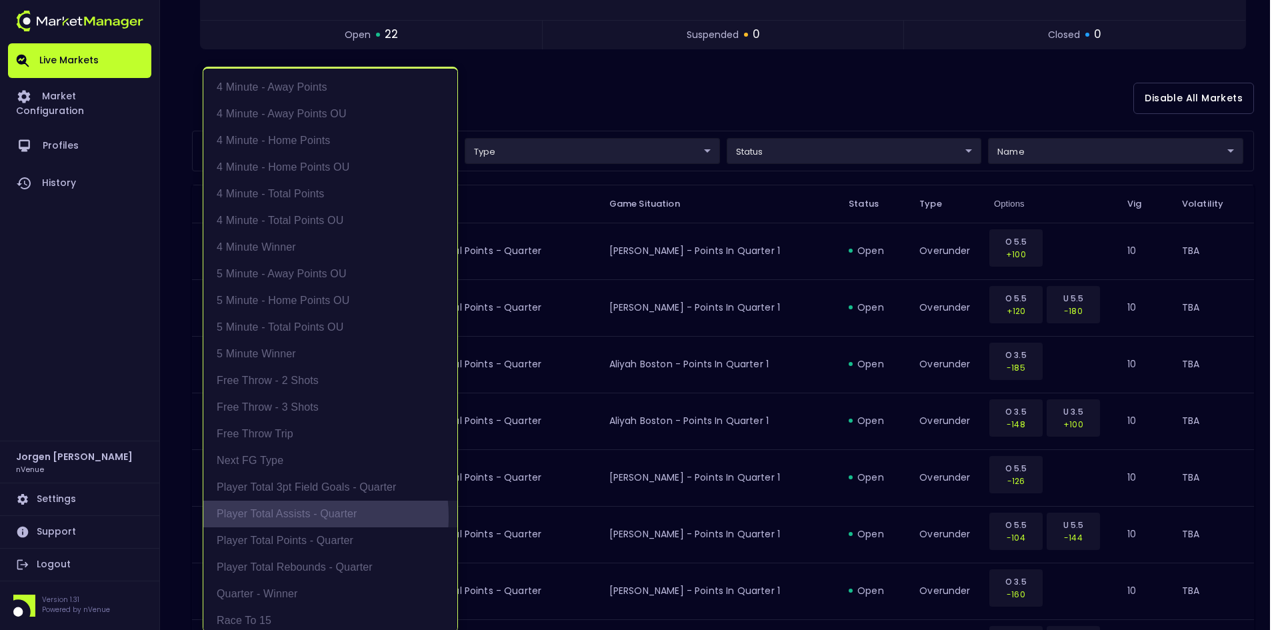
click at [287, 517] on li "Player Total Assists - Quarter" at bounding box center [330, 514] width 254 height 27
type input "Player Total Assists - Quarter"
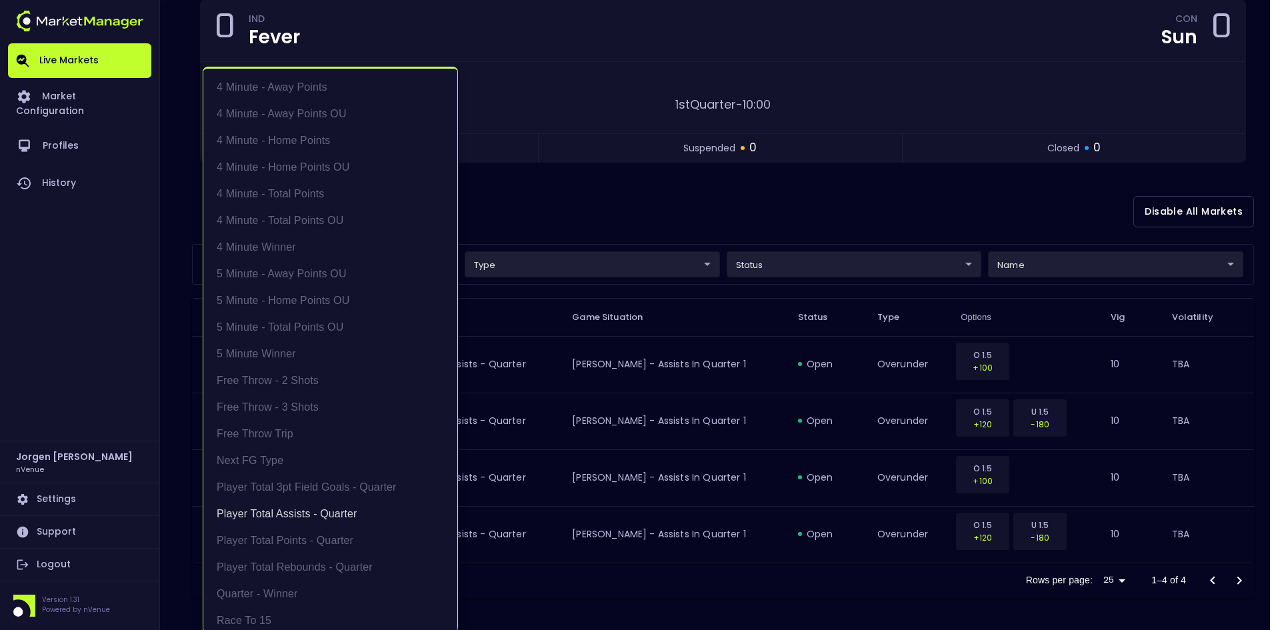
click at [731, 188] on div at bounding box center [640, 315] width 1280 height 630
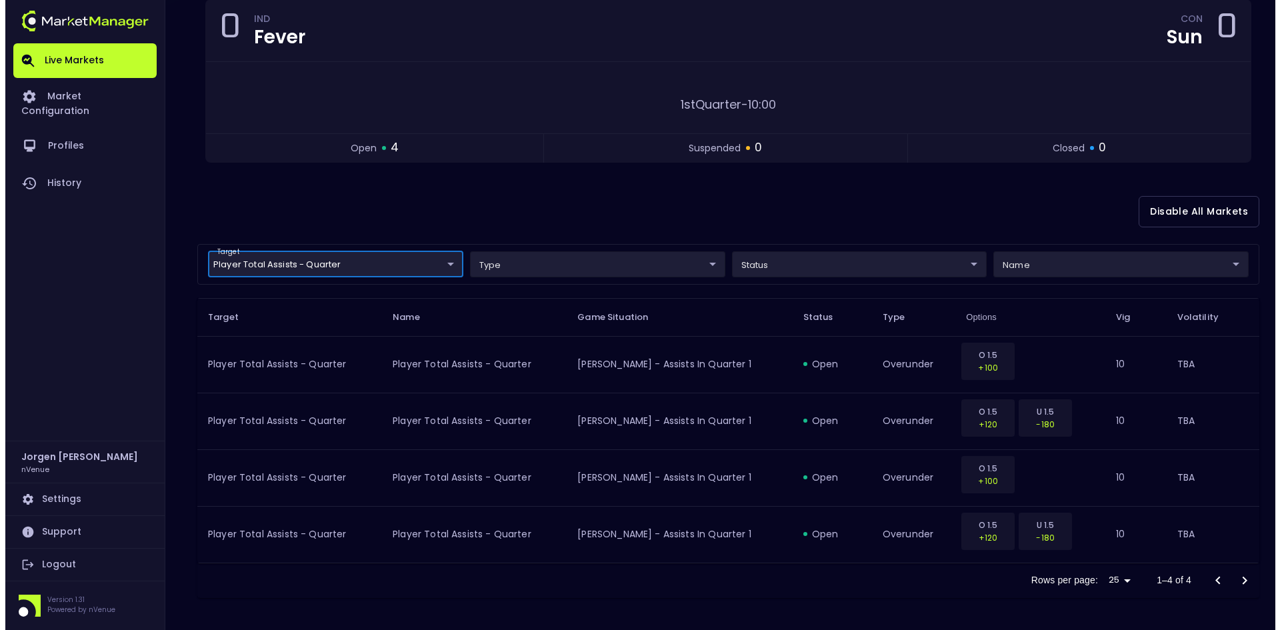
scroll to position [0, 0]
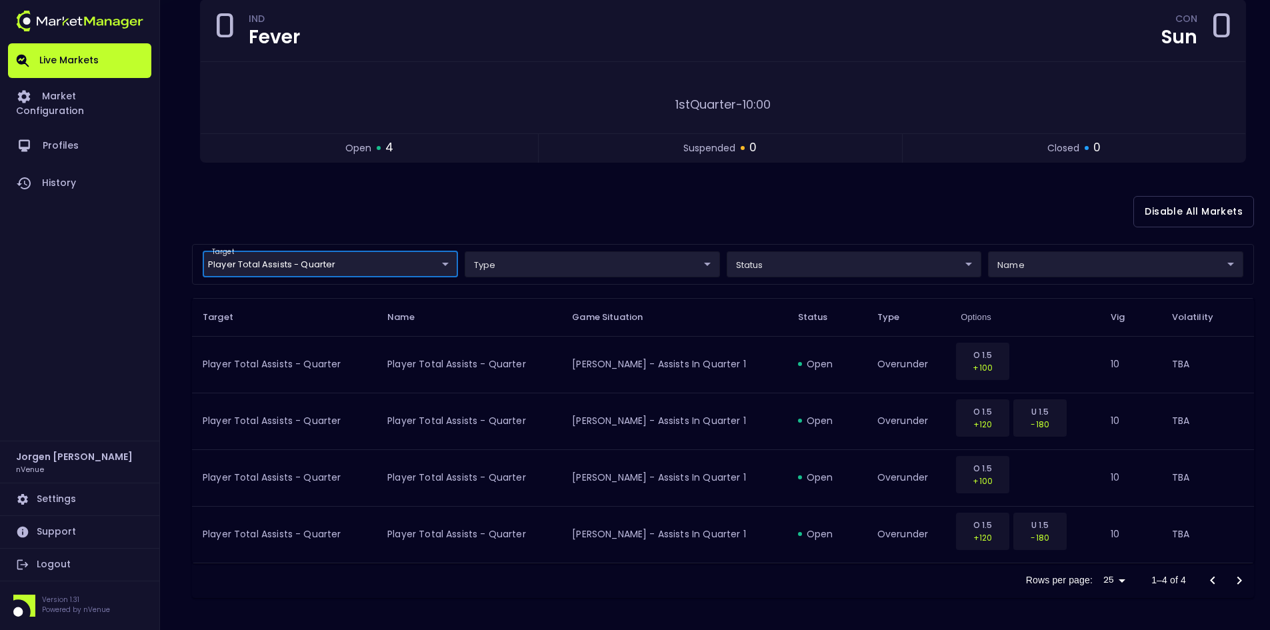
click at [305, 268] on body "Live Markets Market Configuration Profiles History [PERSON_NAME] nVenue Setting…" at bounding box center [635, 246] width 1270 height 768
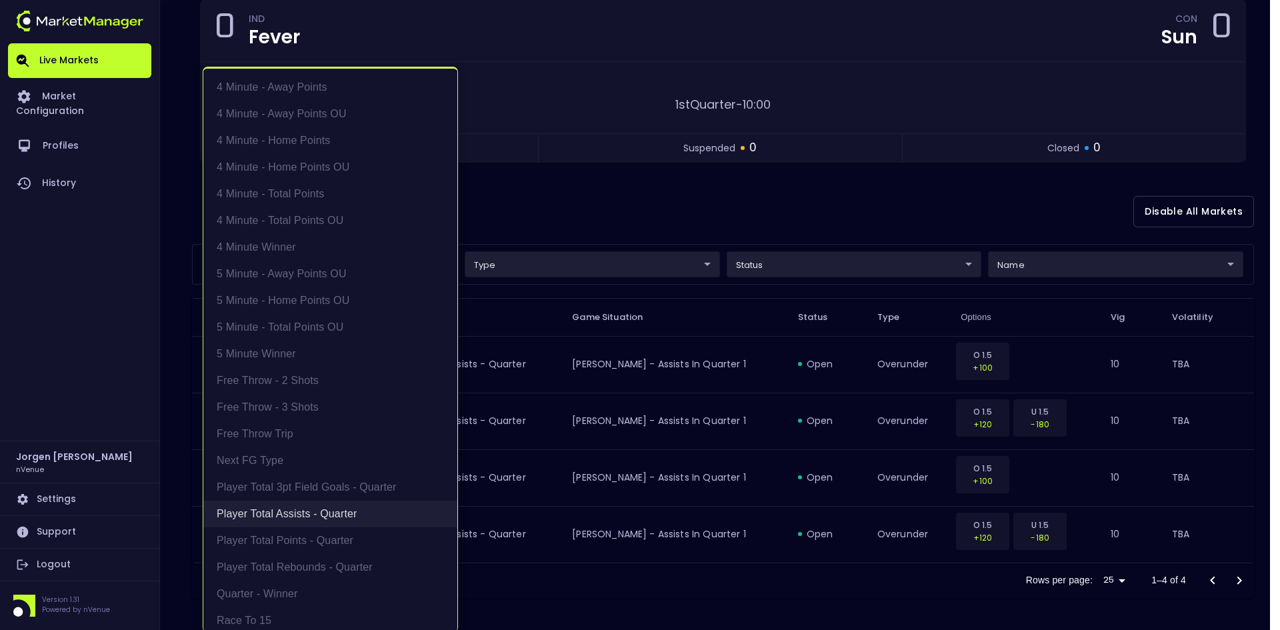
click at [287, 511] on li "Player Total Assists - Quarter" at bounding box center [330, 514] width 254 height 27
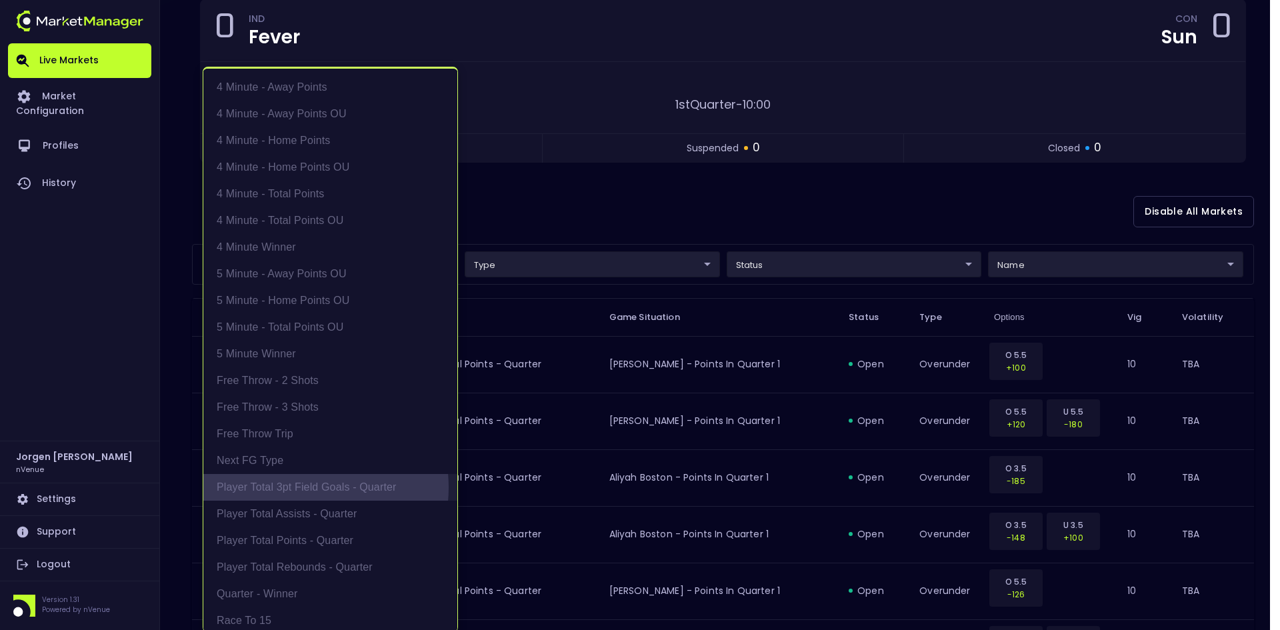
click at [293, 487] on li "Player Total 3pt Field Goals - Quarter" at bounding box center [330, 487] width 254 height 27
type input "Player Total 3pt Field Goals - Quarter"
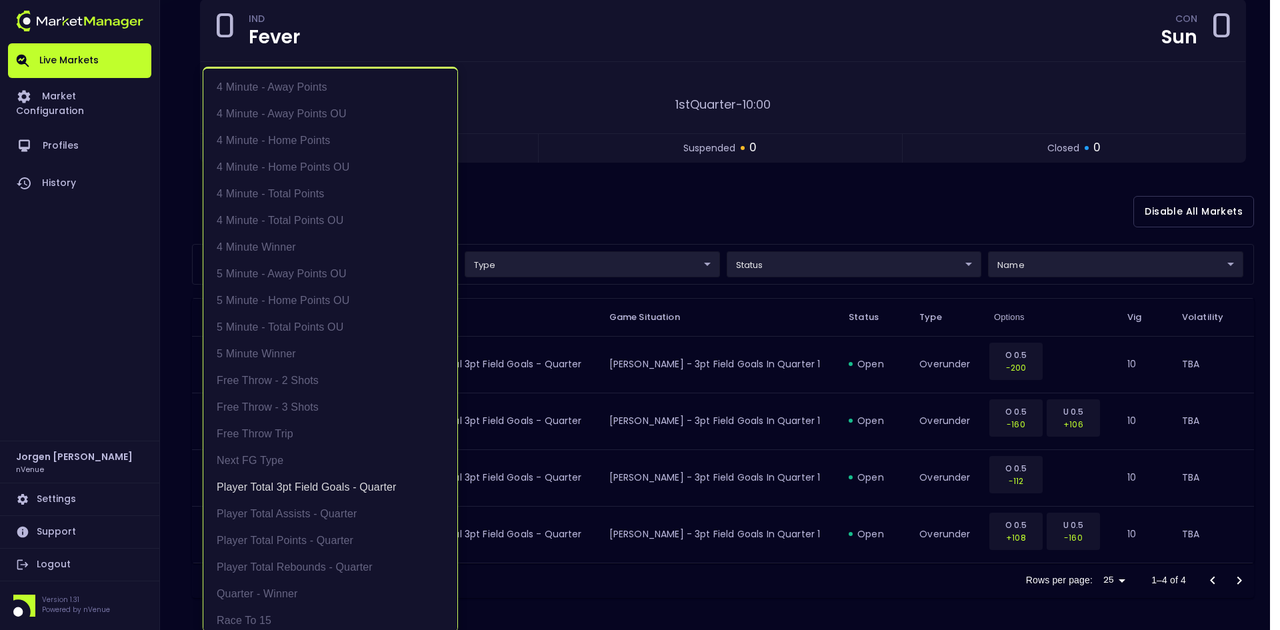
click at [739, 195] on div at bounding box center [640, 315] width 1280 height 630
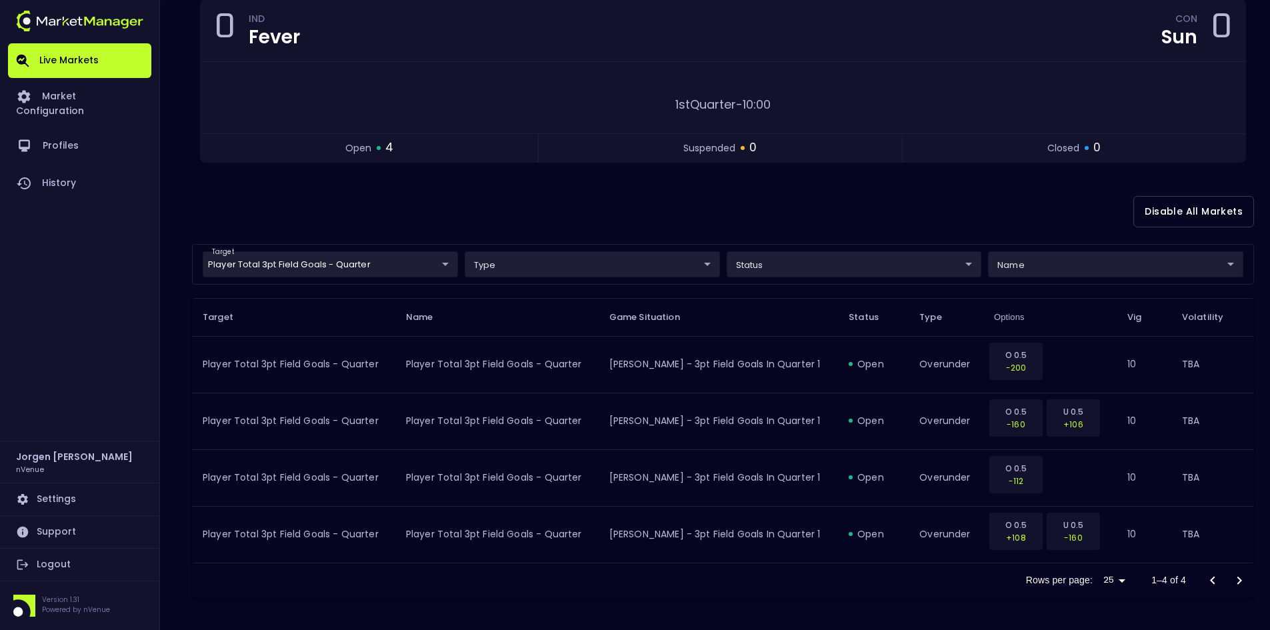
click at [926, 203] on div "Disable All Markets" at bounding box center [723, 211] width 1062 height 65
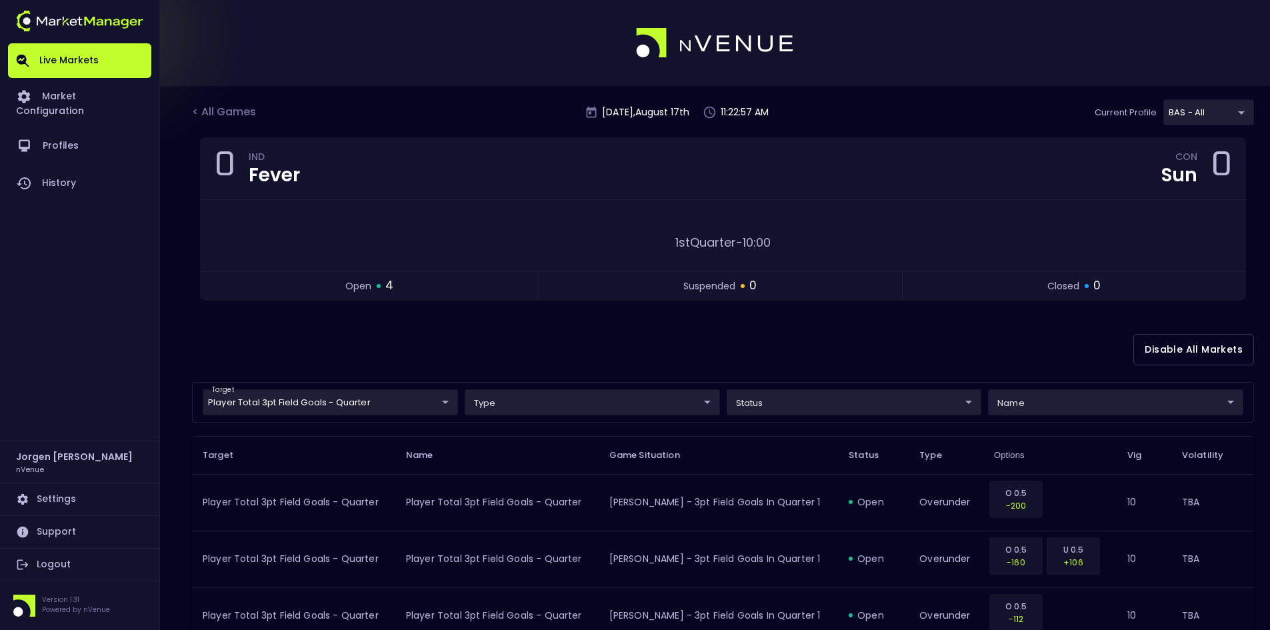
click at [246, 112] on div "< All Games" at bounding box center [225, 112] width 67 height 17
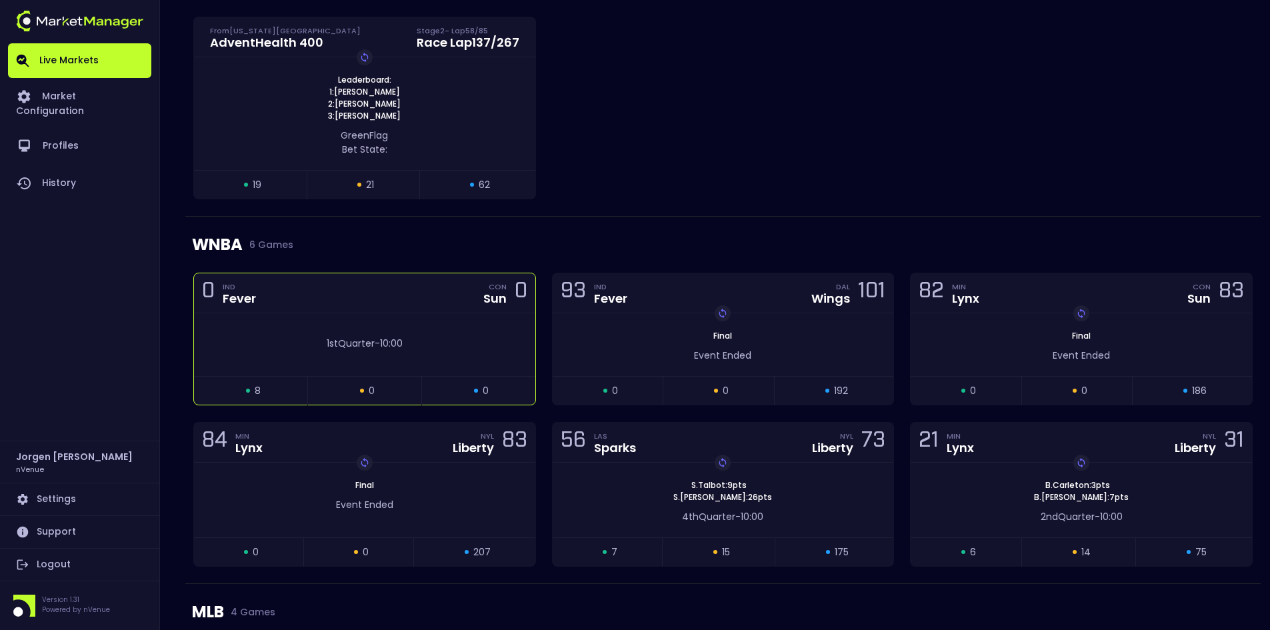
scroll to position [667, 0]
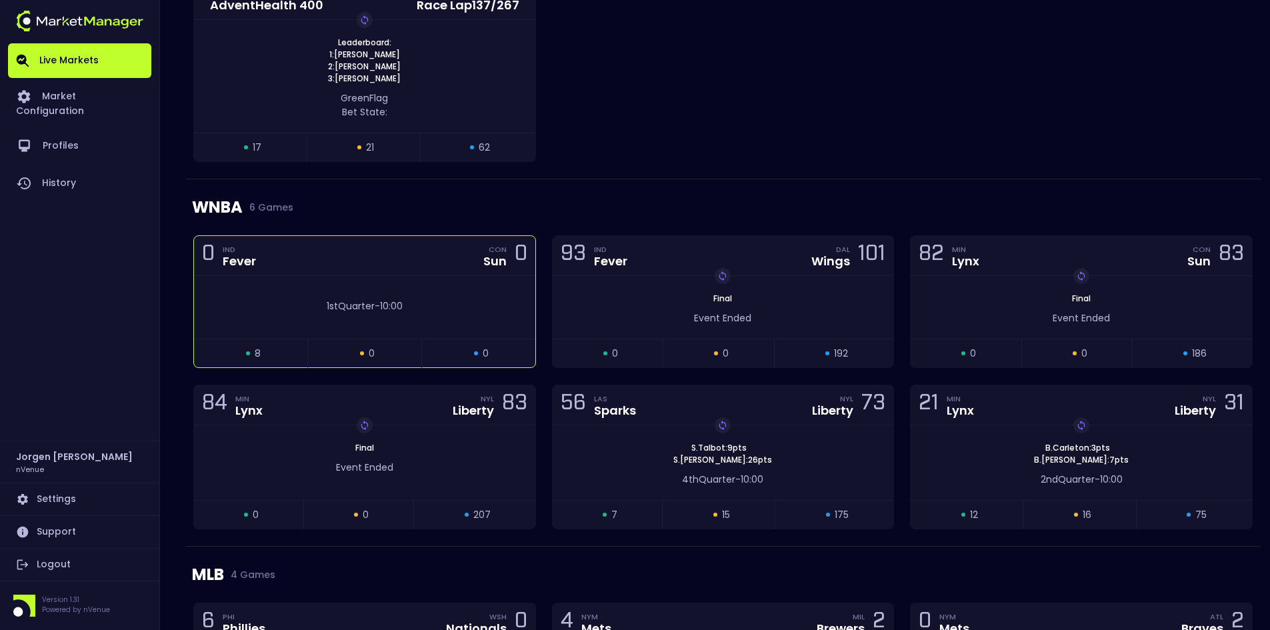
click at [461, 278] on div "1st Quarter - 10:00" at bounding box center [364, 307] width 341 height 63
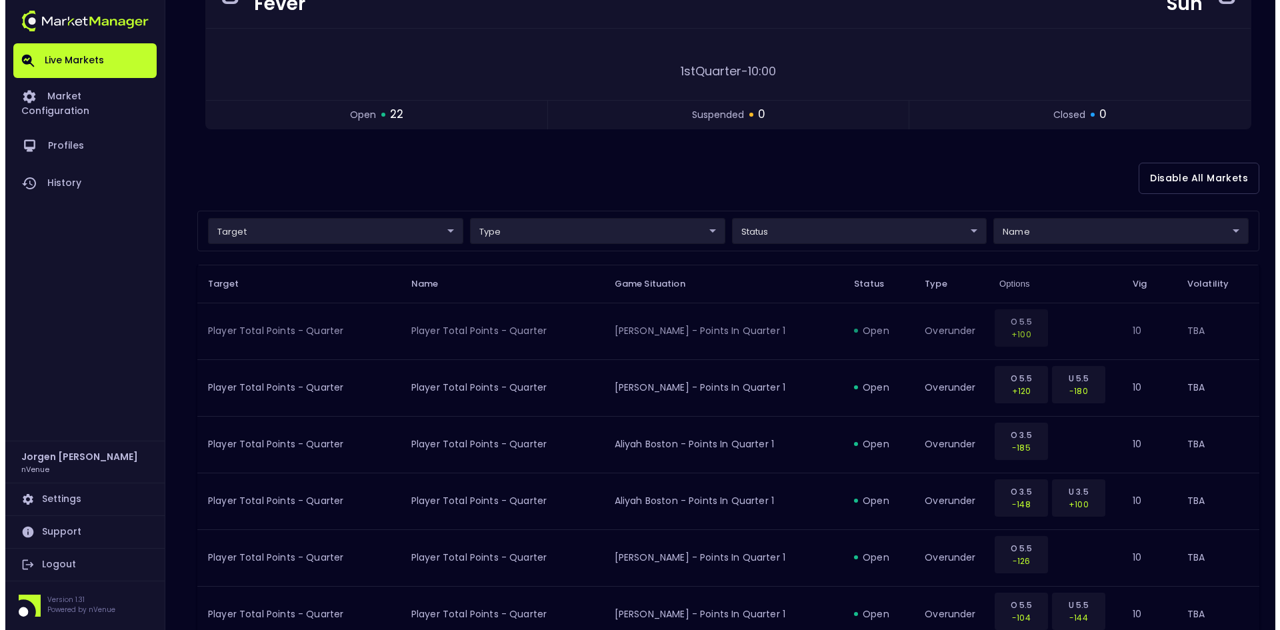
scroll to position [173, 0]
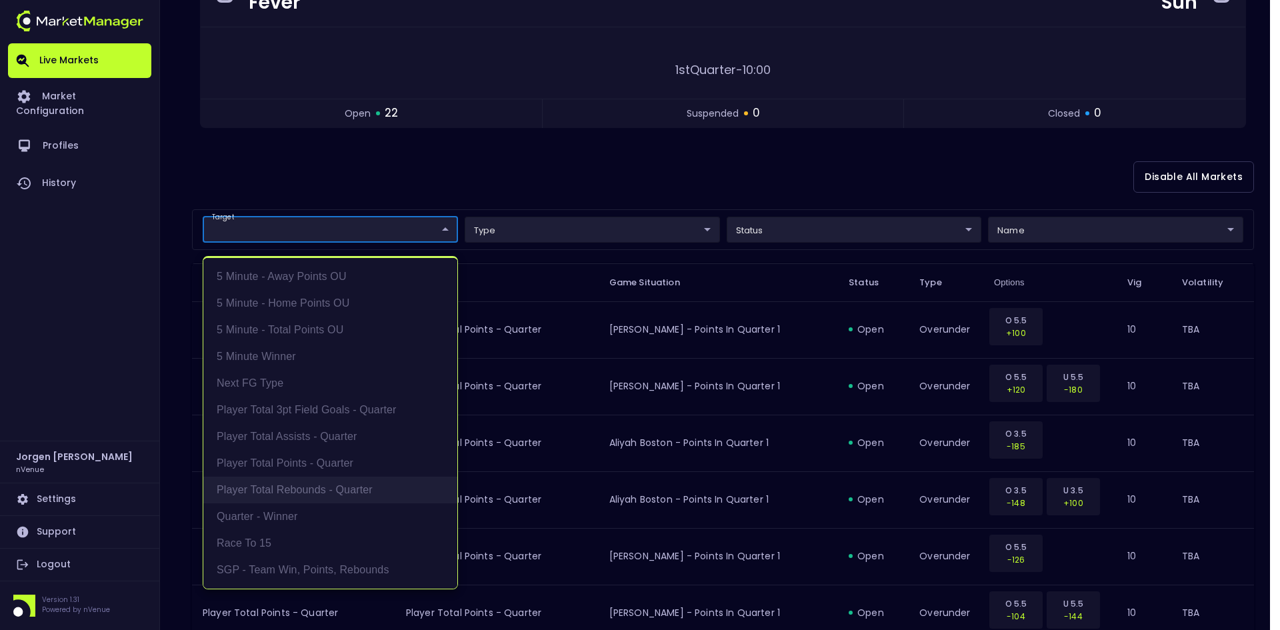
click at [283, 487] on li "Player Total Rebounds - Quarter" at bounding box center [330, 490] width 254 height 27
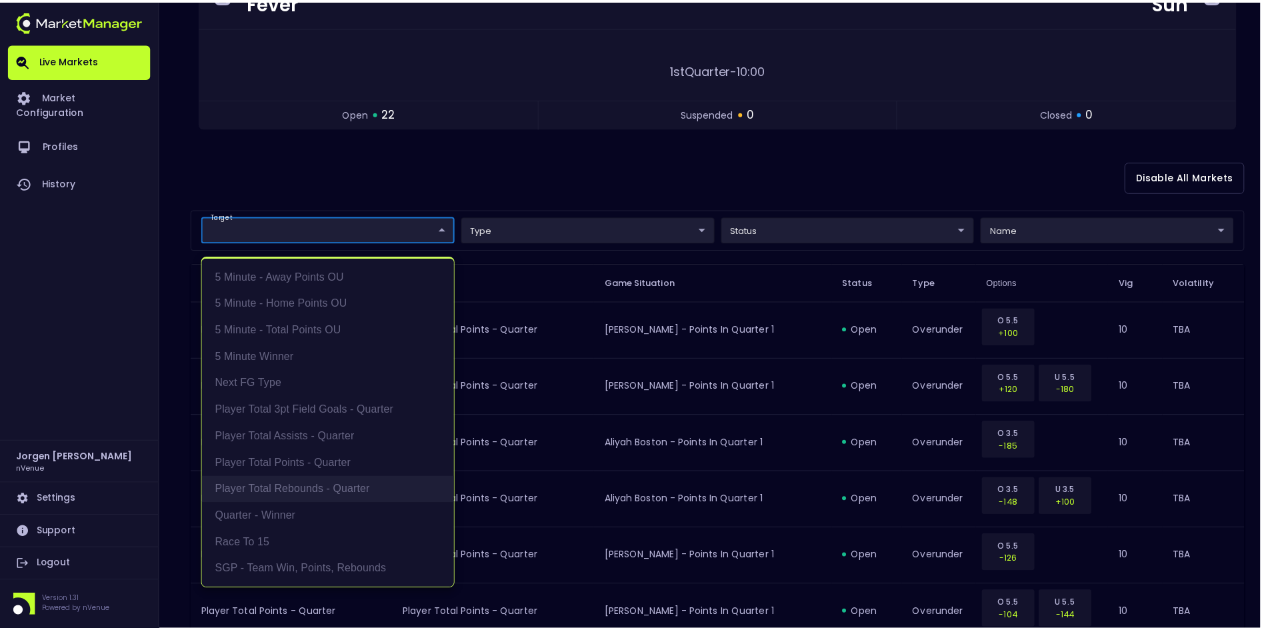
scroll to position [3, 0]
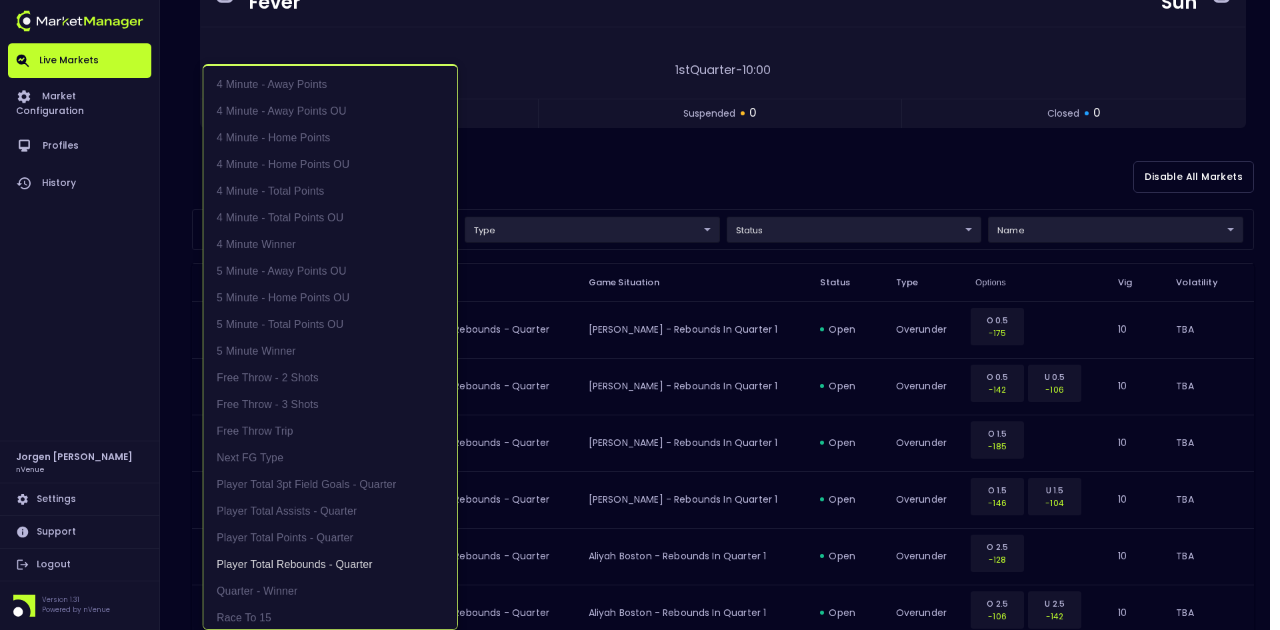
click at [681, 165] on div at bounding box center [640, 315] width 1280 height 630
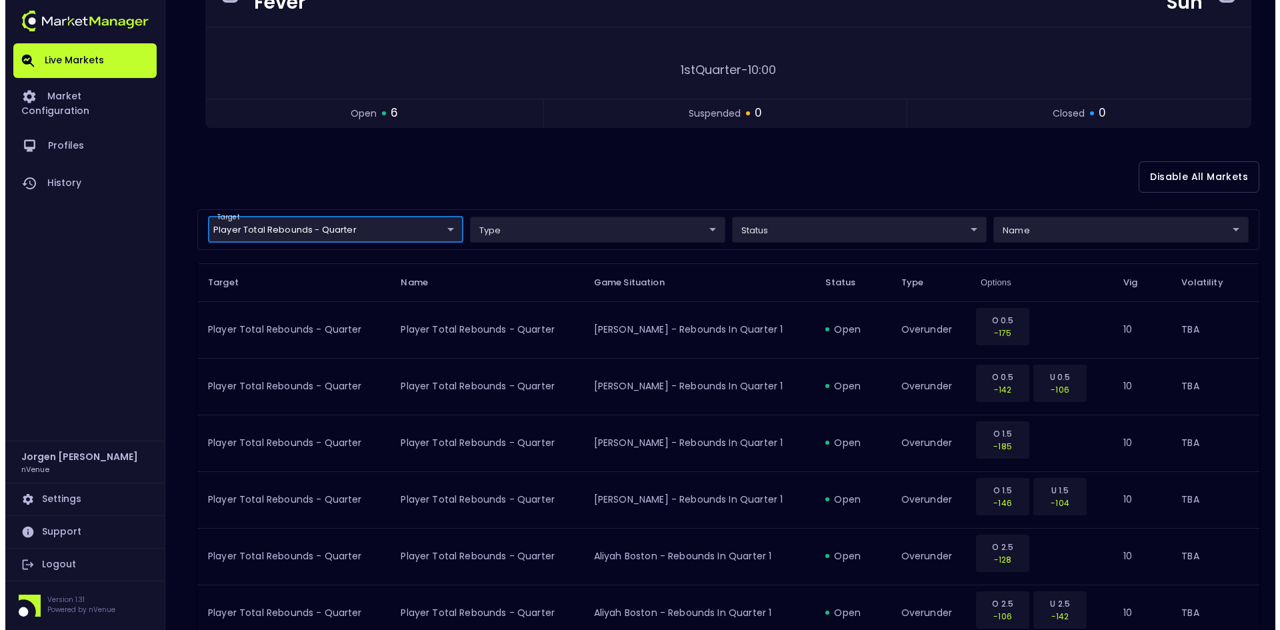
scroll to position [239, 0]
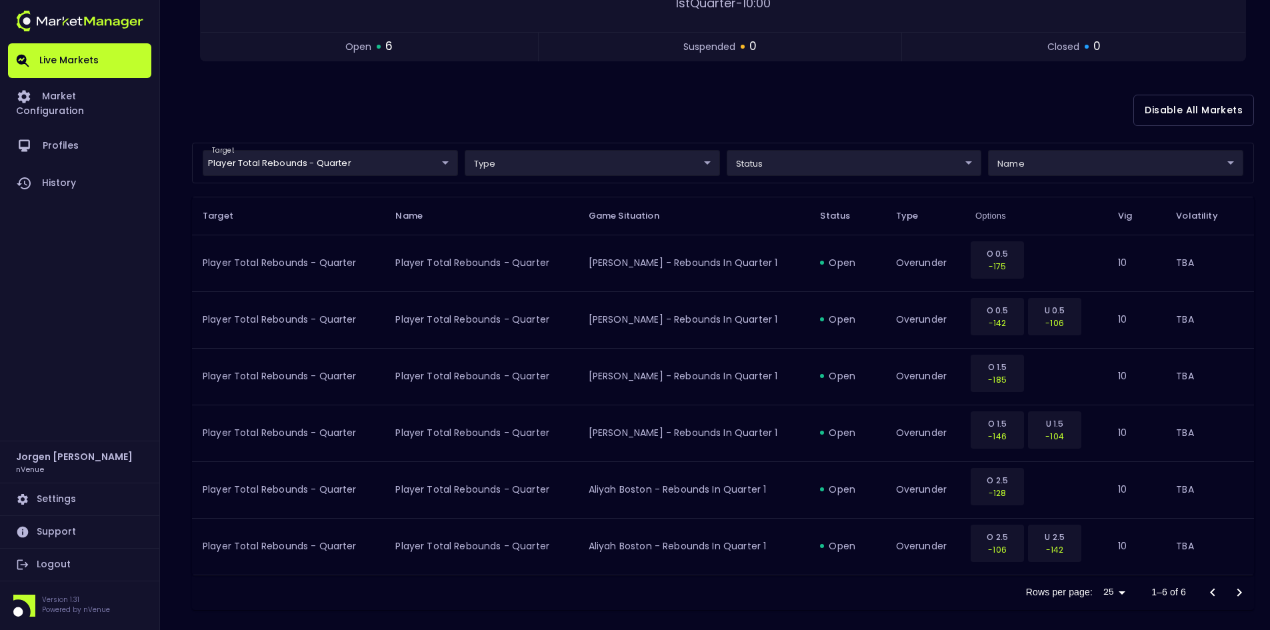
click at [315, 169] on body "Live Markets Market Configuration Profiles History [PERSON_NAME] nVenue Setting…" at bounding box center [635, 201] width 1270 height 881
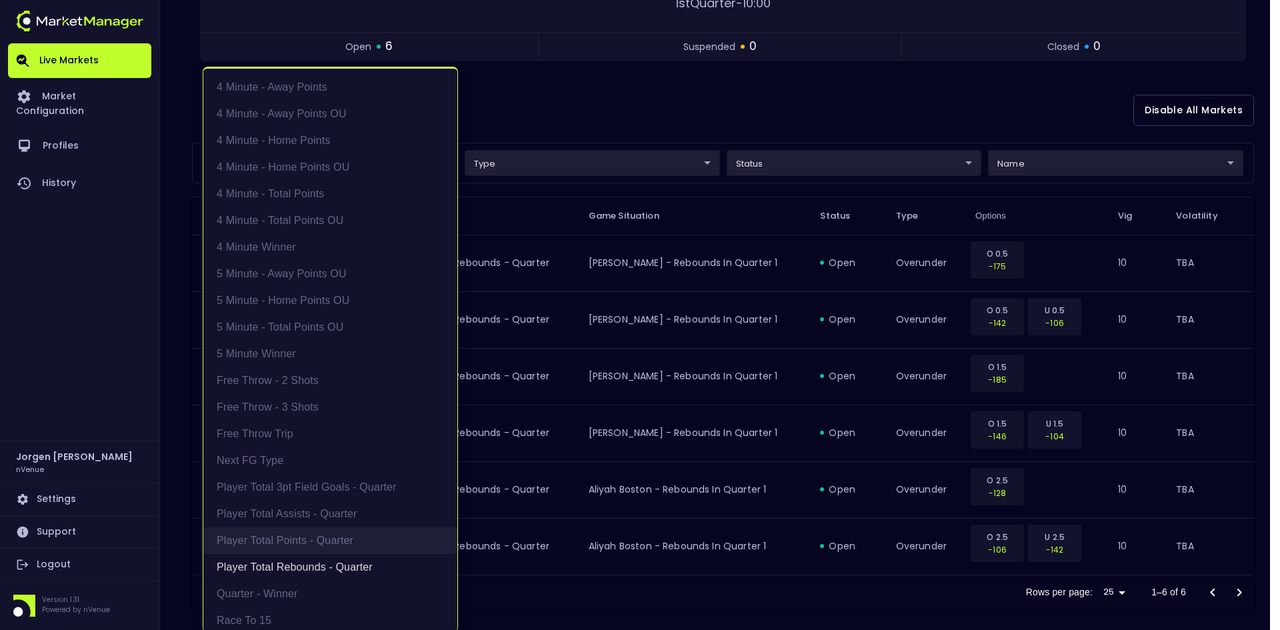
click at [286, 543] on li "Player Total Points - Quarter" at bounding box center [330, 540] width 254 height 27
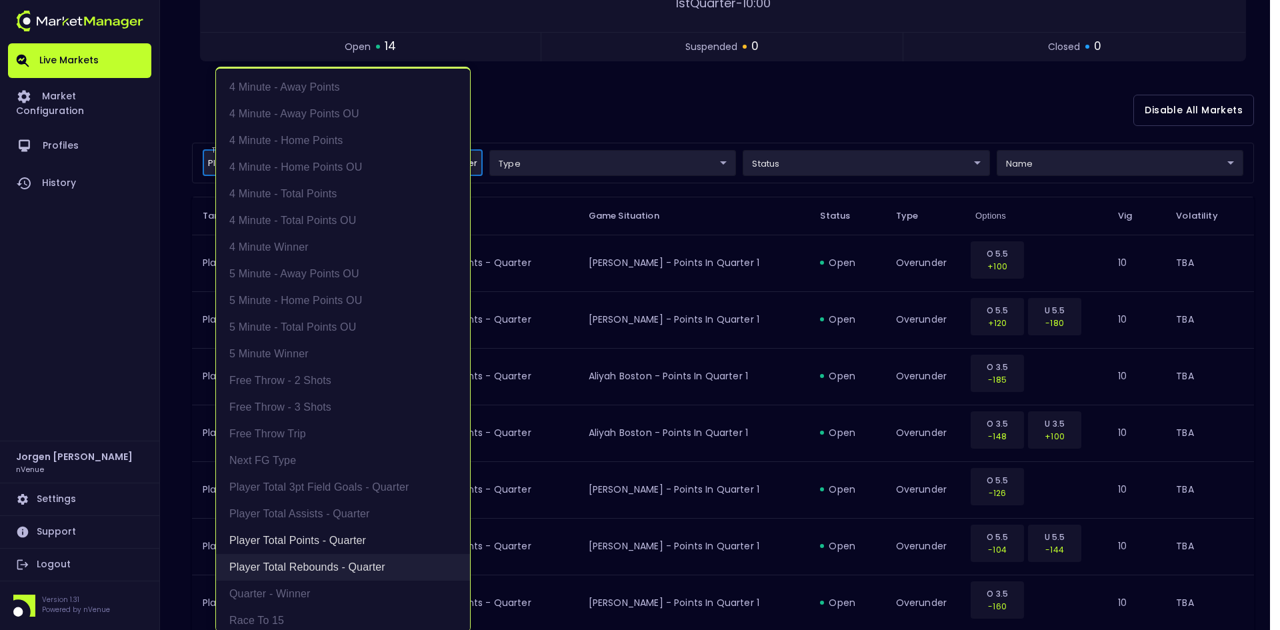
click at [287, 561] on li "Player Total Rebounds - Quarter" at bounding box center [343, 567] width 254 height 27
type input "Player Total Points - Quarter"
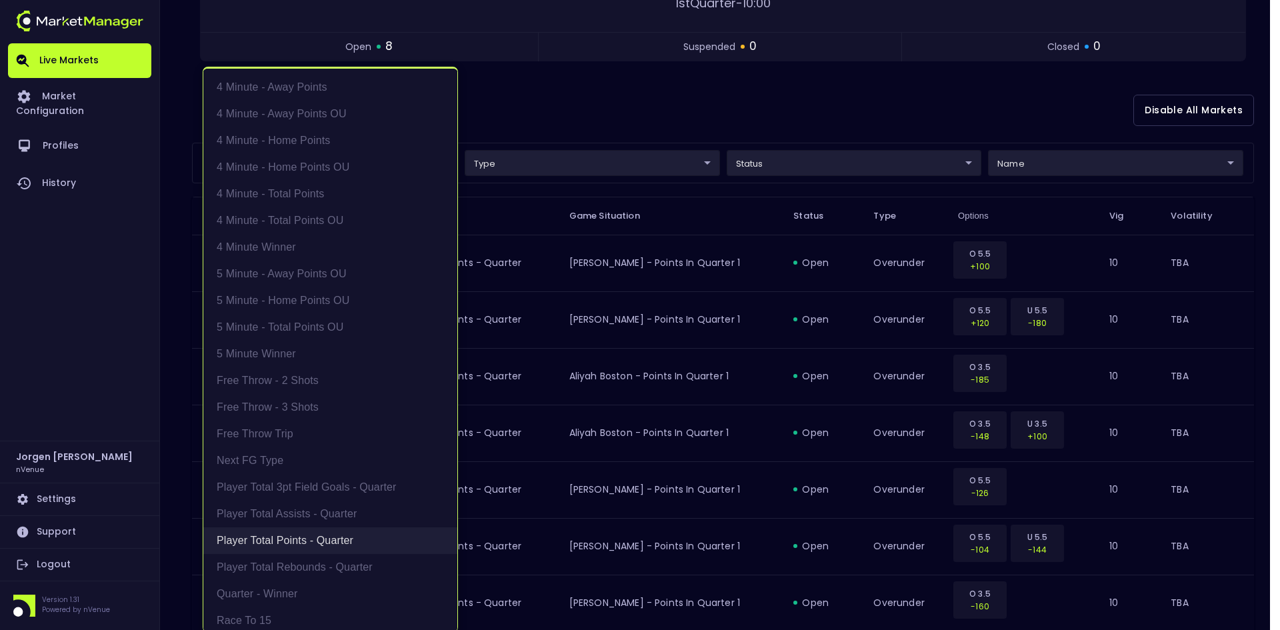
click at [305, 540] on li "Player Total Points - Quarter" at bounding box center [330, 540] width 254 height 27
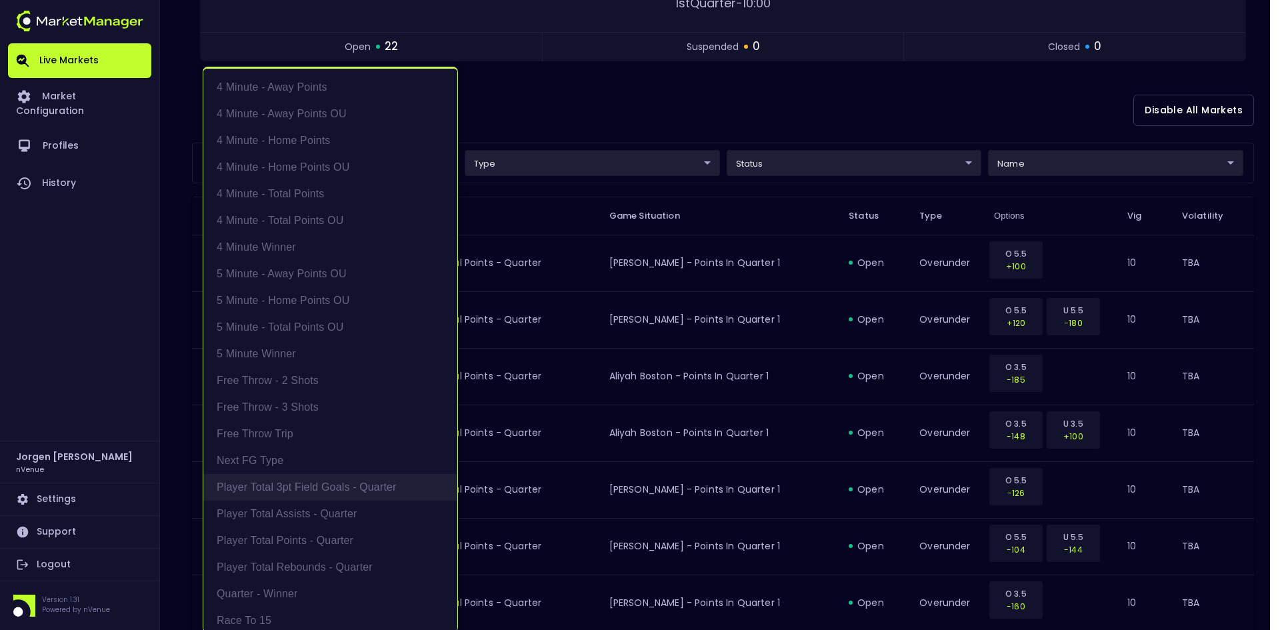
click at [313, 481] on li "Player Total 3pt Field Goals - Quarter" at bounding box center [330, 487] width 254 height 27
type input "Player Total 3pt Field Goals - Quarter"
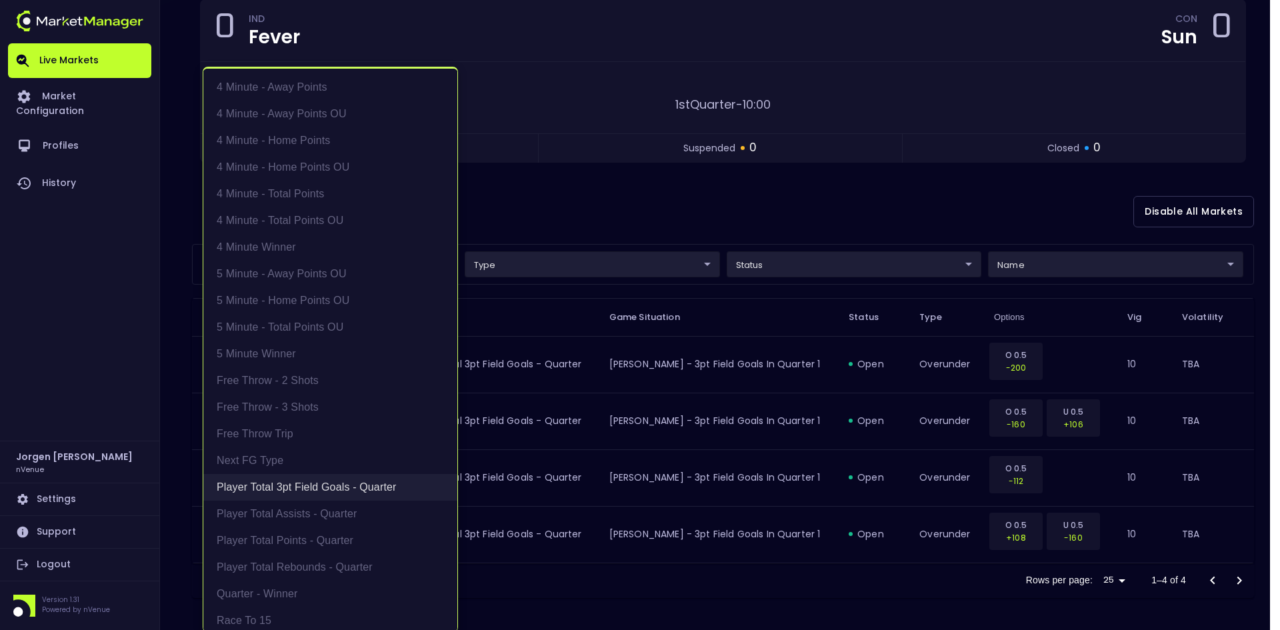
scroll to position [138, 0]
click at [313, 483] on li "Player Total 3pt Field Goals - Quarter" at bounding box center [330, 487] width 254 height 27
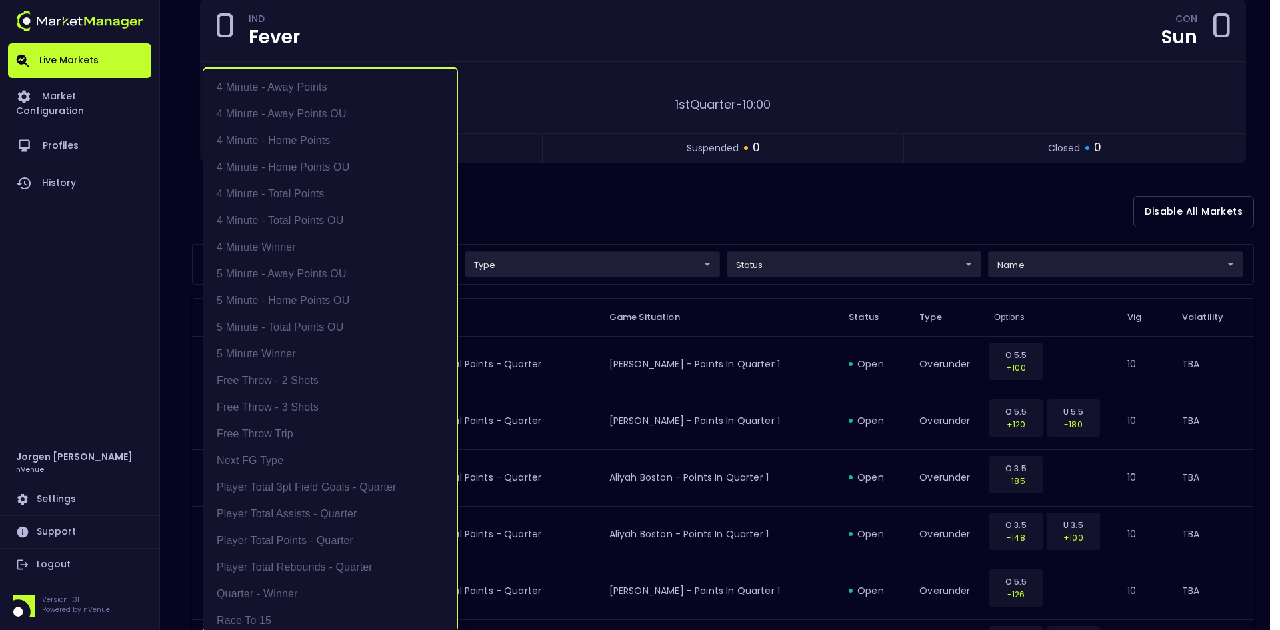
click at [655, 215] on div at bounding box center [640, 315] width 1280 height 630
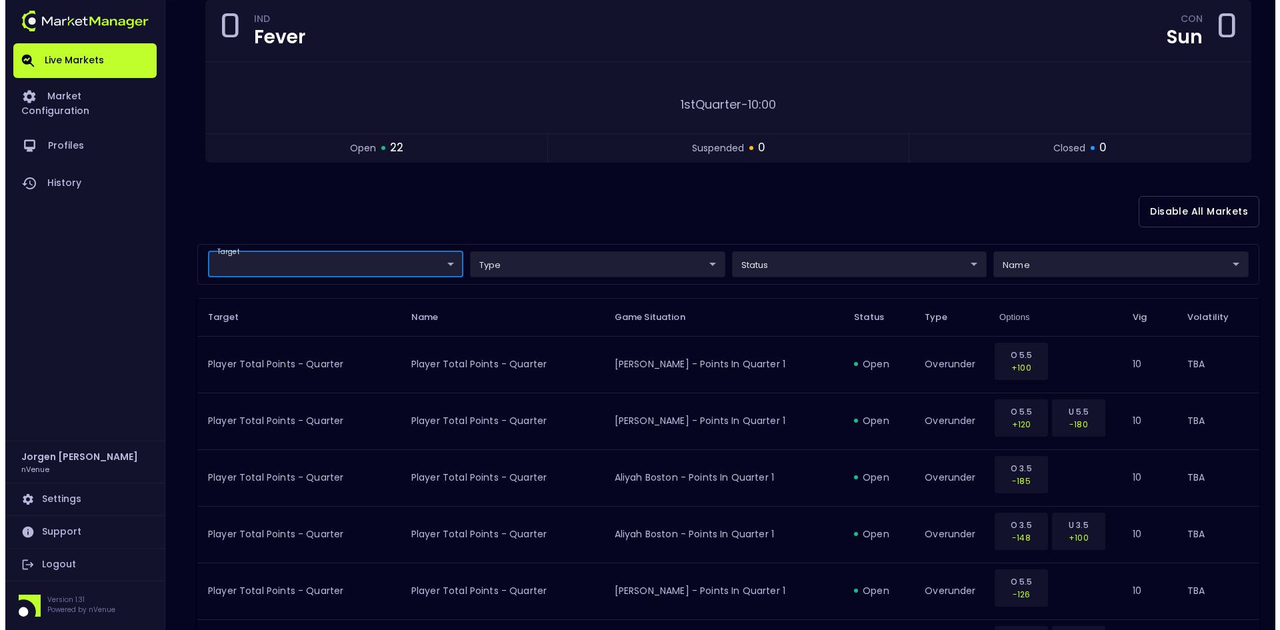
scroll to position [0, 0]
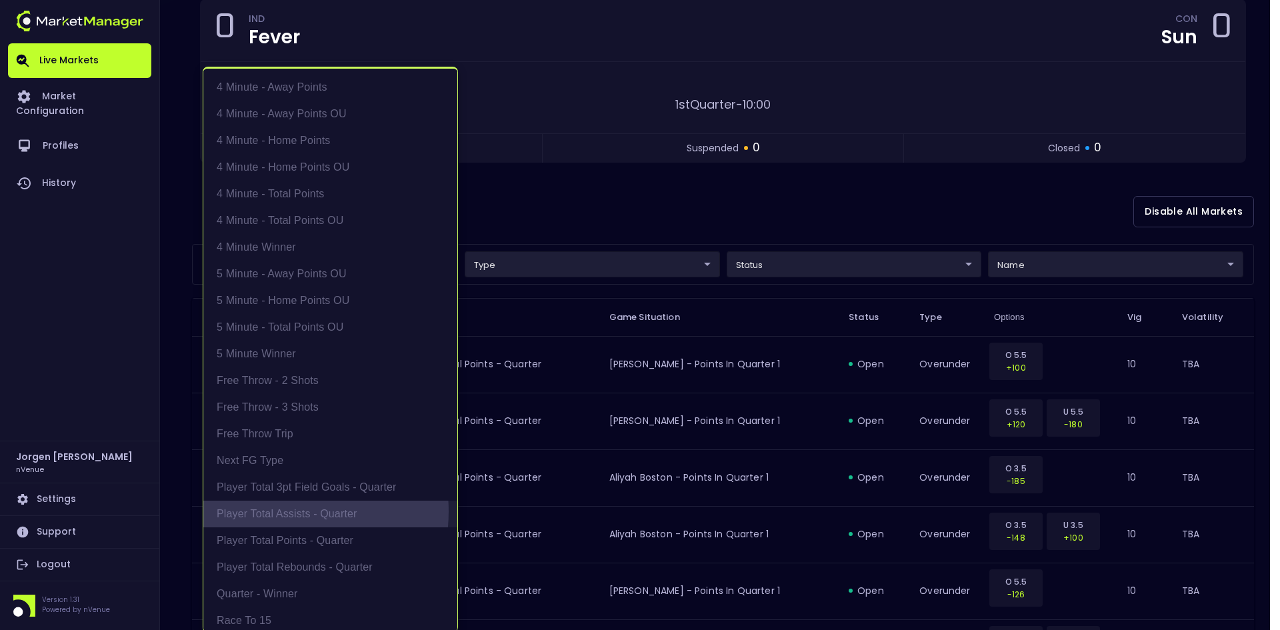
click at [271, 511] on li "Player Total Assists - Quarter" at bounding box center [330, 514] width 254 height 27
type input "Player Total Assists - Quarter"
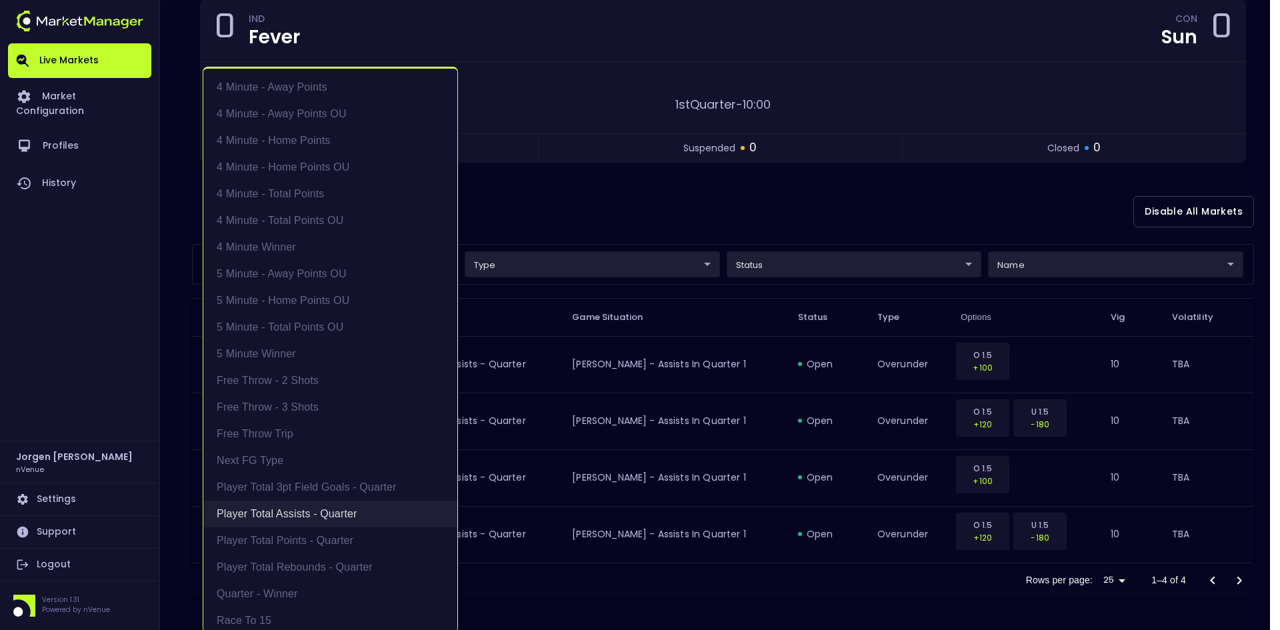
click at [272, 511] on li "Player Total Assists - Quarter" at bounding box center [330, 514] width 254 height 27
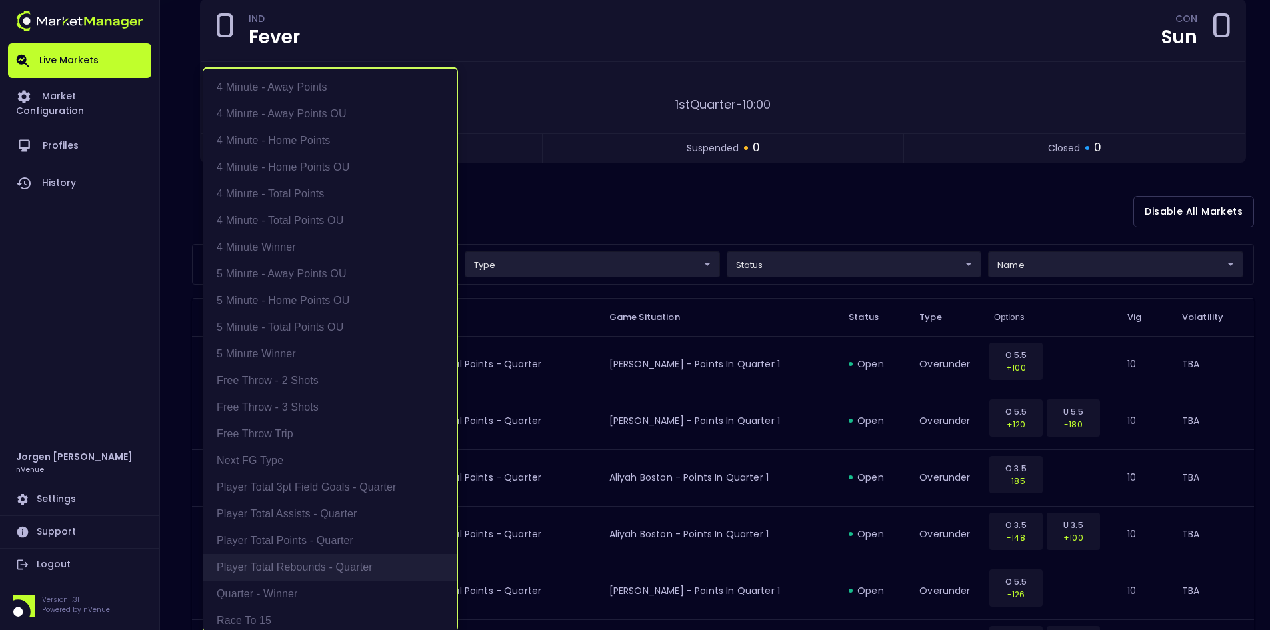
click at [273, 565] on li "Player Total Rebounds - Quarter" at bounding box center [330, 567] width 254 height 27
type input "Player Total Rebounds - Quarter"
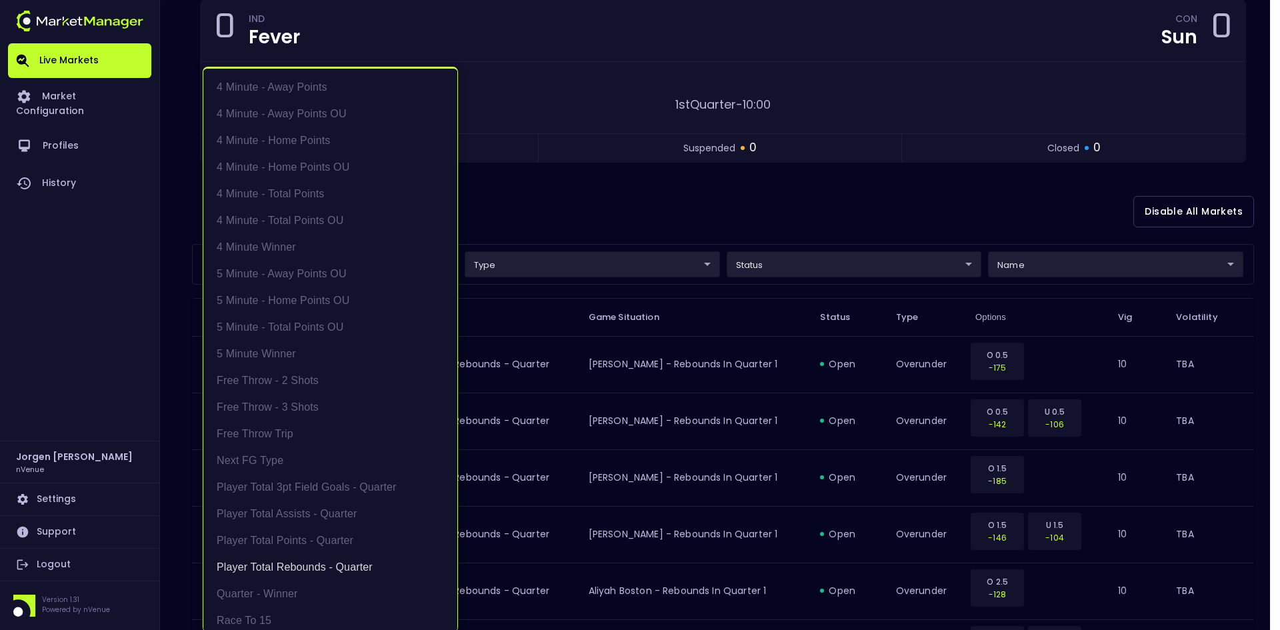
click at [650, 201] on div at bounding box center [640, 315] width 1280 height 630
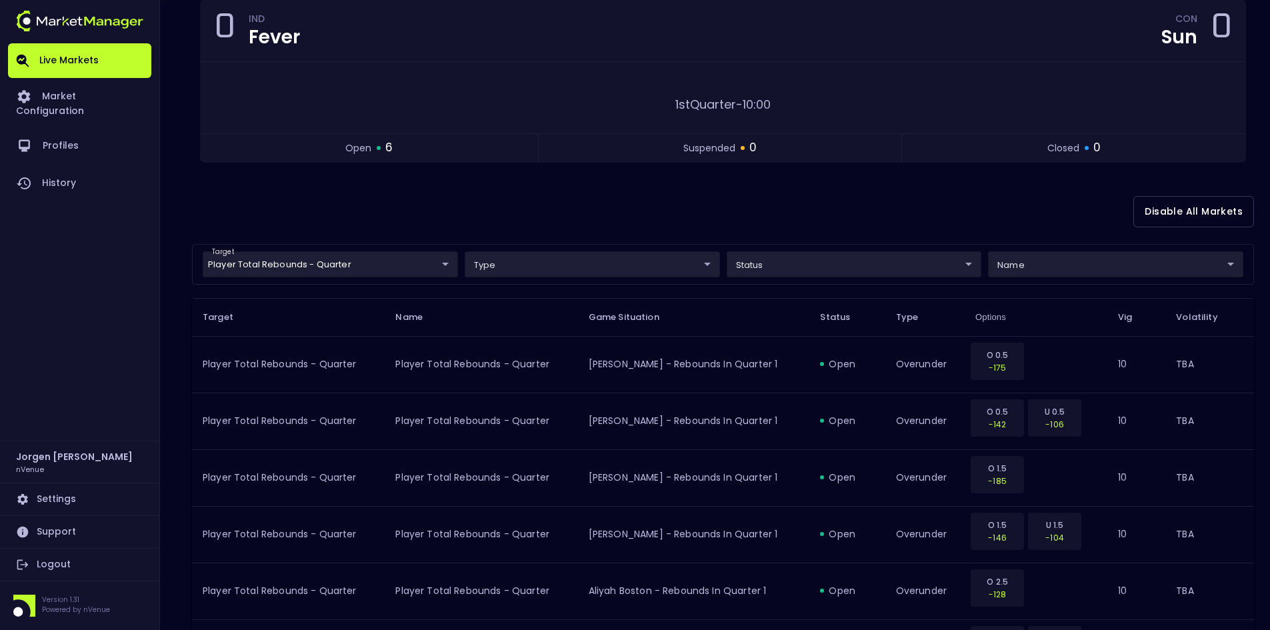
click at [582, 234] on div "Disable All Markets" at bounding box center [723, 211] width 1062 height 65
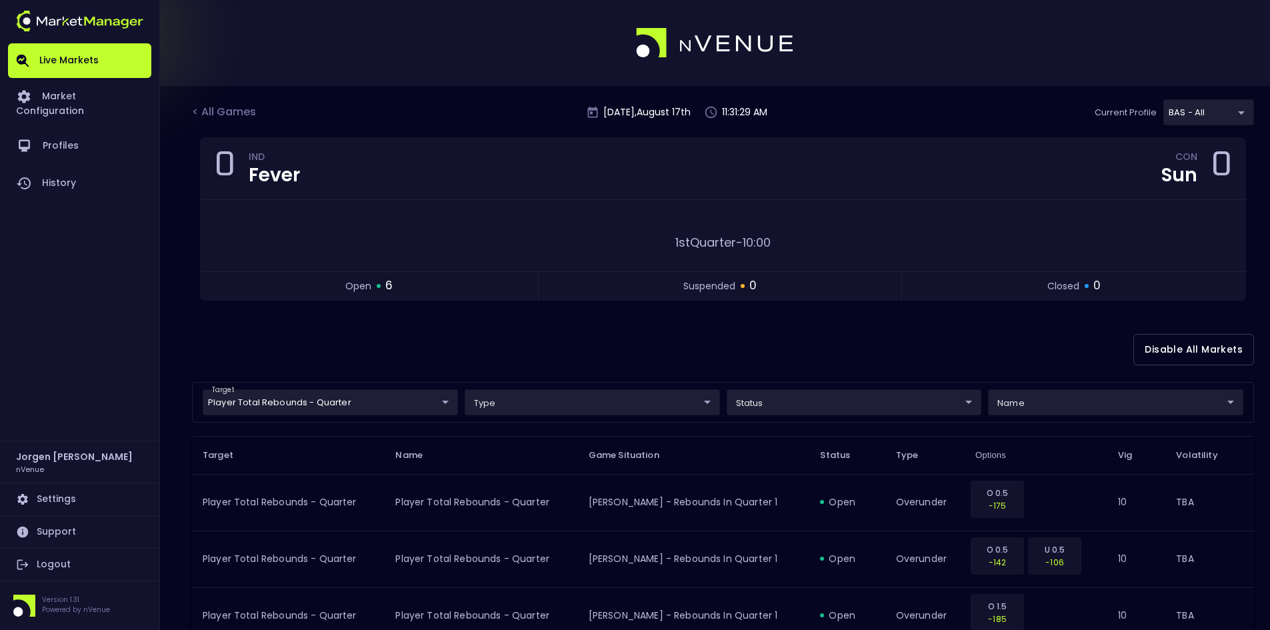
click at [611, 349] on div "Disable All Markets" at bounding box center [723, 349] width 1062 height 65
click at [239, 111] on div "< All Games" at bounding box center [225, 112] width 67 height 17
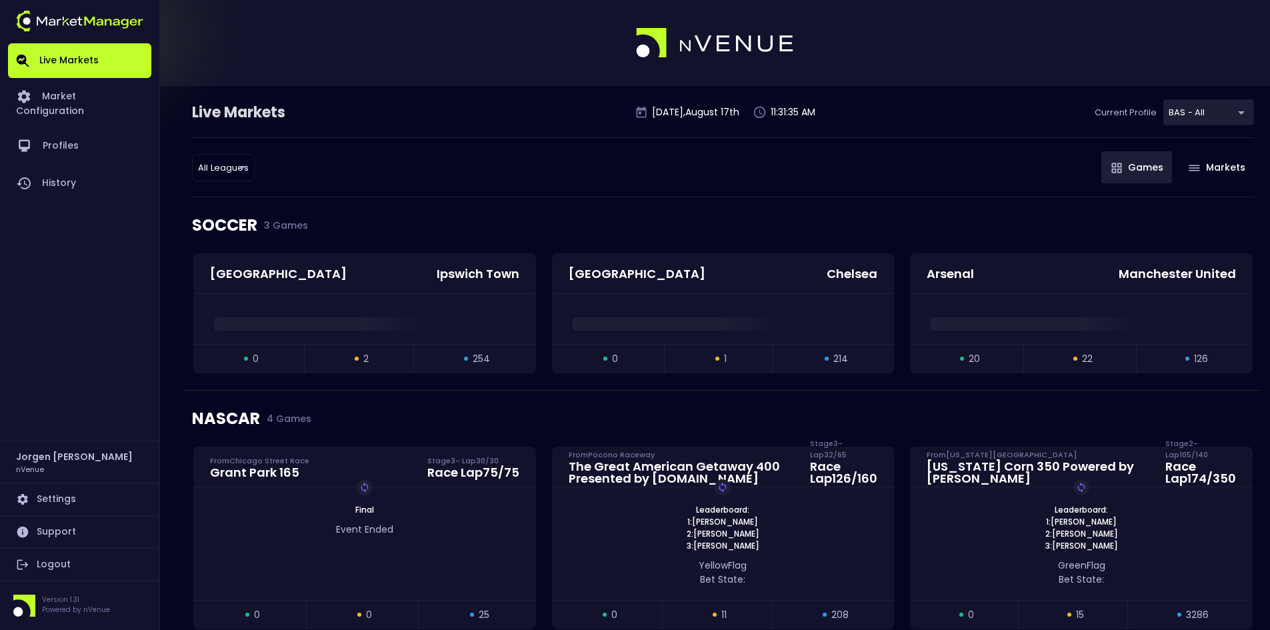
click at [553, 223] on div "SOCCER 3 Games" at bounding box center [723, 225] width 1062 height 56
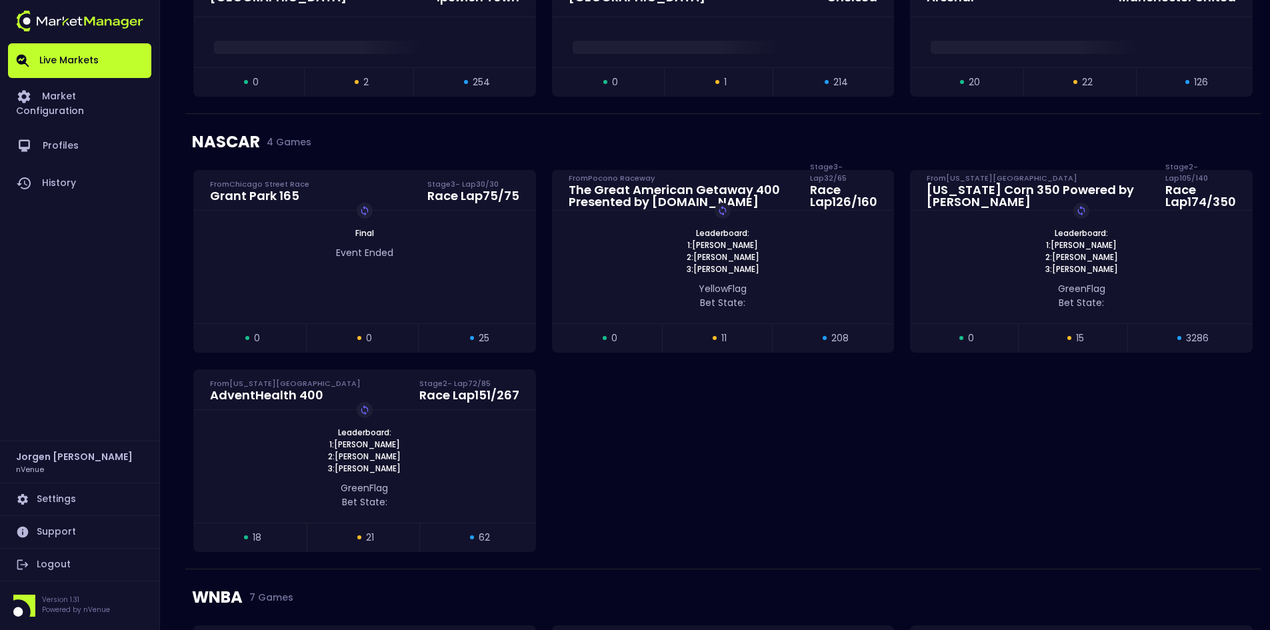
scroll to position [400, 0]
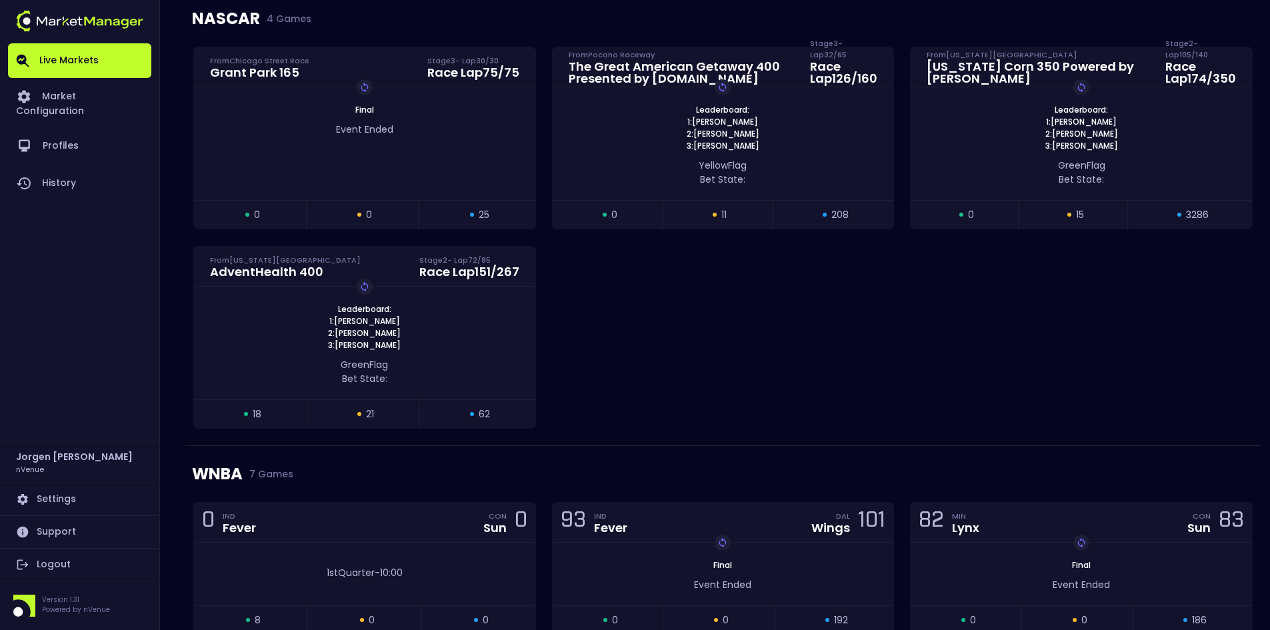
click at [613, 307] on div "[GEOGRAPHIC_DATA] 165 From [GEOGRAPHIC_DATA] Stage 3 - Lap 30 / 30 Race Lap 75 …" at bounding box center [722, 246] width 1075 height 399
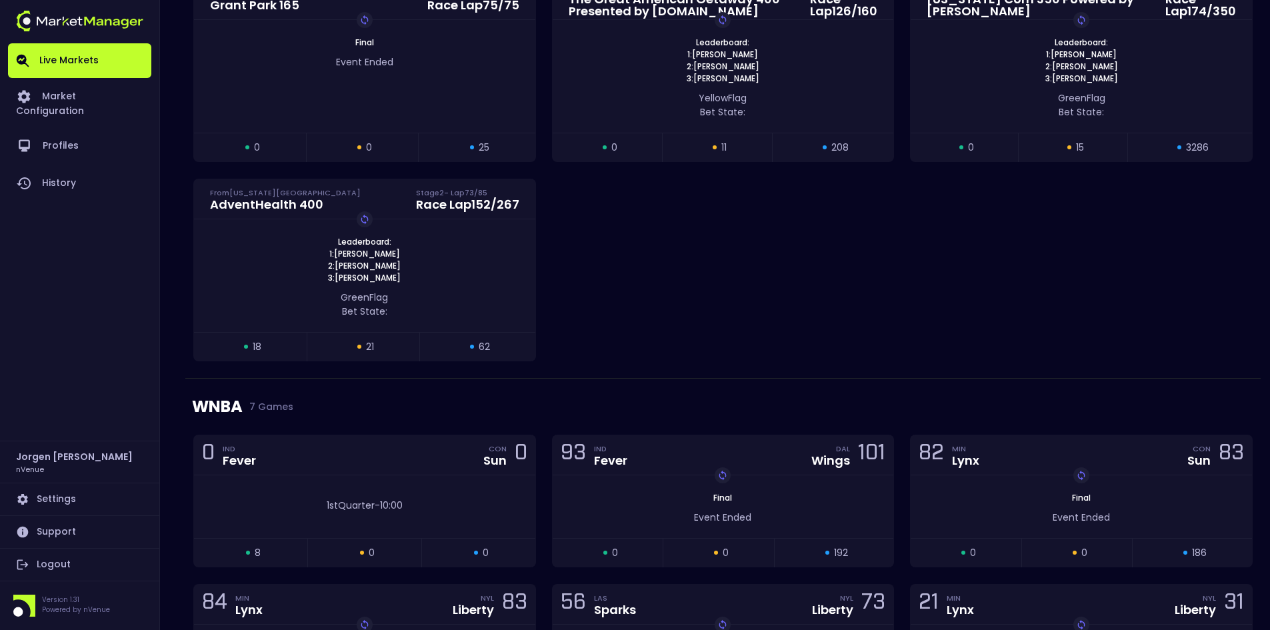
scroll to position [267, 0]
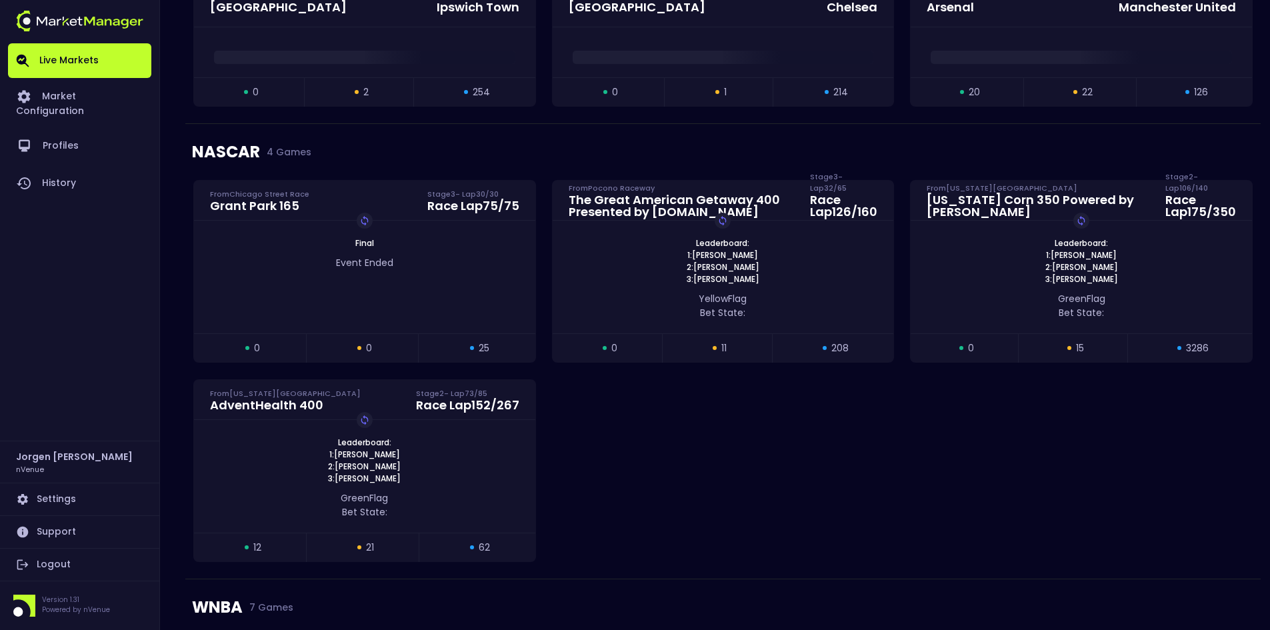
drag, startPoint x: 783, startPoint y: 483, endPoint x: 787, endPoint y: 473, distance: 10.8
click at [783, 482] on div "[GEOGRAPHIC_DATA] 165 From [GEOGRAPHIC_DATA] Stage 3 - Lap 30 / 30 Race Lap 75 …" at bounding box center [722, 379] width 1075 height 399
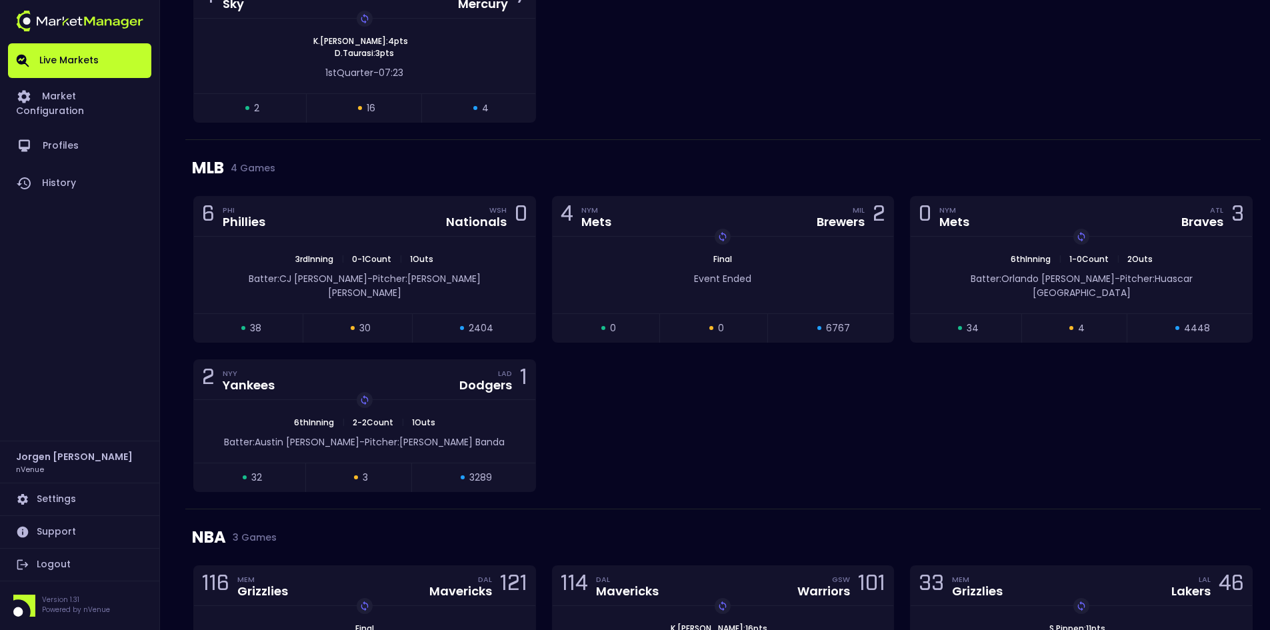
scroll to position [1380, 0]
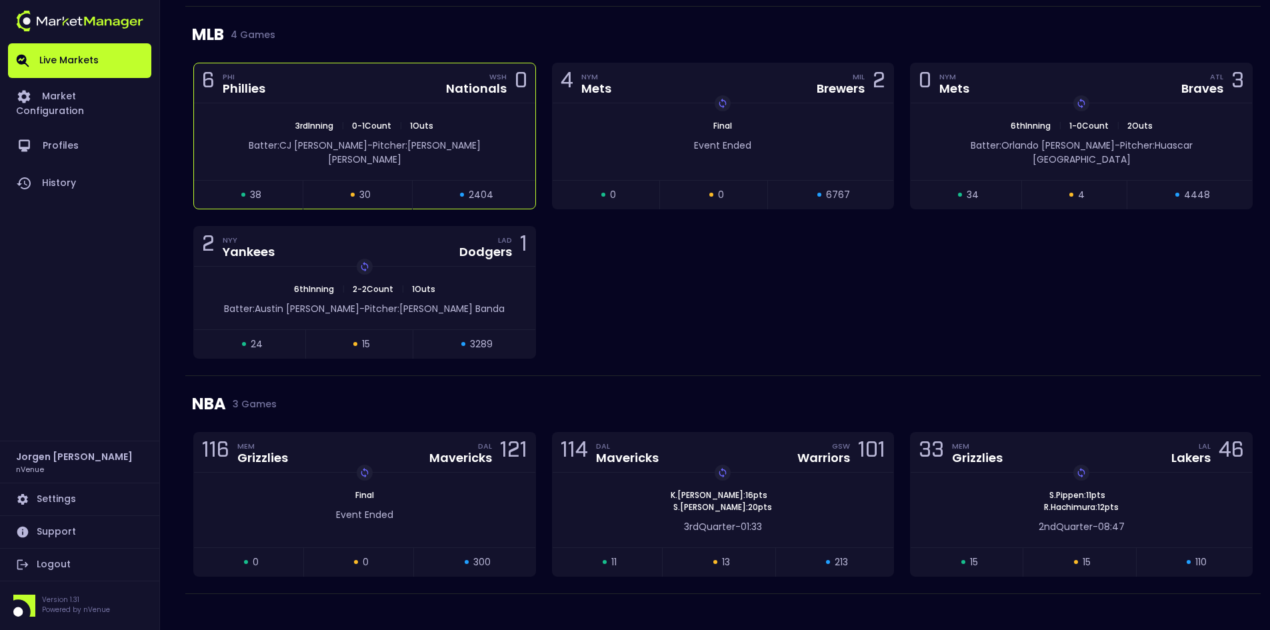
click at [477, 128] on div "3rd Inning | 0 - 1 Count | 1 Outs" at bounding box center [364, 126] width 341 height 12
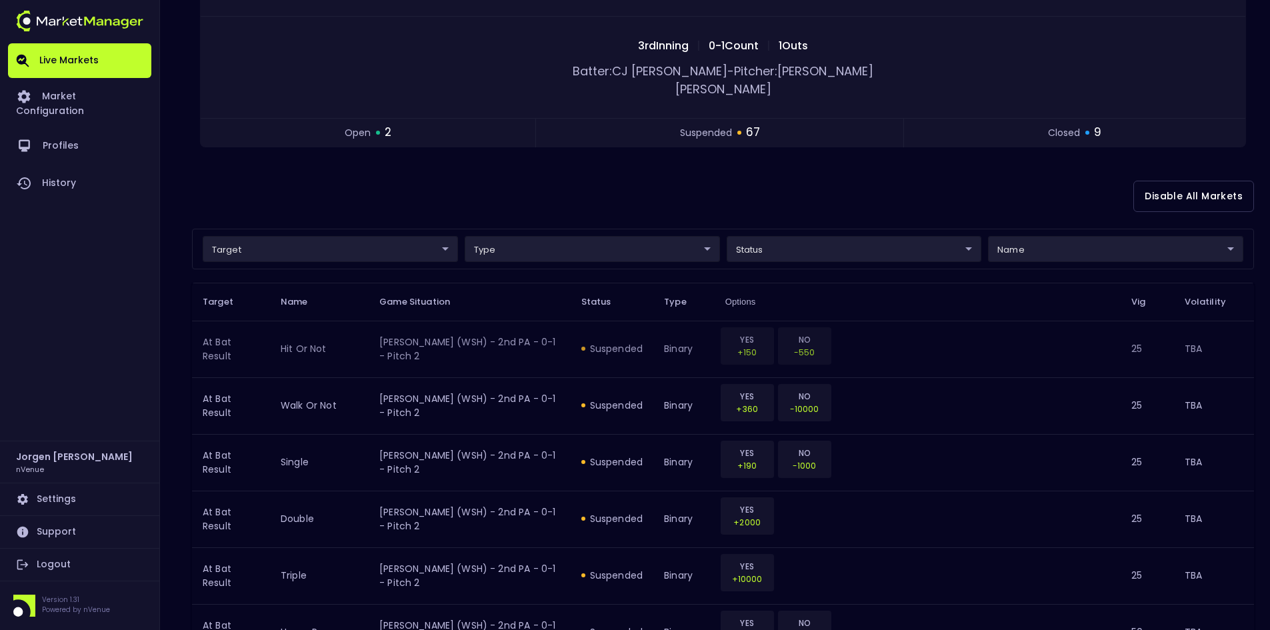
scroll to position [200, 0]
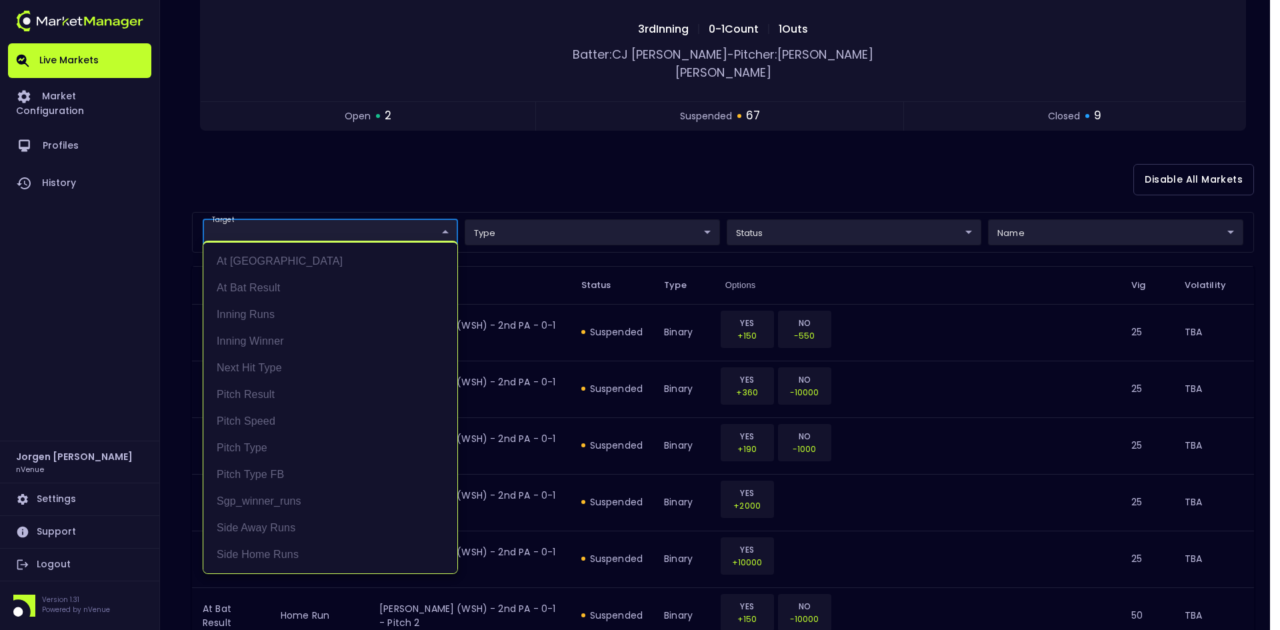
click at [265, 283] on li "At Bat Result" at bounding box center [330, 288] width 254 height 27
type input "At Bat Result"
click at [593, 156] on div at bounding box center [640, 315] width 1280 height 630
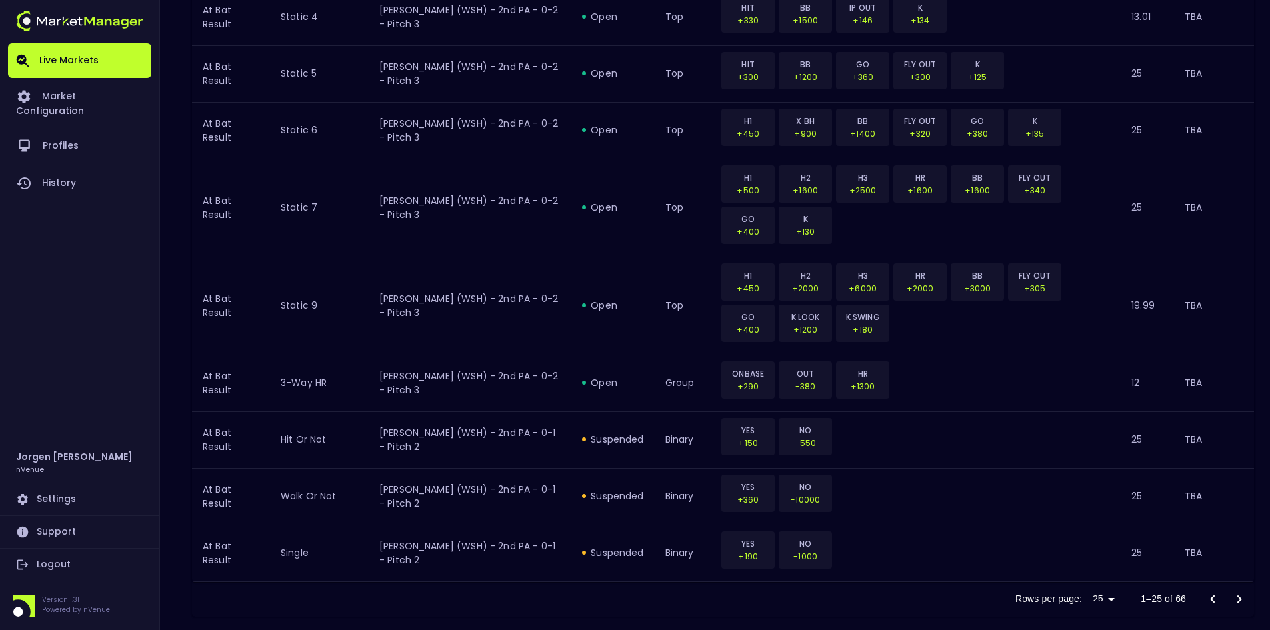
scroll to position [1423, 0]
click at [1236, 591] on icon "Go to next page" at bounding box center [1239, 599] width 16 height 16
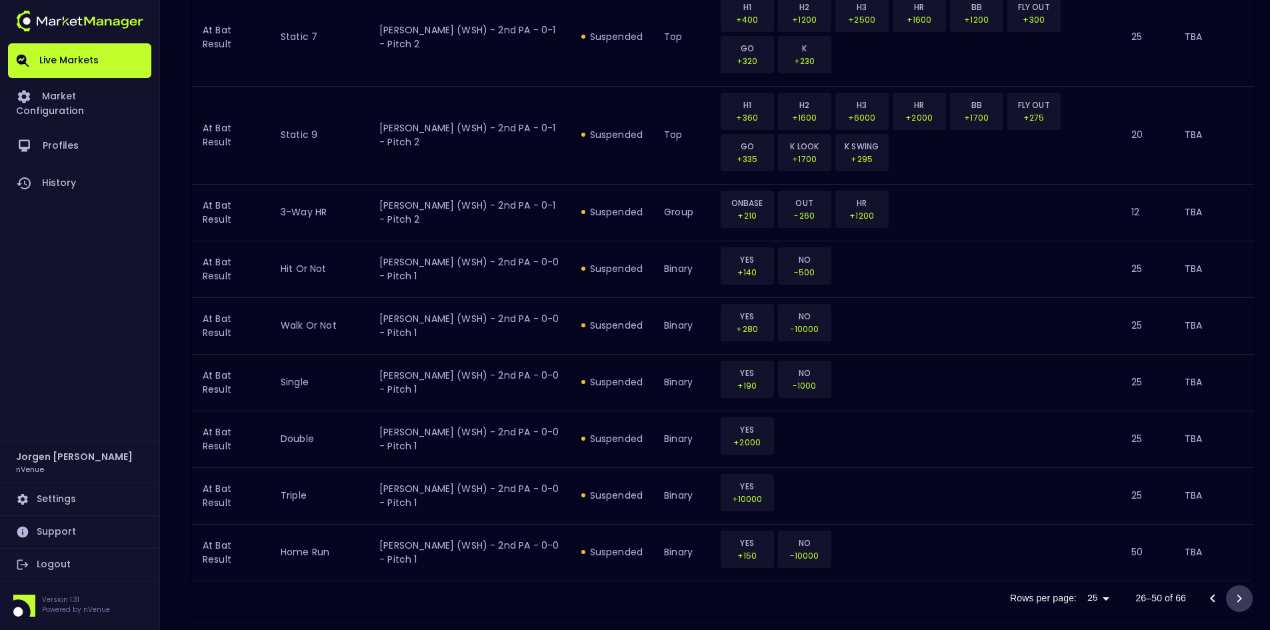
click at [1236, 591] on icon "Go to next page" at bounding box center [1239, 599] width 16 height 16
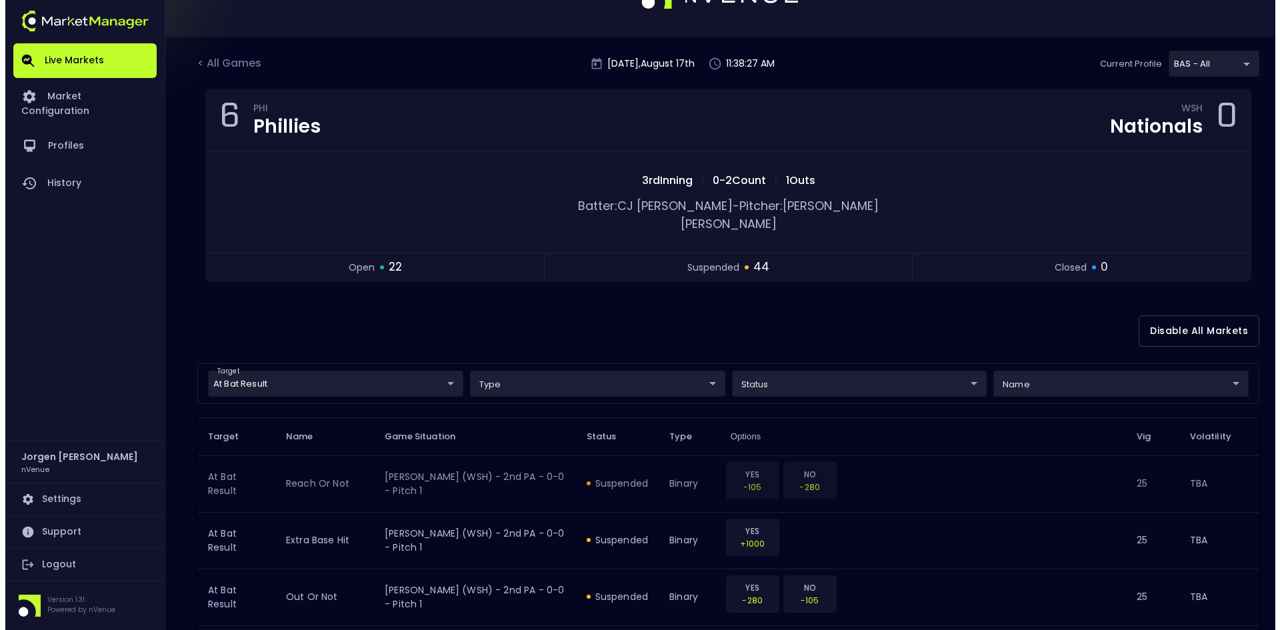
scroll to position [0, 0]
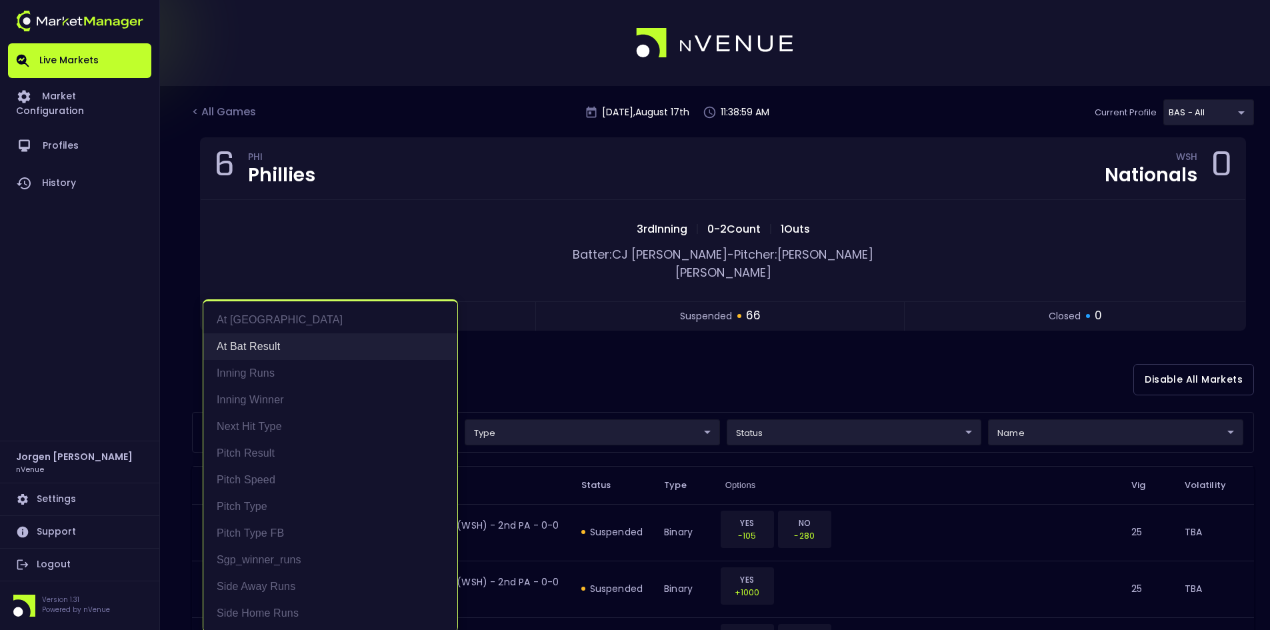
click at [260, 343] on li "At Bat Result" at bounding box center [330, 346] width 254 height 27
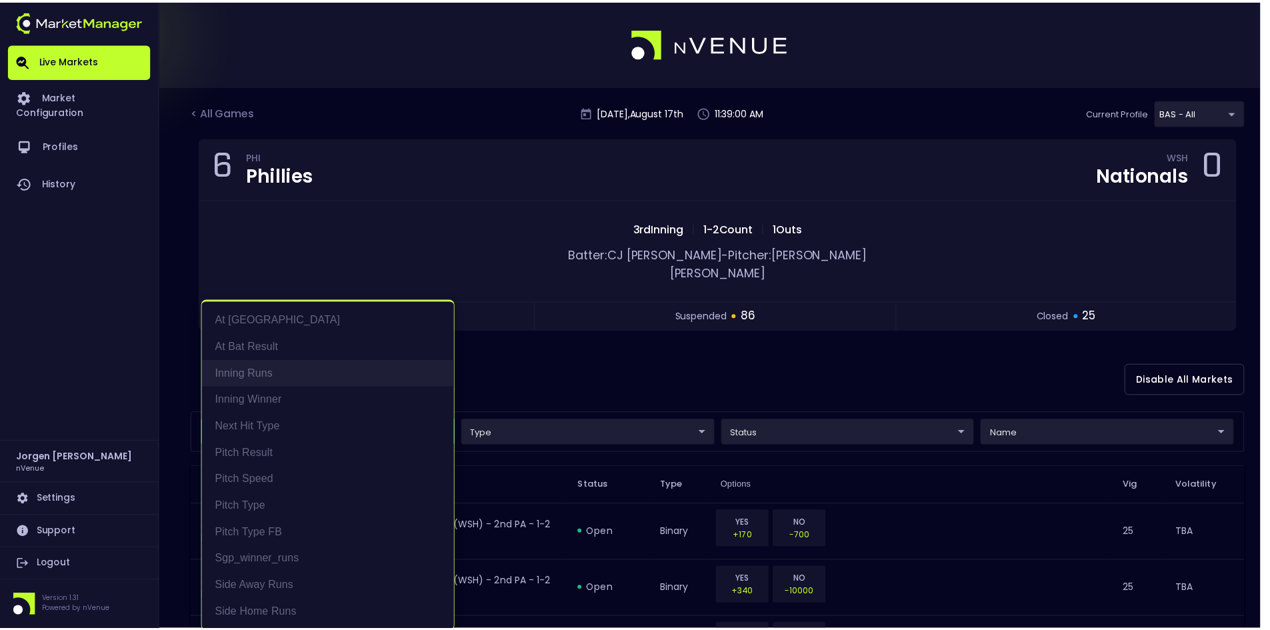
scroll to position [3, 0]
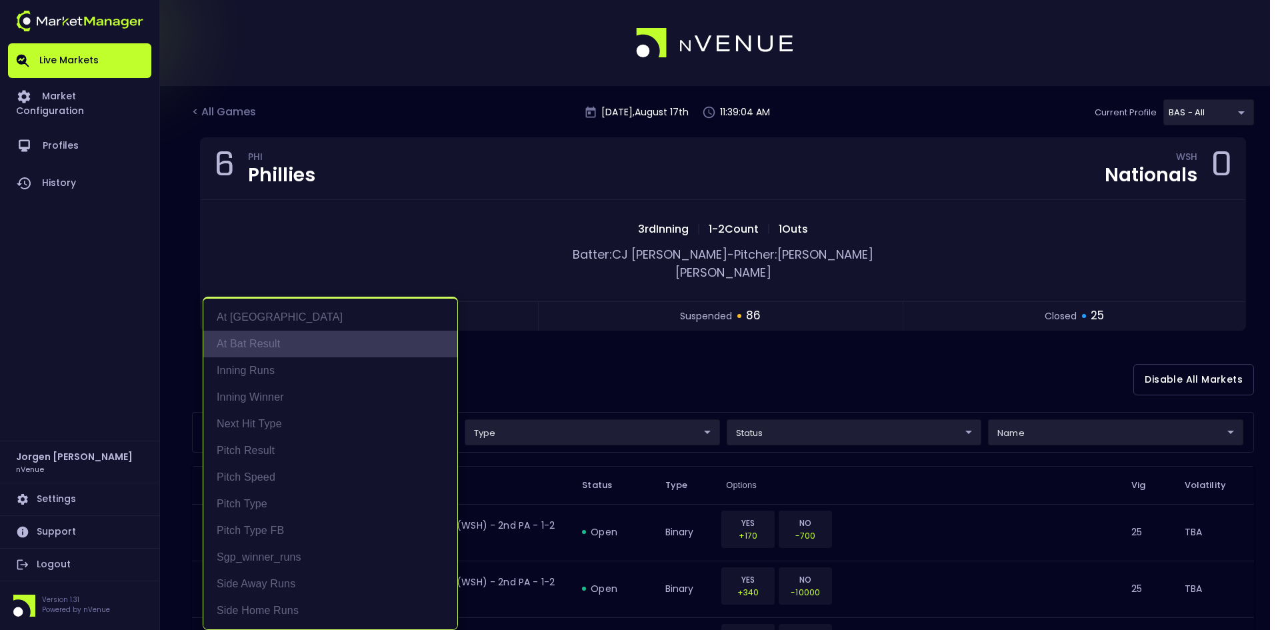
click at [264, 343] on li "At Bat Result" at bounding box center [330, 344] width 254 height 27
type input "At Bat Result"
click at [657, 341] on div at bounding box center [640, 315] width 1280 height 630
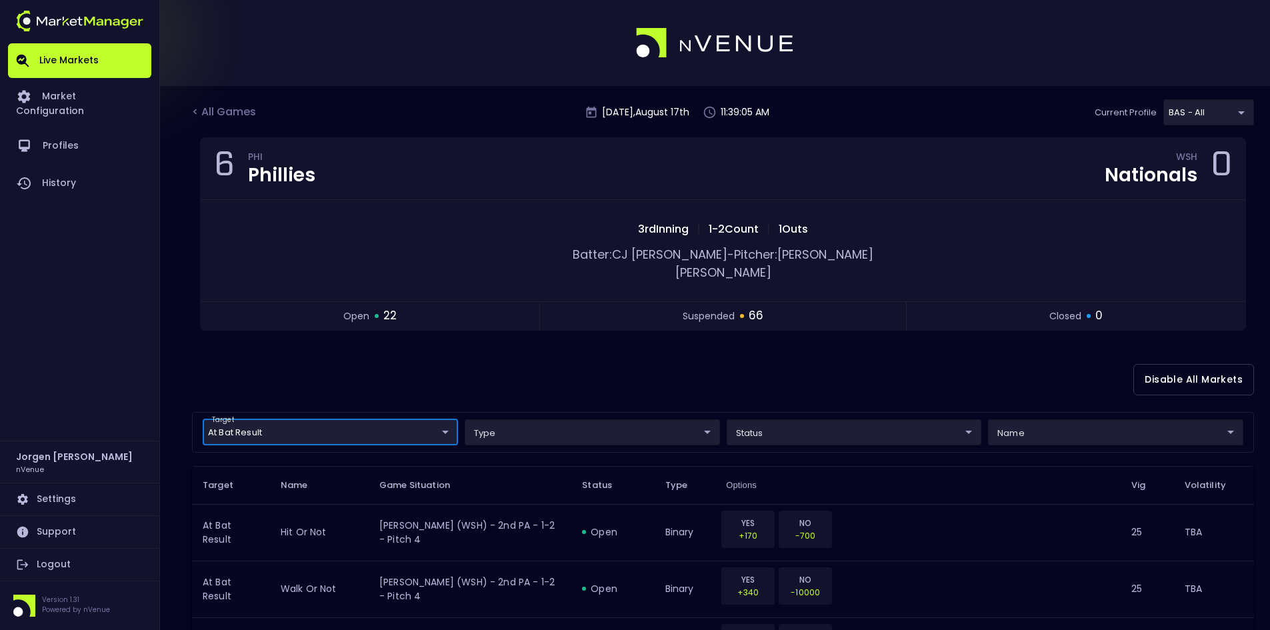
scroll to position [0, 0]
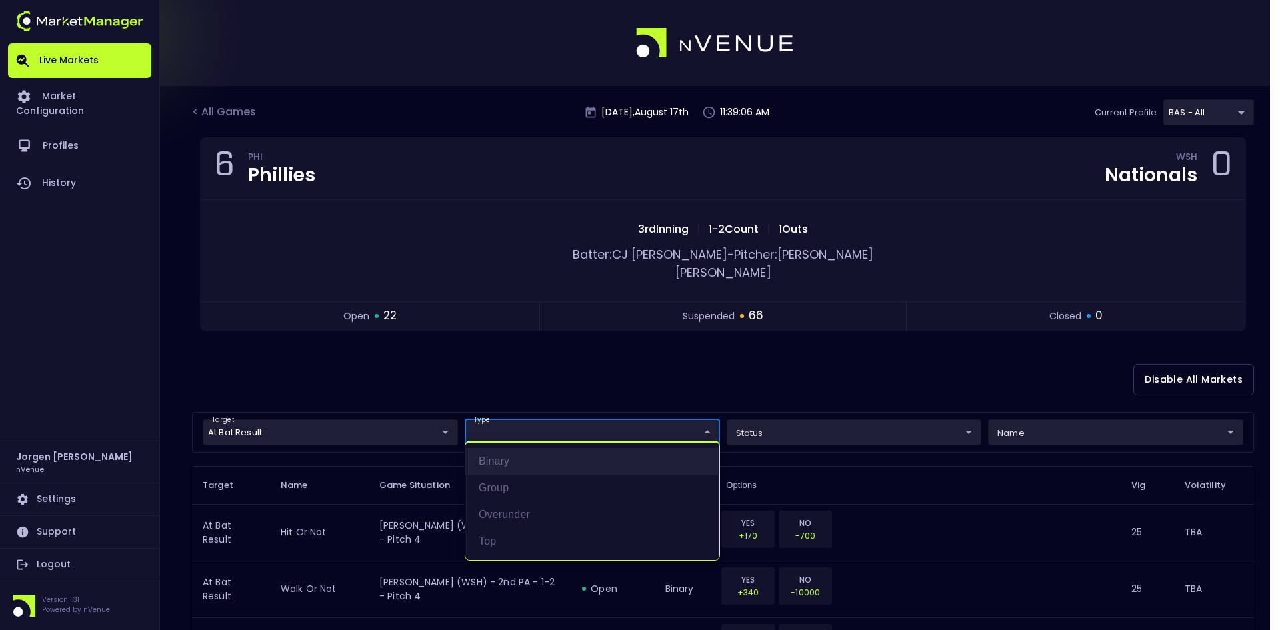
click at [511, 463] on li "binary" at bounding box center [592, 461] width 254 height 27
type input "binary"
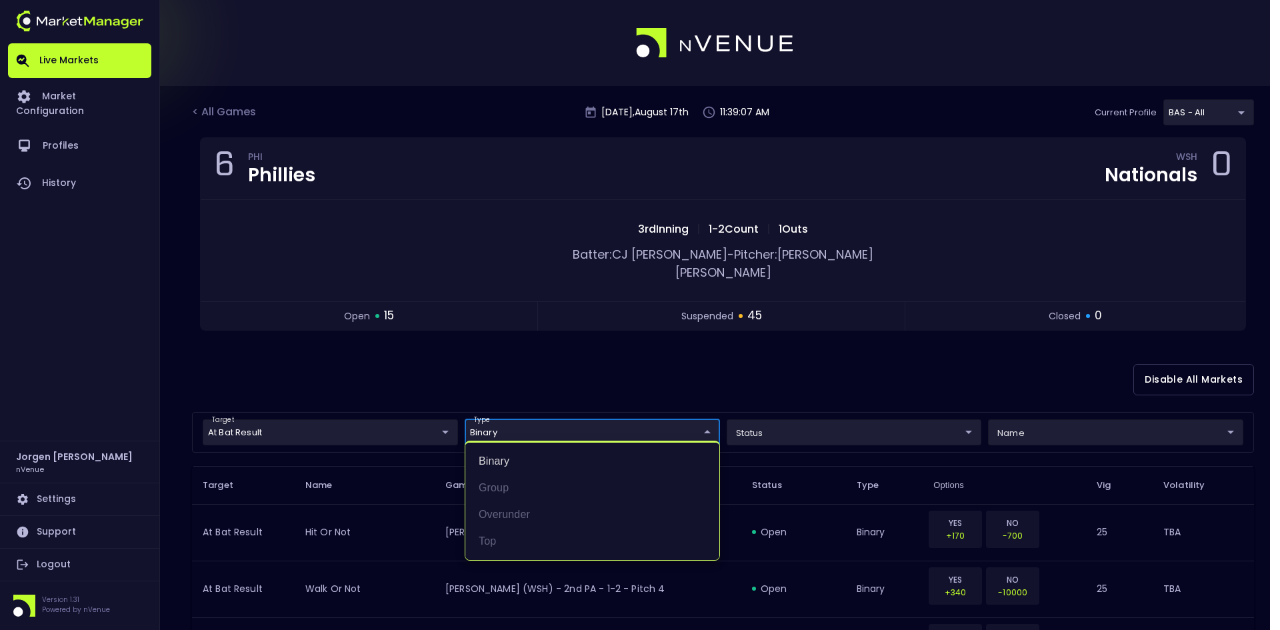
click at [855, 363] on div at bounding box center [640, 315] width 1280 height 630
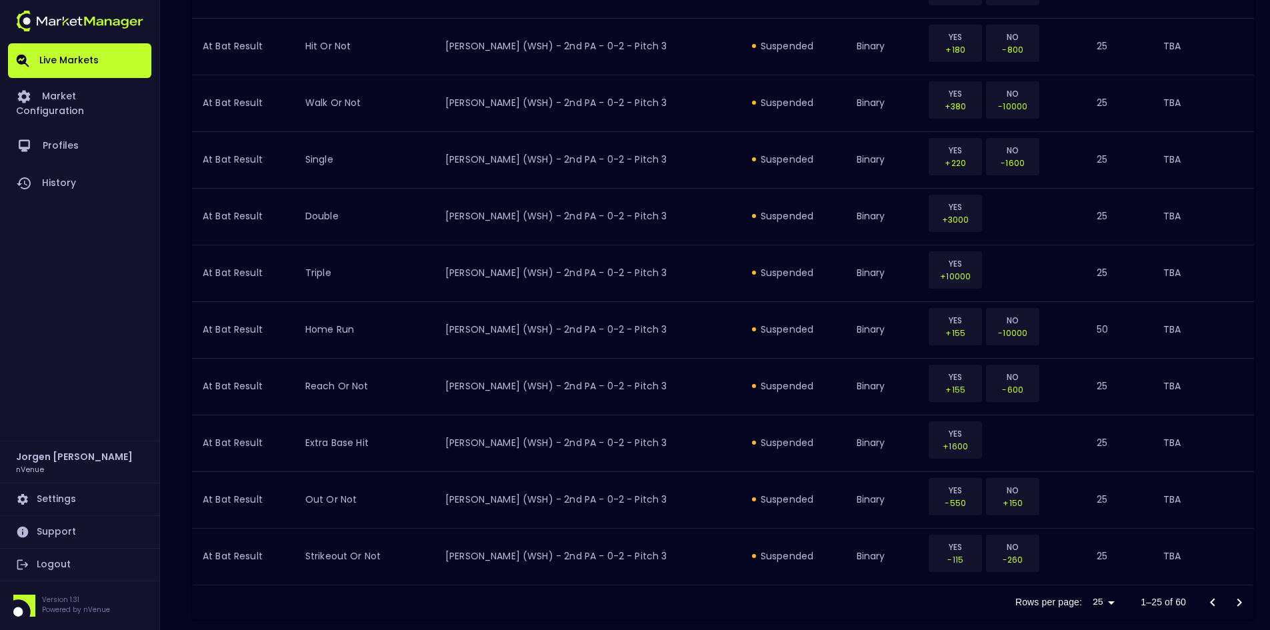
scroll to position [1340, 0]
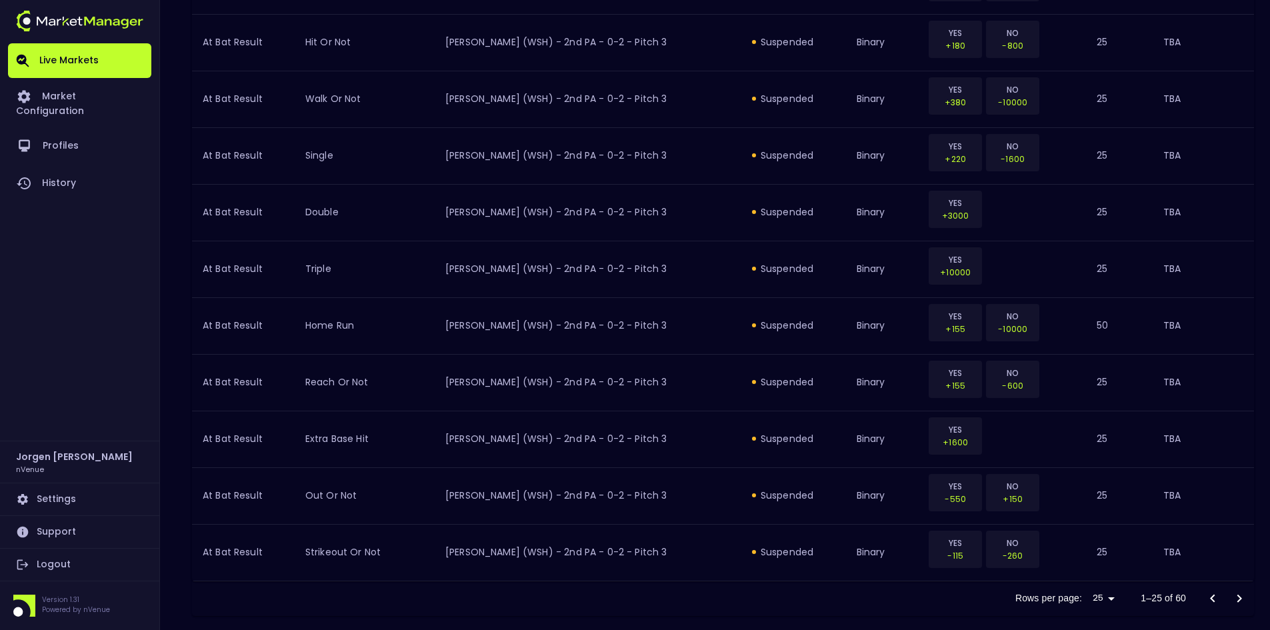
click at [1246, 591] on icon "Go to next page" at bounding box center [1239, 599] width 16 height 16
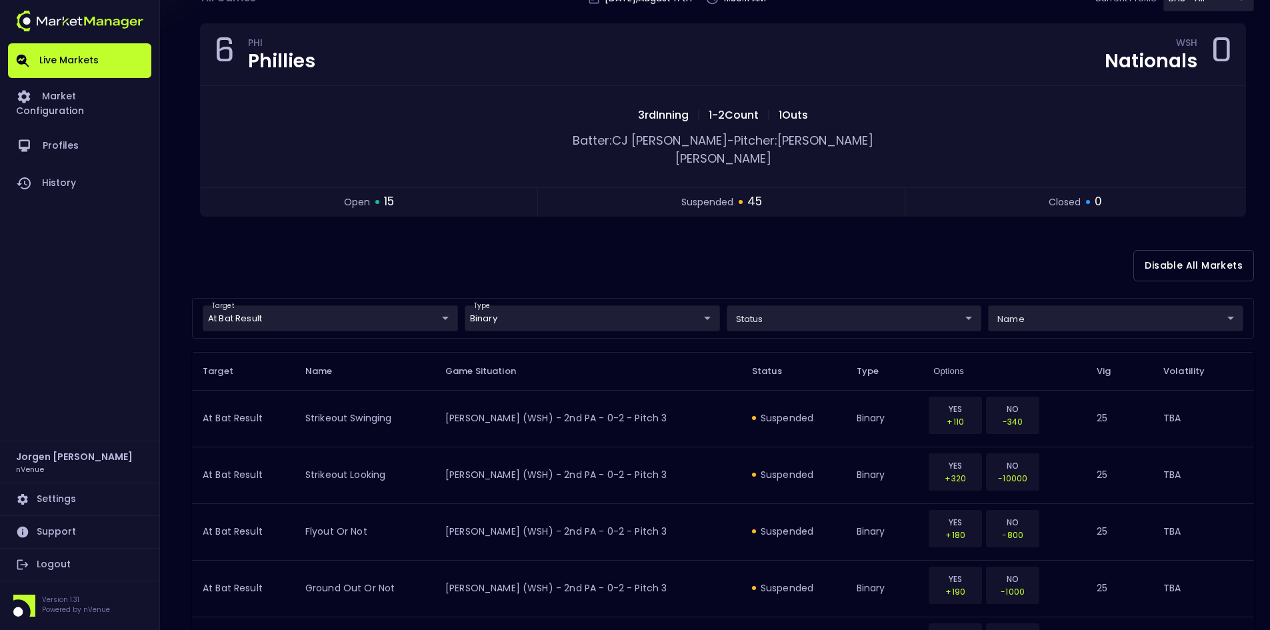
scroll to position [0, 0]
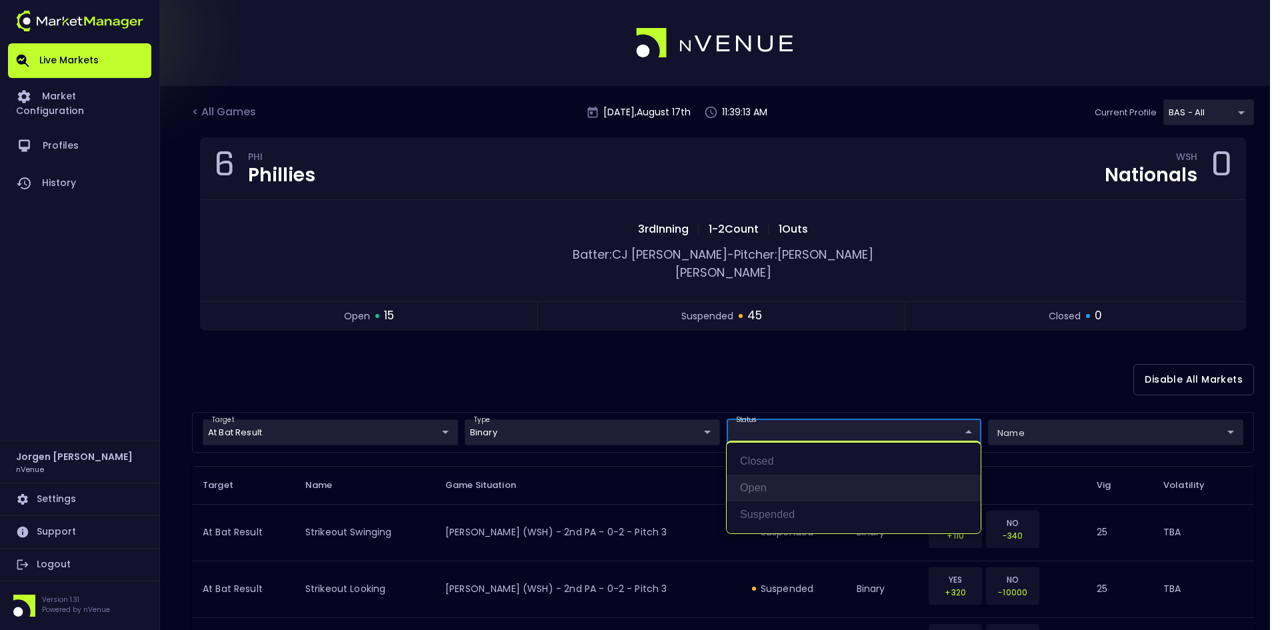
click at [769, 482] on li "open" at bounding box center [854, 488] width 254 height 27
click at [775, 357] on div at bounding box center [640, 315] width 1280 height 630
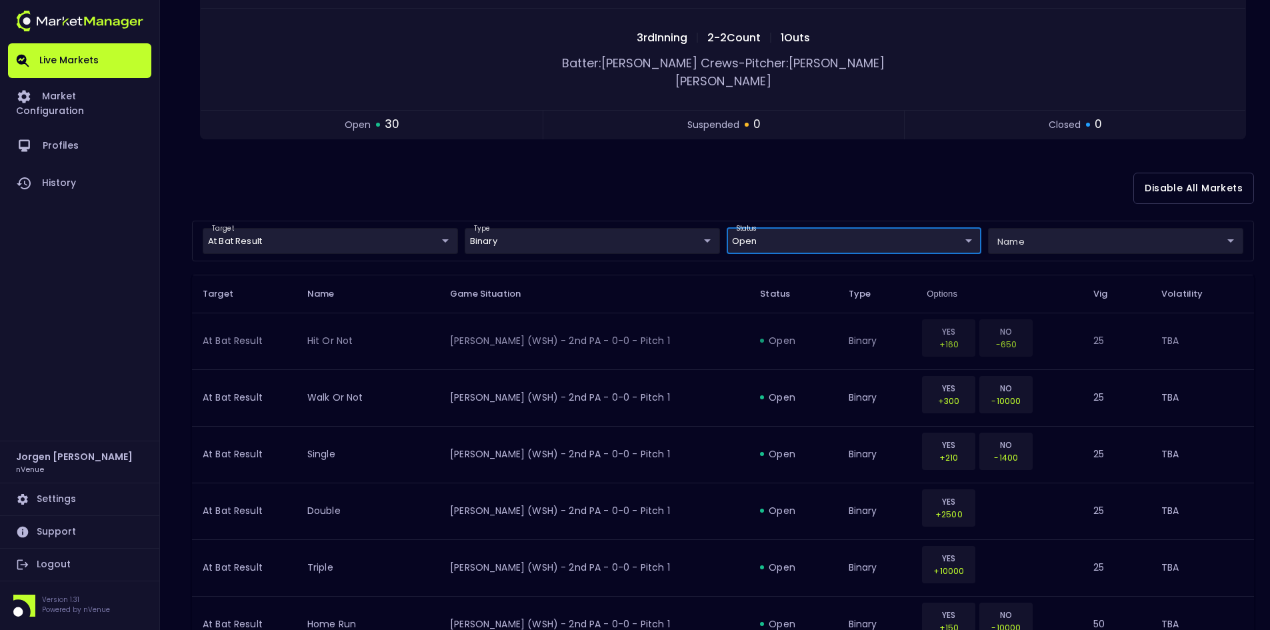
scroll to position [200, 0]
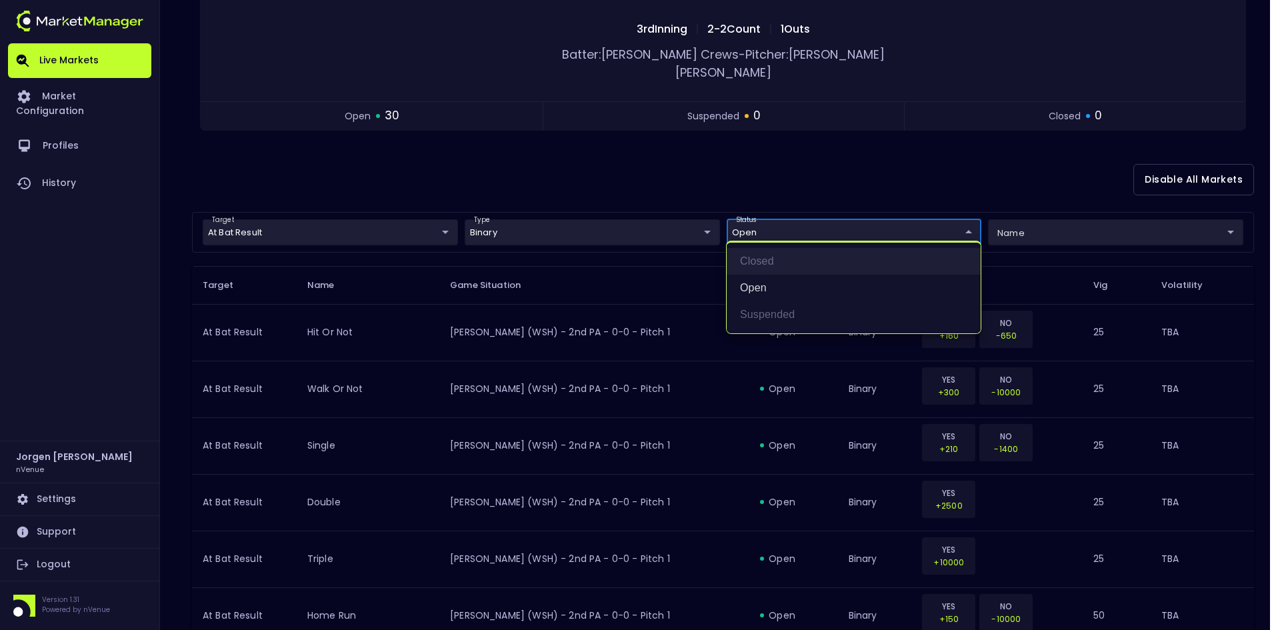
click at [772, 262] on li "closed" at bounding box center [854, 261] width 254 height 27
click at [780, 282] on li "open" at bounding box center [854, 288] width 254 height 27
type input "closed"
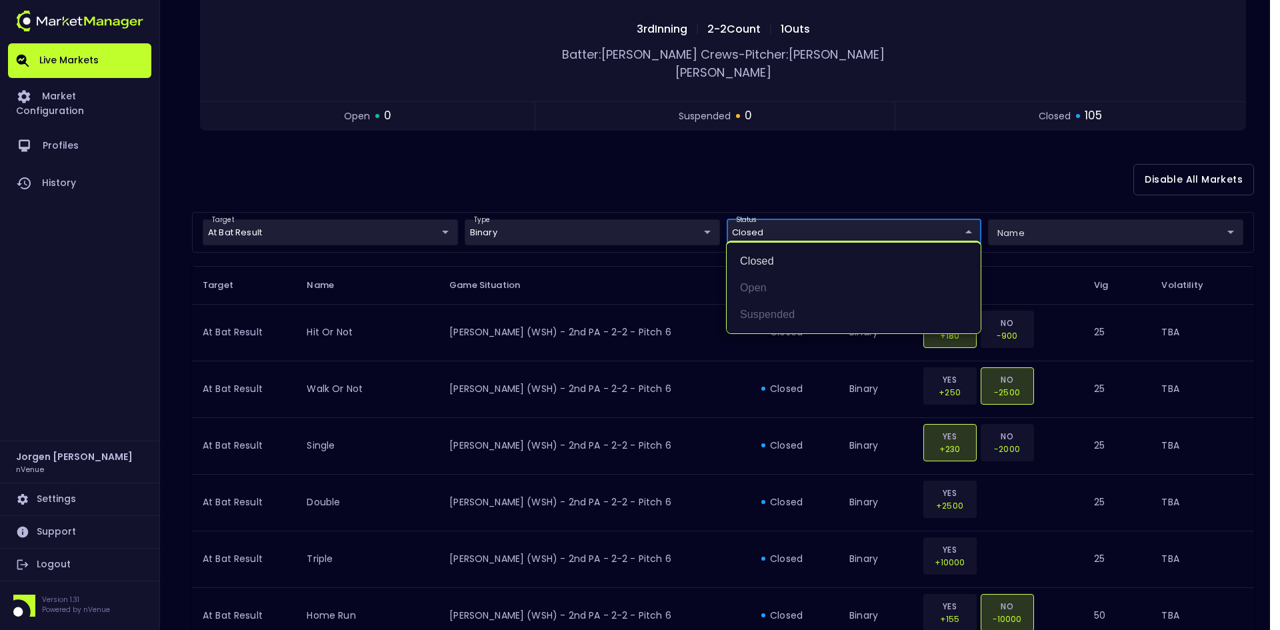
click at [889, 156] on div at bounding box center [640, 315] width 1280 height 630
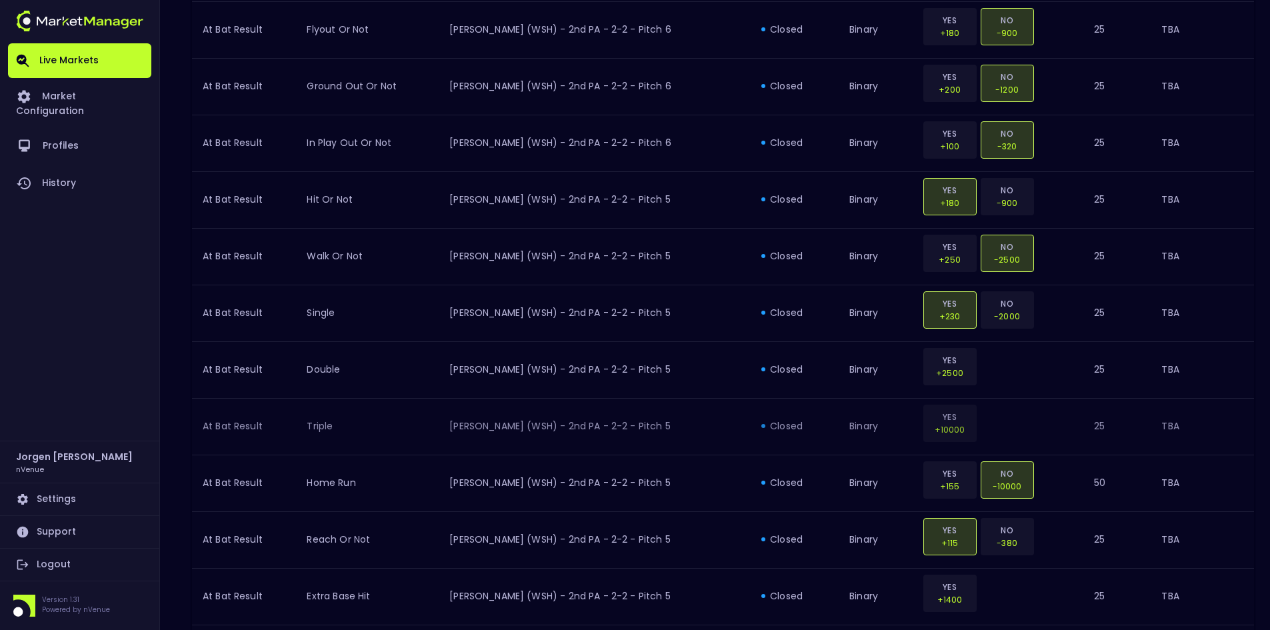
scroll to position [1340, 0]
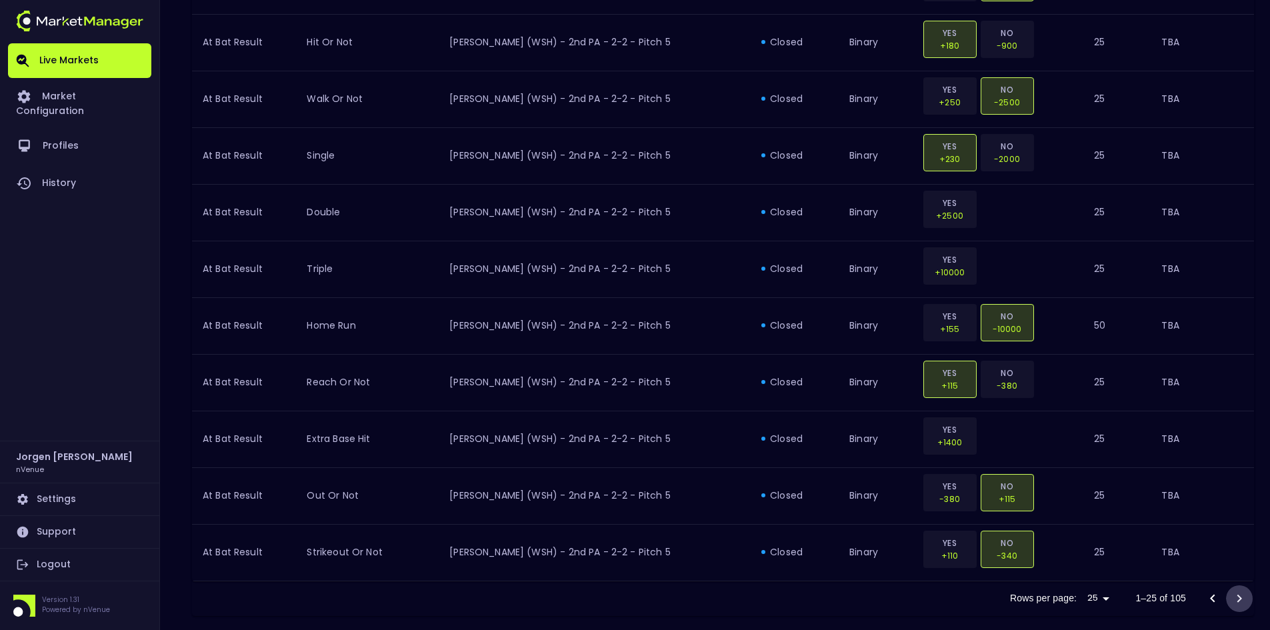
click at [1237, 591] on icon "Go to next page" at bounding box center [1239, 599] width 16 height 16
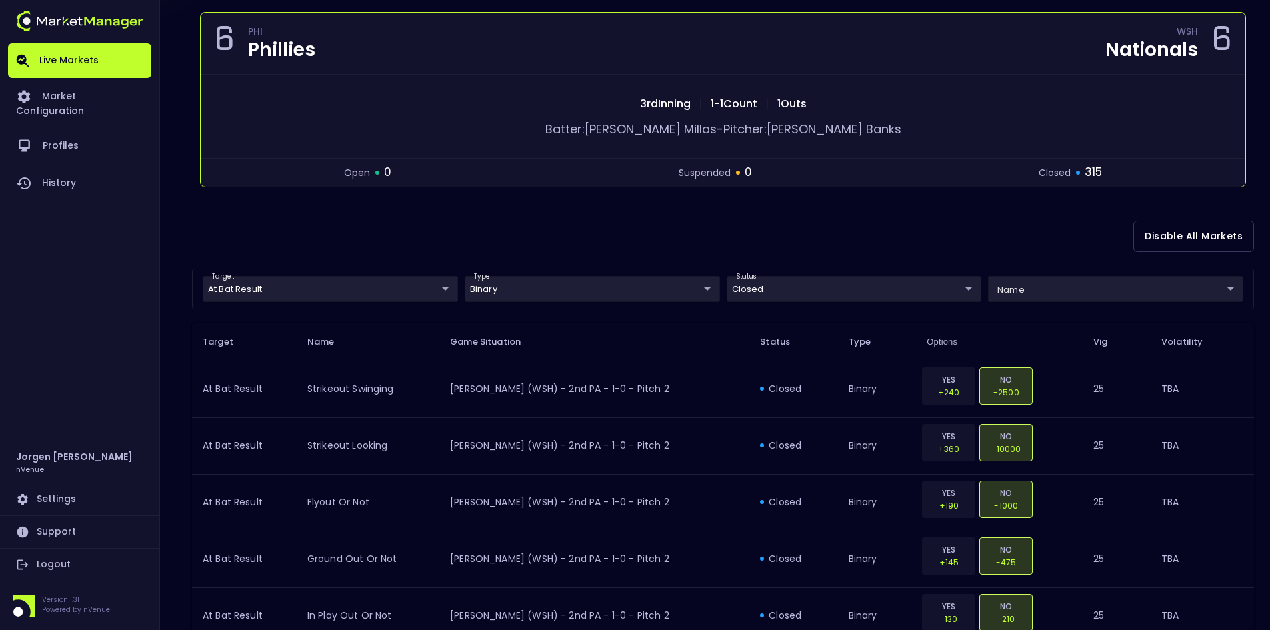
scroll to position [0, 0]
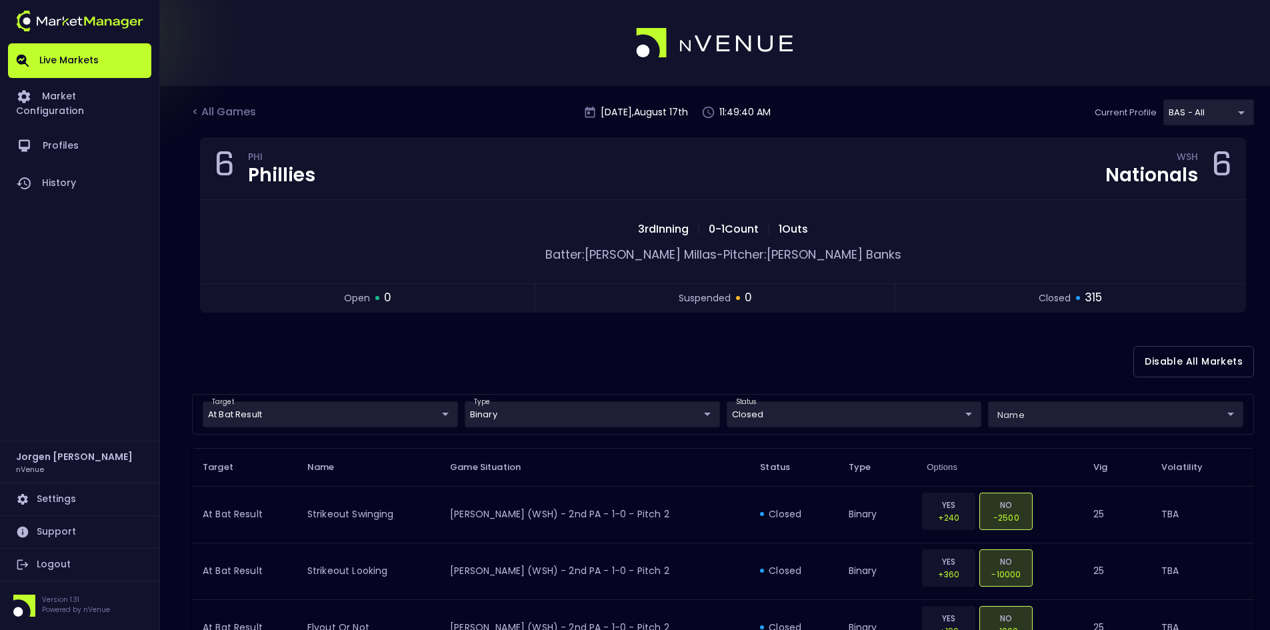
click at [216, 102] on div "< All Games [DATE] 11:49:40 AM Current Profile BAS - All 0d810fa5-e353-4d9c-b11…" at bounding box center [723, 118] width 1062 height 38
click at [219, 105] on div "< All Games" at bounding box center [225, 112] width 67 height 17
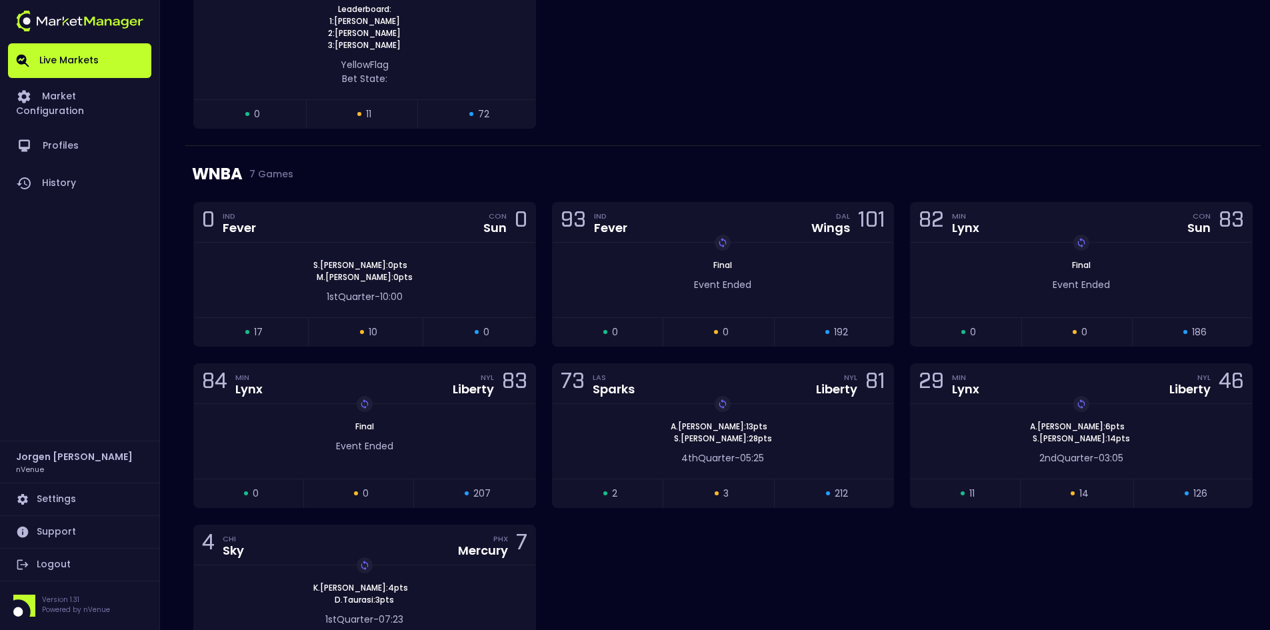
scroll to position [800, 0]
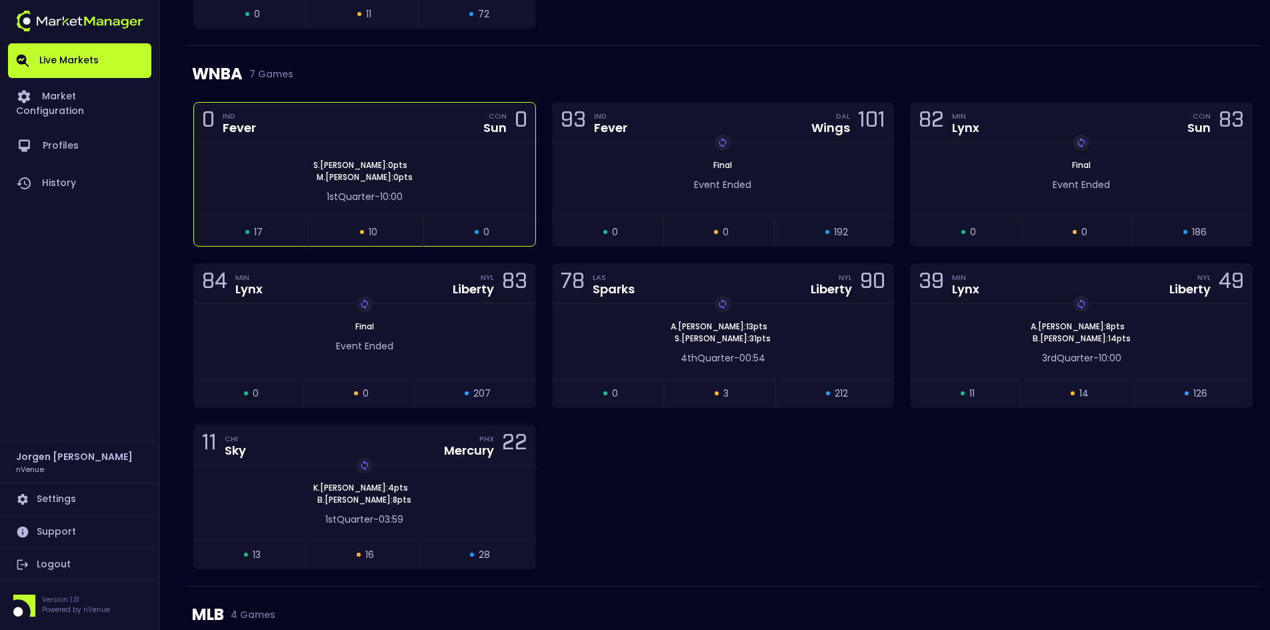
click at [485, 155] on div "[PERSON_NAME] : 0 pts [PERSON_NAME] : 0 pts 1st Quarter - 10:00" at bounding box center [364, 180] width 341 height 75
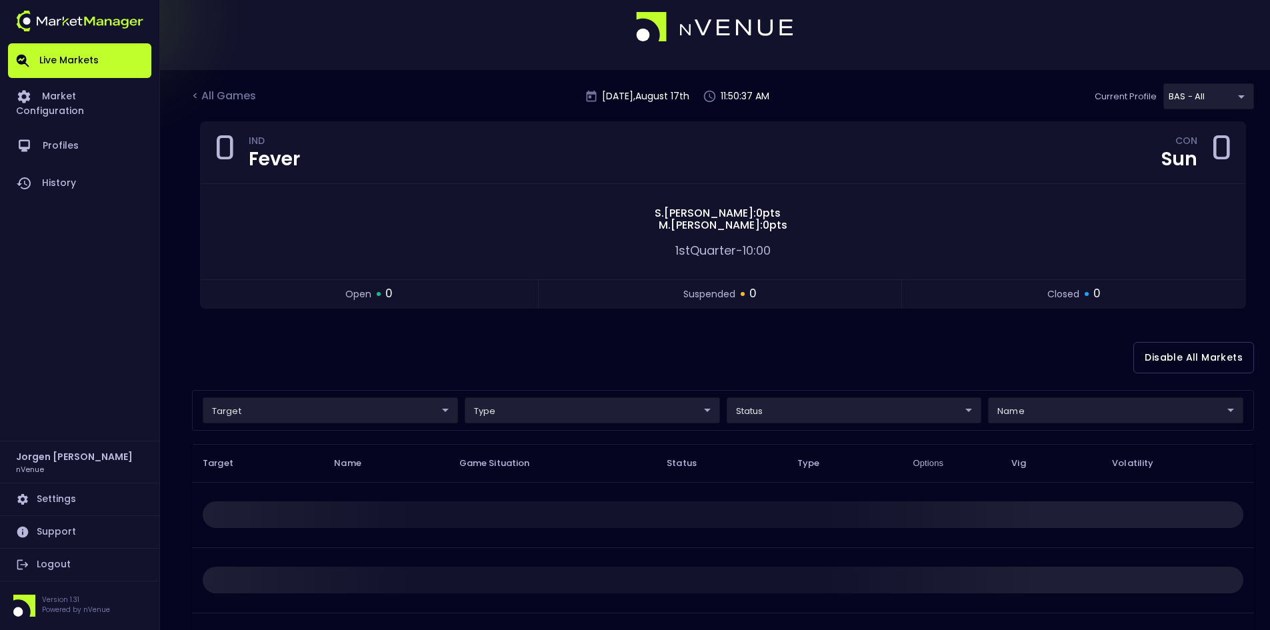
scroll to position [197, 0]
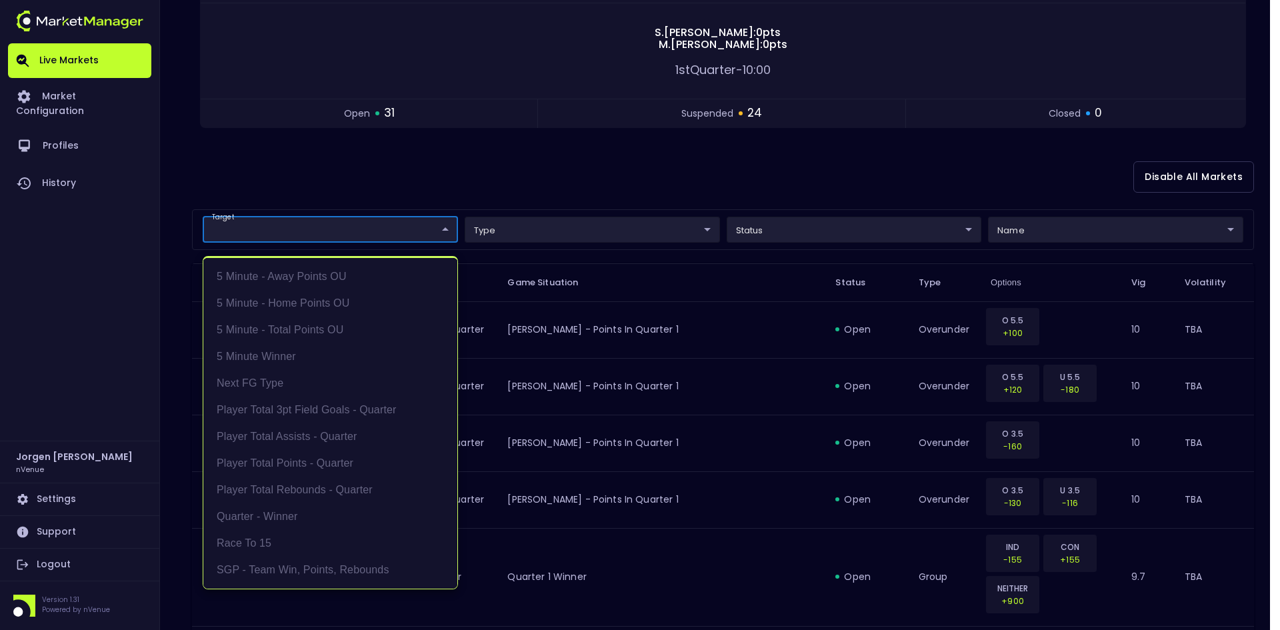
click at [459, 190] on div at bounding box center [640, 315] width 1280 height 630
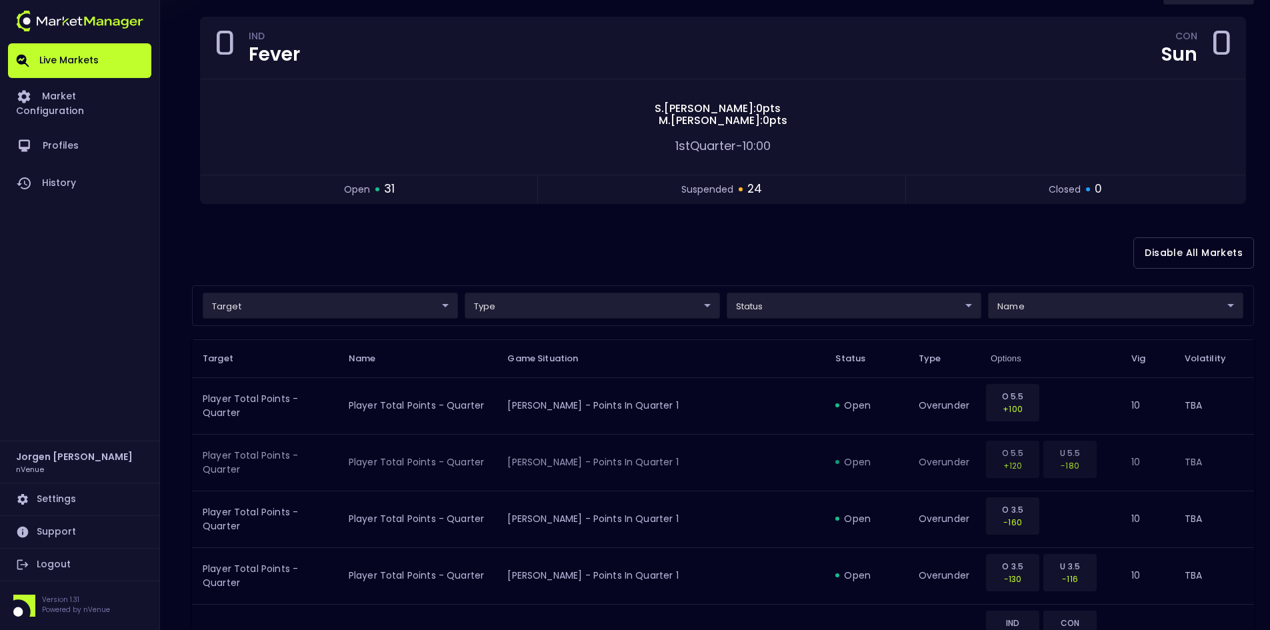
scroll to position [0, 0]
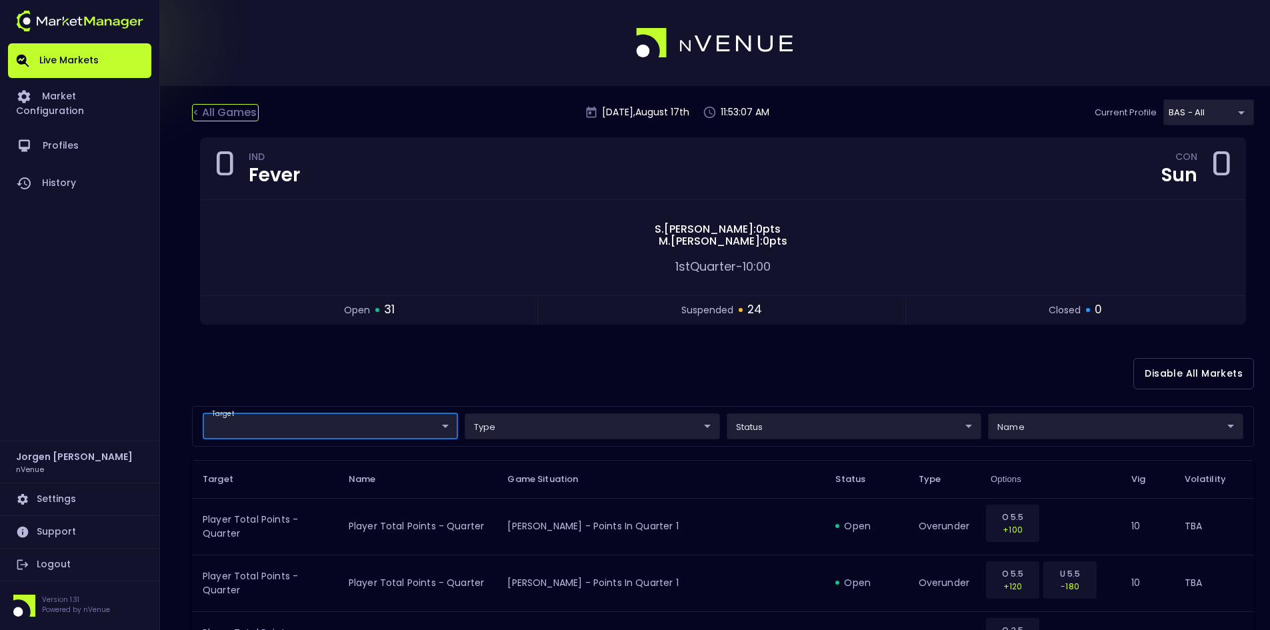
click at [233, 113] on div "< All Games" at bounding box center [225, 112] width 67 height 17
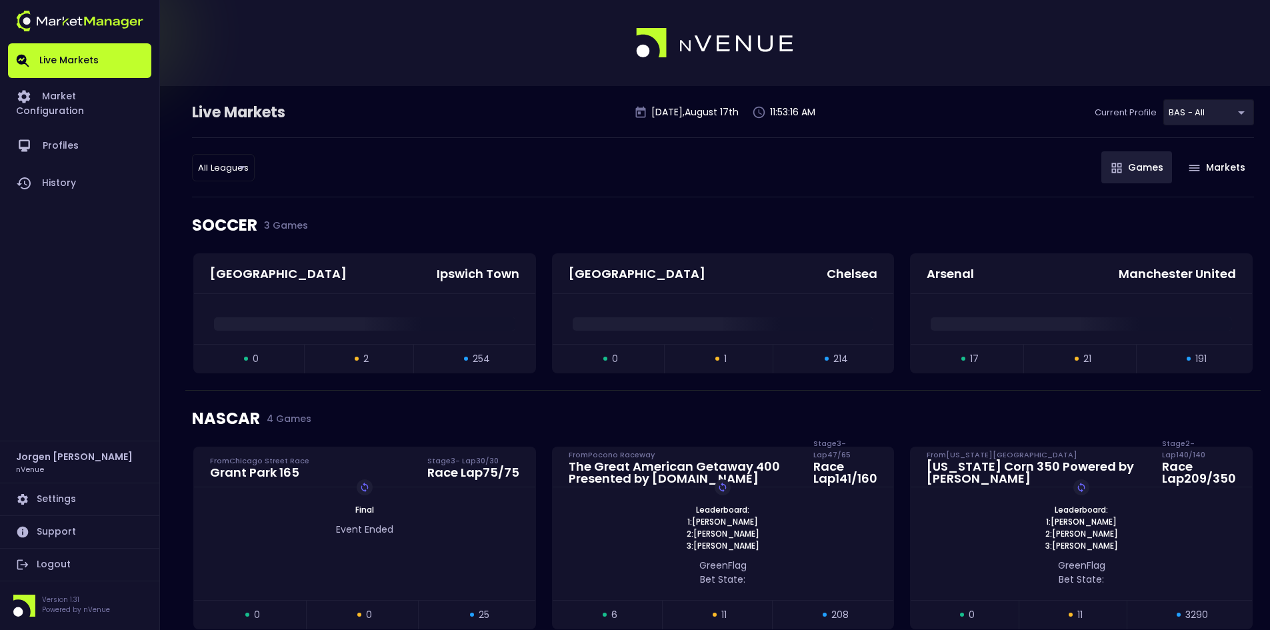
click at [499, 176] on div "All Leagues all leagues ​ Games Markets" at bounding box center [723, 167] width 1062 height 60
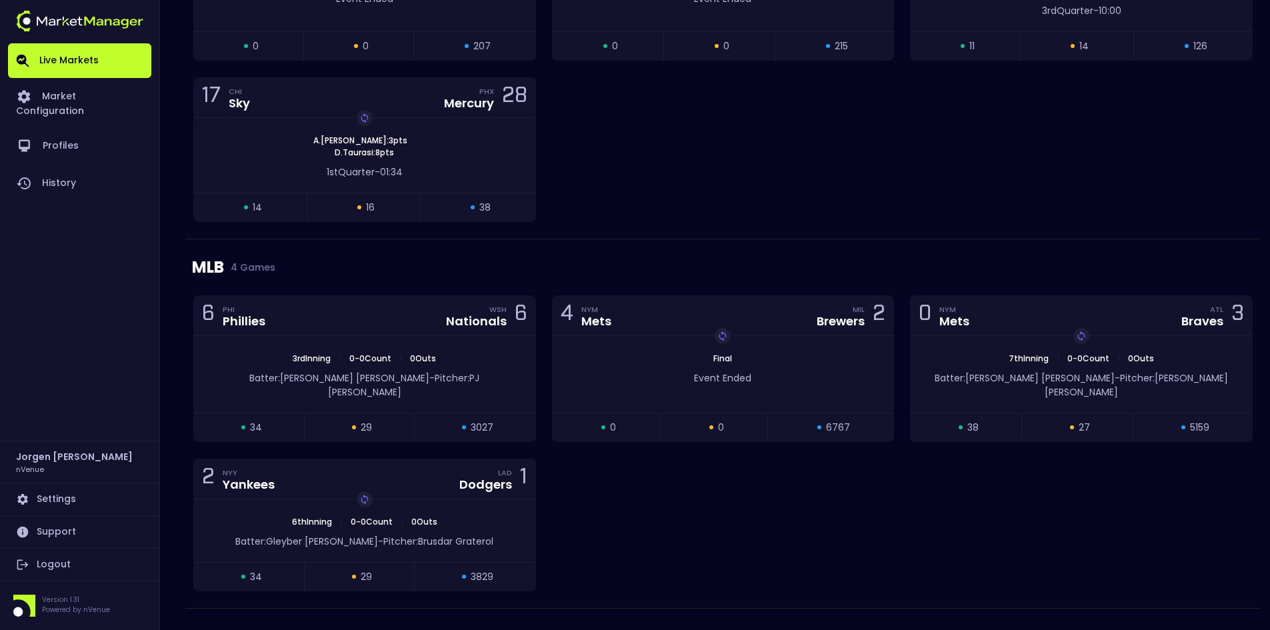
scroll to position [1333, 0]
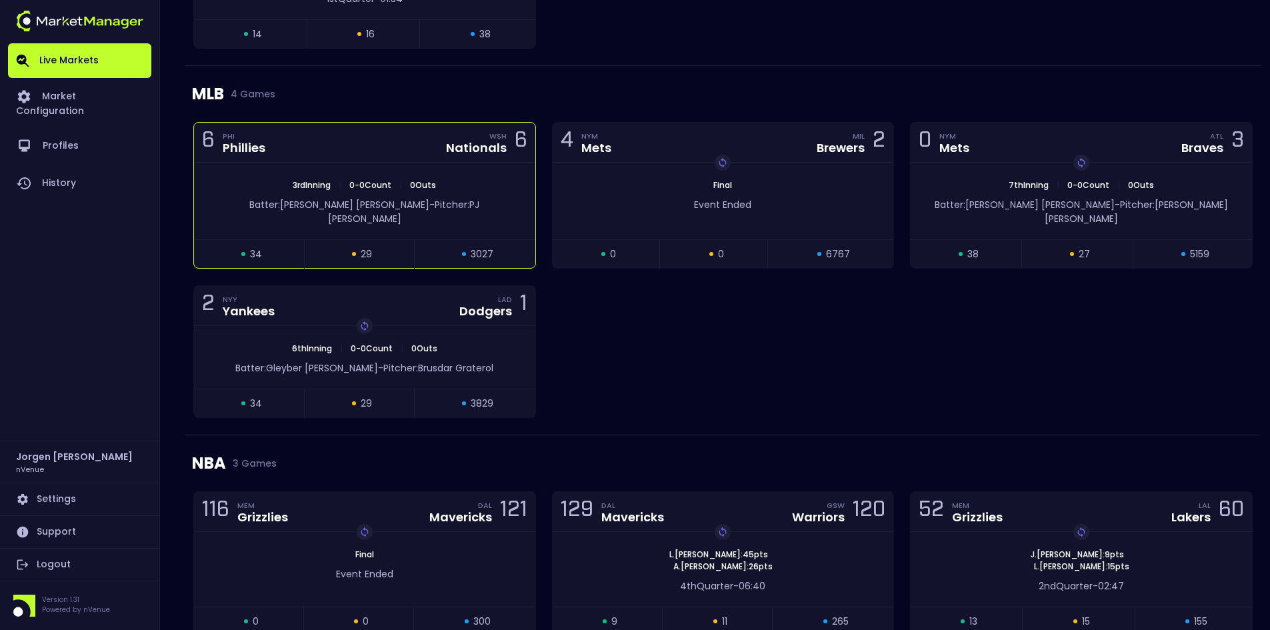
click at [471, 176] on div "3rd Inning | 0 - 0 Count | 0 Outs Batter: [PERSON_NAME]: [PERSON_NAME]" at bounding box center [364, 201] width 341 height 77
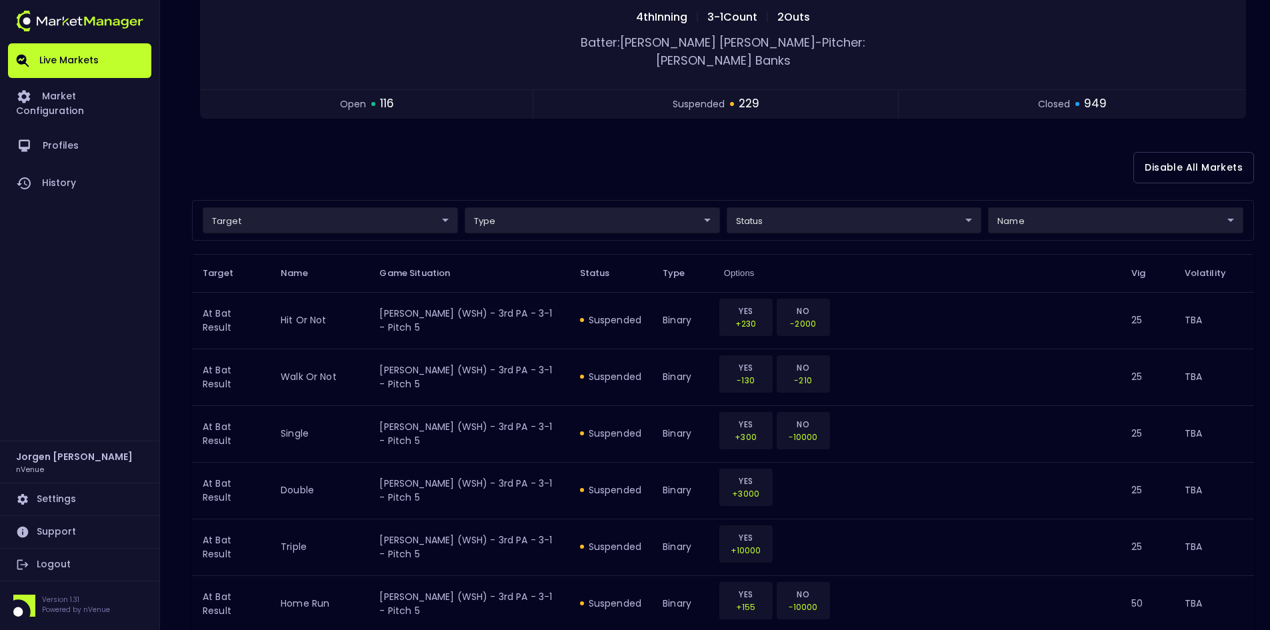
scroll to position [0, 0]
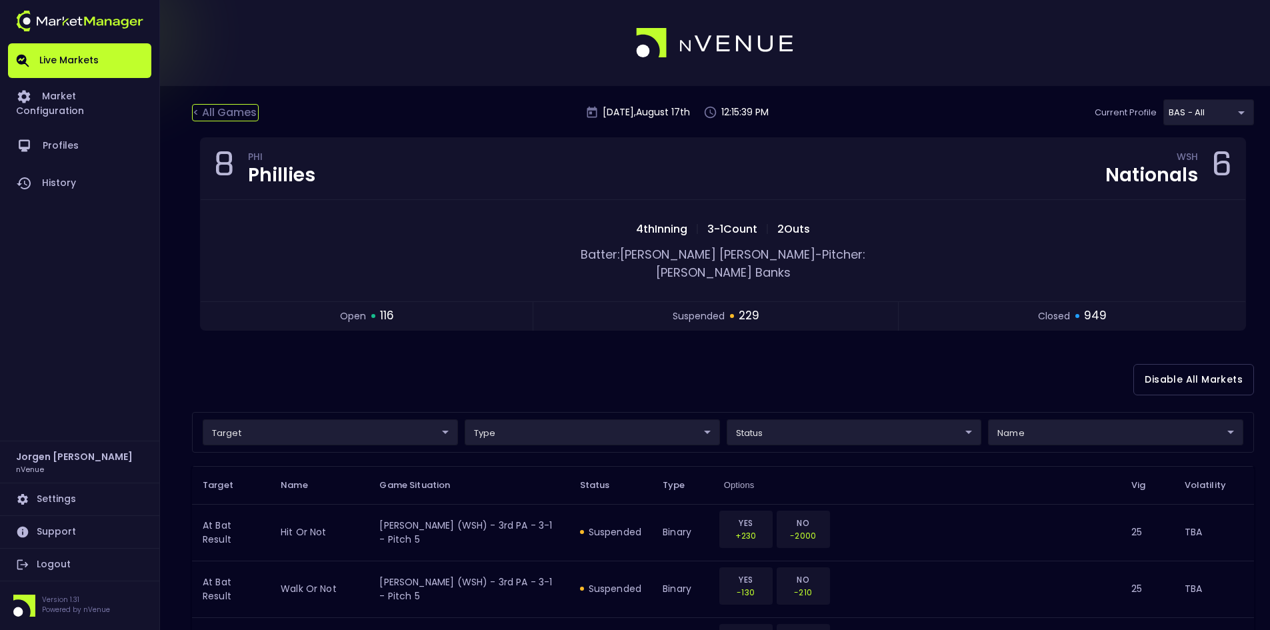
click at [232, 115] on div "< All Games" at bounding box center [225, 112] width 67 height 17
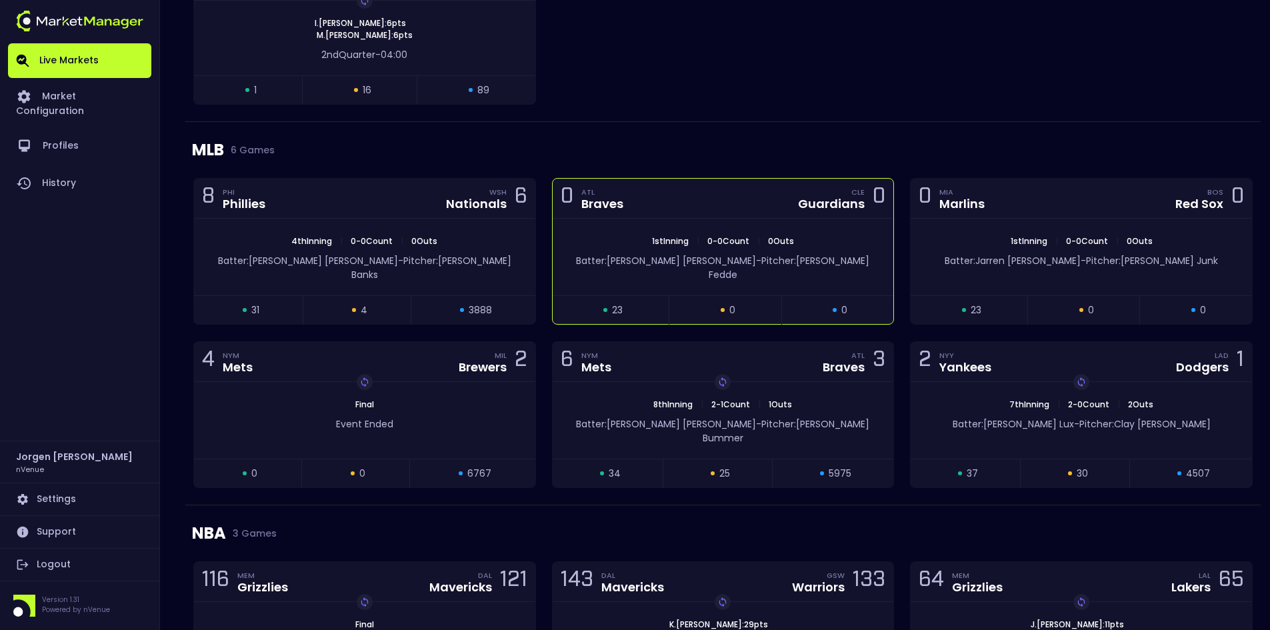
scroll to position [1200, 0]
